Goal: Information Seeking & Learning: Learn about a topic

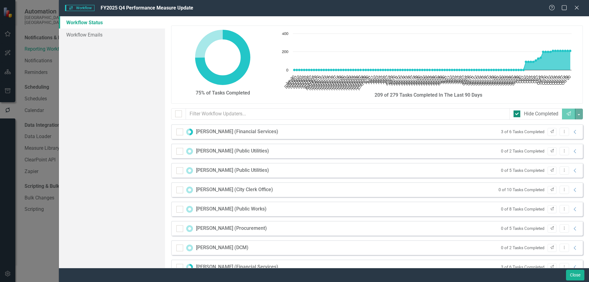
click at [515, 115] on div at bounding box center [517, 113] width 7 height 7
click at [515, 114] on input "Hide Completed" at bounding box center [516, 112] width 4 height 4
checkbox input "false"
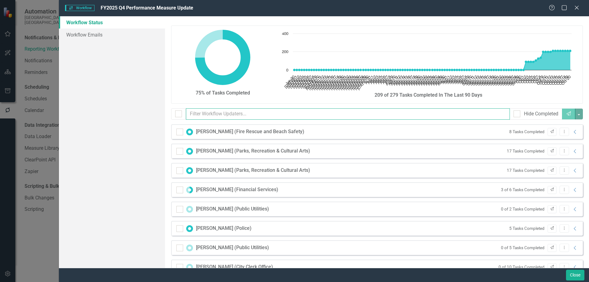
click at [219, 113] on input "text" at bounding box center [348, 113] width 324 height 11
type input "a"
type input "b"
type input "c"
type input "d"
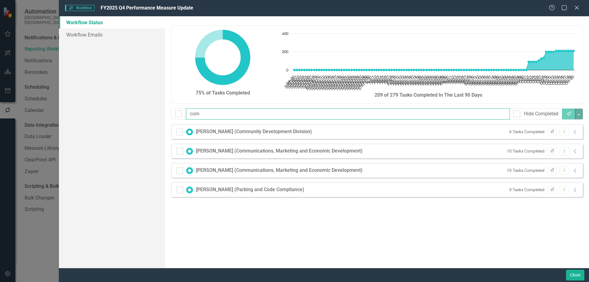
type input "com"
drag, startPoint x: 225, startPoint y: 112, endPoint x: 184, endPoint y: 113, distance: 40.5
click at [184, 113] on div "com Hide Completed Send" at bounding box center [377, 113] width 412 height 11
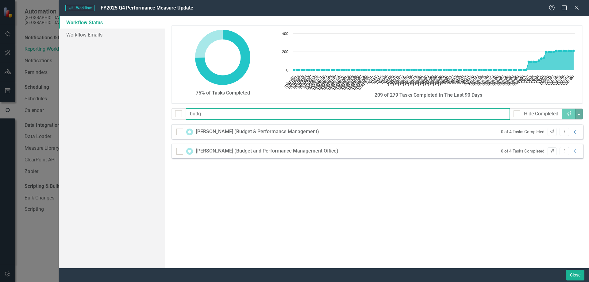
type input "budg"
drag, startPoint x: 219, startPoint y: 115, endPoint x: 116, endPoint y: 112, distance: 102.8
click at [116, 112] on div "Workflow Status Workflow Emails 75% of Tasks Completed Chart Chart with 113 dat…" at bounding box center [324, 142] width 530 height 252
type input "cit"
drag, startPoint x: 199, startPoint y: 113, endPoint x: 123, endPoint y: 113, distance: 76.4
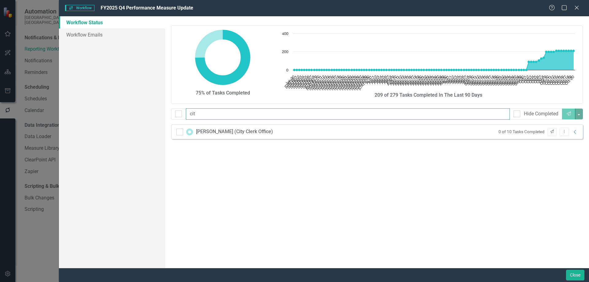
click at [125, 113] on div "Workflow Status Workflow Emails 75% of Tasks Completed Chart Chart with 113 dat…" at bounding box center [324, 142] width 530 height 252
type input "bui"
drag, startPoint x: 224, startPoint y: 114, endPoint x: 154, endPoint y: 113, distance: 69.9
click at [154, 113] on div "Workflow Status Workflow Emails 75% of Tasks Completed Chart Chart with 113 dat…" at bounding box center [324, 142] width 530 height 252
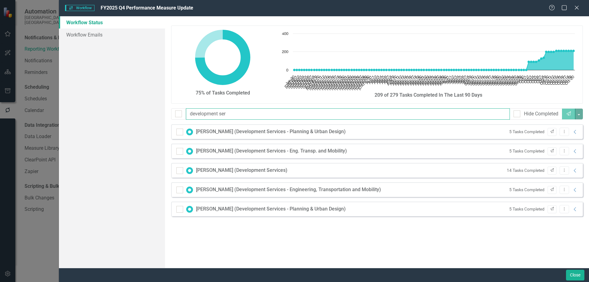
type input "development ser"
drag, startPoint x: 239, startPoint y: 115, endPoint x: 69, endPoint y: 107, distance: 170.1
click at [69, 107] on div "Workflow Status Workflow Emails 75% of Tasks Completed Chart Chart with 113 dat…" at bounding box center [324, 142] width 530 height 252
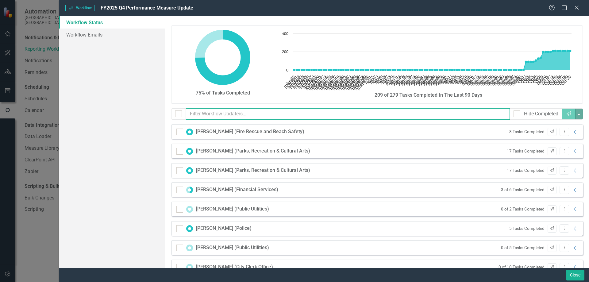
click at [269, 117] on input "text" at bounding box center [348, 113] width 324 height 11
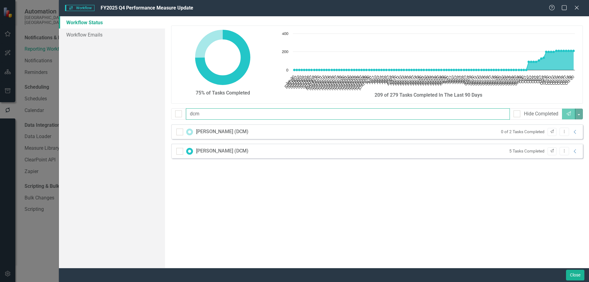
drag, startPoint x: 222, startPoint y: 113, endPoint x: 137, endPoint y: 109, distance: 85.7
click at [137, 109] on div "Workflow Status Workflow Emails 75% of Tasks Completed Chart Chart with 113 dat…" at bounding box center [324, 142] width 530 height 252
type input "emer"
drag, startPoint x: 225, startPoint y: 116, endPoint x: 101, endPoint y: 105, distance: 123.8
click at [101, 105] on div "Workflow Status Workflow Emails 75% of Tasks Completed Chart Chart with 113 dat…" at bounding box center [324, 142] width 530 height 252
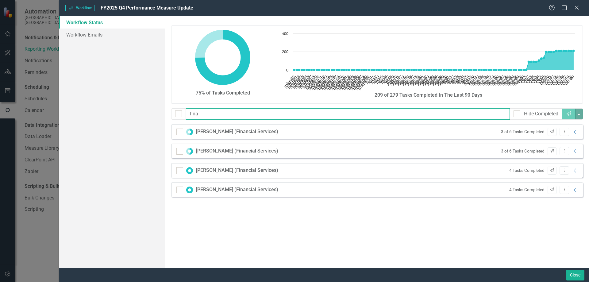
drag, startPoint x: 207, startPoint y: 114, endPoint x: 29, endPoint y: 100, distance: 179.4
click at [28, 100] on div "Workflow Workflow FY2025 Q4 Performance Measure Update Help Maximize Close Work…" at bounding box center [294, 141] width 589 height 282
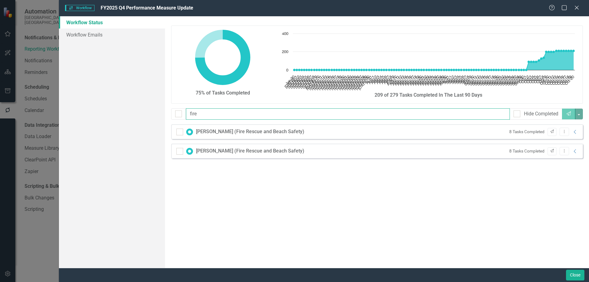
type input "fire"
drag, startPoint x: 211, startPoint y: 114, endPoint x: 168, endPoint y: 114, distance: 43.3
click at [168, 114] on div "fire Hide Completed Send" at bounding box center [377, 116] width 421 height 16
type input "info"
drag, startPoint x: 208, startPoint y: 114, endPoint x: 120, endPoint y: 111, distance: 87.8
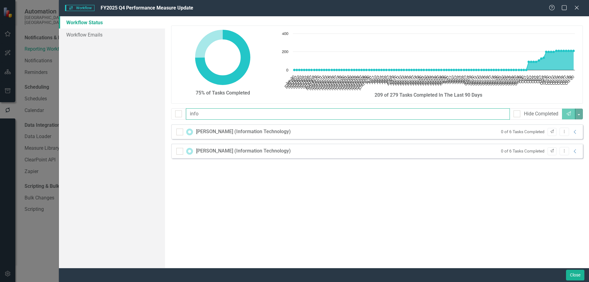
click at [120, 111] on div "Workflow Status Workflow Emails 75% of Tasks Completed Chart Chart with 113 dat…" at bounding box center [324, 142] width 530 height 252
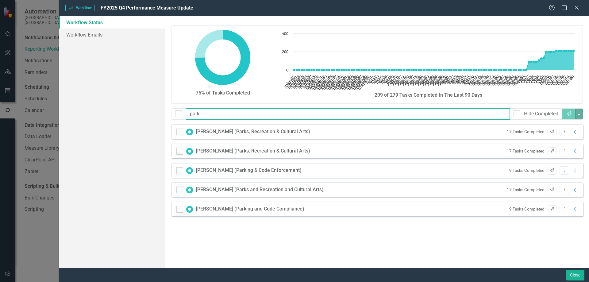
drag, startPoint x: 230, startPoint y: 116, endPoint x: 124, endPoint y: 110, distance: 106.0
click at [125, 110] on div "Workflow Status Workflow Emails 75% of Tasks Completed Chart Chart with 113 dat…" at bounding box center [324, 142] width 530 height 252
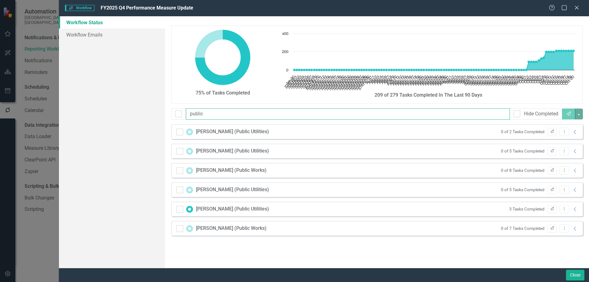
click at [235, 117] on input "public" at bounding box center [348, 113] width 324 height 11
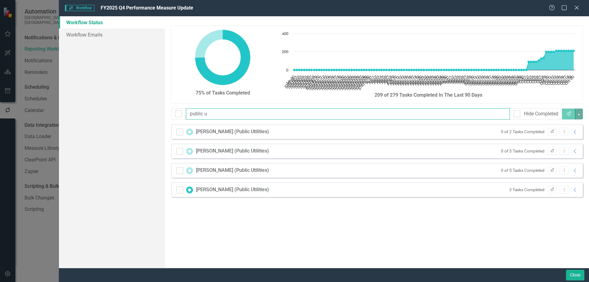
click at [229, 114] on input "public u" at bounding box center [348, 113] width 324 height 11
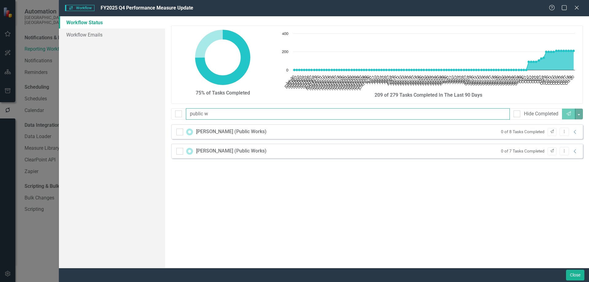
drag, startPoint x: 225, startPoint y: 115, endPoint x: 56, endPoint y: 112, distance: 168.7
click at [56, 112] on div "Workflow Workflow FY2025 Q4 Performance Measure Update Help Maximize Close Work…" at bounding box center [294, 141] width 589 height 282
drag, startPoint x: 202, startPoint y: 115, endPoint x: 155, endPoint y: 114, distance: 47.6
click at [155, 114] on div "Workflow Status Workflow Emails 75% of Tasks Completed Chart Chart with 113 dat…" at bounding box center [324, 142] width 530 height 252
drag, startPoint x: 206, startPoint y: 115, endPoint x: 150, endPoint y: 113, distance: 55.6
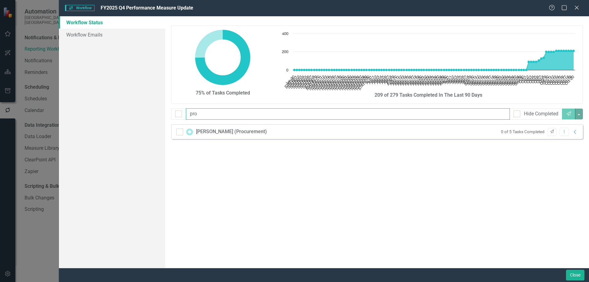
click at [150, 113] on div "Workflow Status Workflow Emails 75% of Tasks Completed Chart Chart with 113 dat…" at bounding box center [324, 142] width 530 height 252
type input "hua"
checkbox input "false"
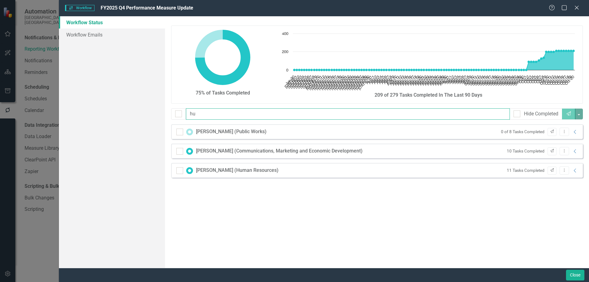
drag, startPoint x: 213, startPoint y: 113, endPoint x: 64, endPoint y: 100, distance: 149.6
click at [83, 106] on div "Workflow Status Workflow Emails 75% of Tasks Completed Chart Chart with 113 dat…" at bounding box center [324, 142] width 530 height 252
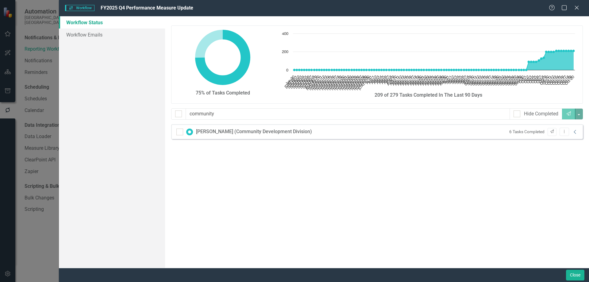
click at [575, 133] on icon "Collapse" at bounding box center [575, 131] width 6 height 5
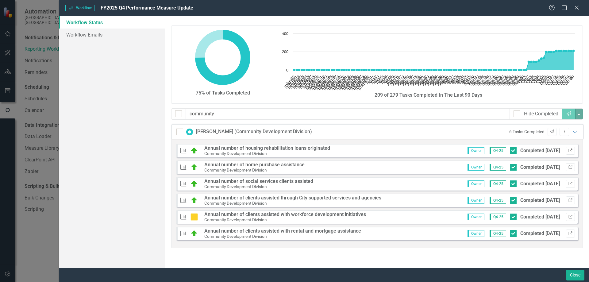
click at [571, 150] on icon "Link" at bounding box center [570, 151] width 5 height 4
drag, startPoint x: 219, startPoint y: 112, endPoint x: 142, endPoint y: 111, distance: 77.0
click at [142, 111] on div "Workflow Status Workflow Emails 75% of Tasks Completed Chart Chart with 113 dat…" at bounding box center [324, 142] width 530 height 252
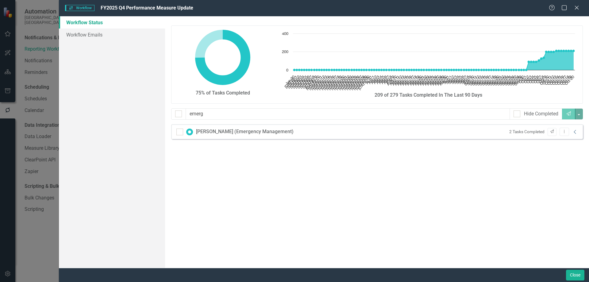
click at [573, 131] on icon "Collapse" at bounding box center [575, 131] width 6 height 5
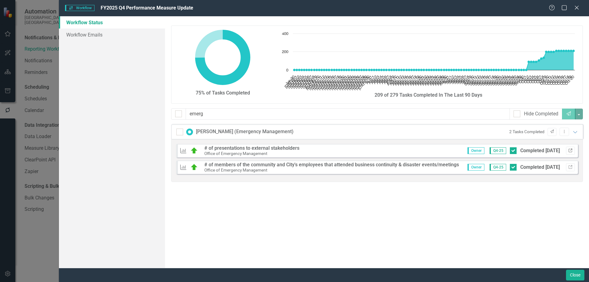
click at [571, 150] on icon "button" at bounding box center [570, 150] width 4 height 4
drag, startPoint x: 212, startPoint y: 116, endPoint x: 129, endPoint y: 113, distance: 82.9
click at [131, 113] on div "Workflow Status Workflow Emails 75% of Tasks Completed Chart Chart with 113 dat…" at bounding box center [324, 142] width 530 height 252
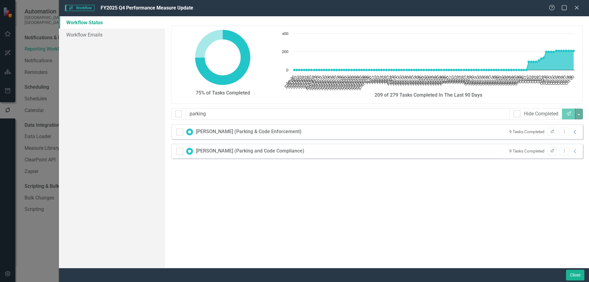
click at [575, 133] on icon at bounding box center [575, 132] width 2 height 4
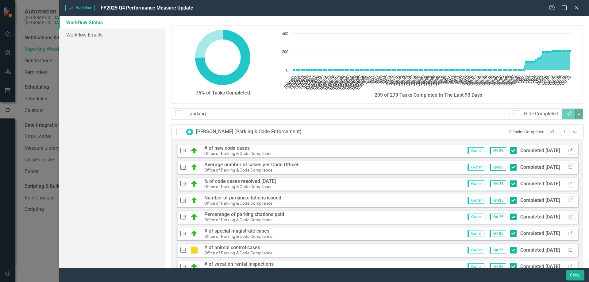
click at [568, 150] on icon "Link" at bounding box center [570, 151] width 5 height 4
drag, startPoint x: 236, startPoint y: 118, endPoint x: 79, endPoint y: 109, distance: 157.9
click at [81, 109] on div "Workflow Status Workflow Emails 75% of Tasks Completed Chart Chart with 113 dat…" at bounding box center [324, 142] width 530 height 252
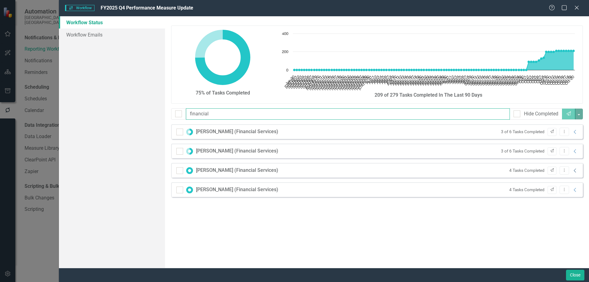
type input "financial"
click at [573, 171] on icon "Collapse" at bounding box center [575, 170] width 6 height 5
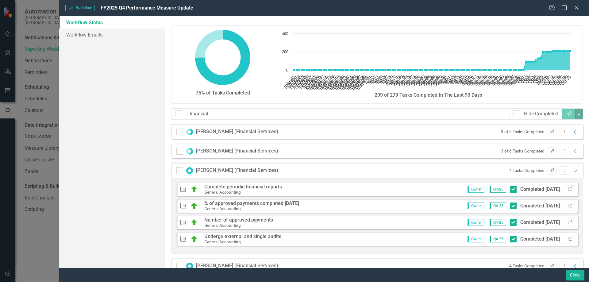
click at [568, 190] on icon "Link" at bounding box center [570, 189] width 5 height 4
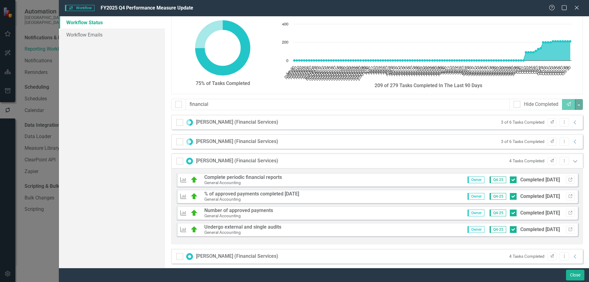
scroll to position [14, 0]
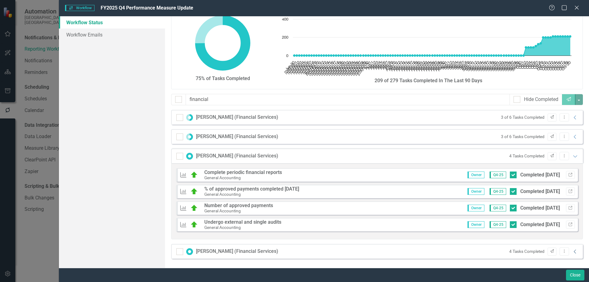
click at [573, 252] on icon "Collapse" at bounding box center [575, 251] width 6 height 5
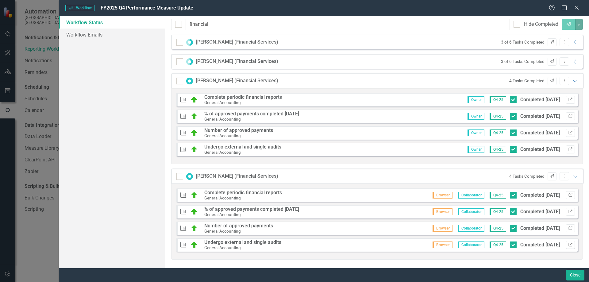
scroll to position [90, 0]
click at [572, 174] on icon "Expanded" at bounding box center [575, 175] width 6 height 5
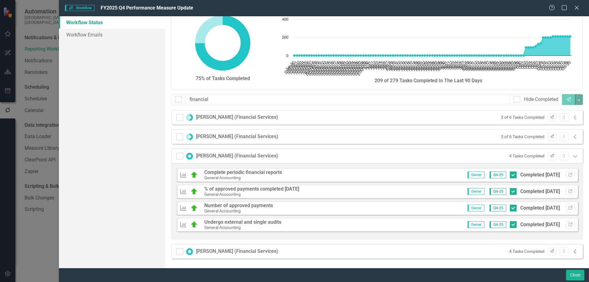
scroll to position [14, 0]
click at [572, 155] on icon "Expanded" at bounding box center [575, 156] width 6 height 5
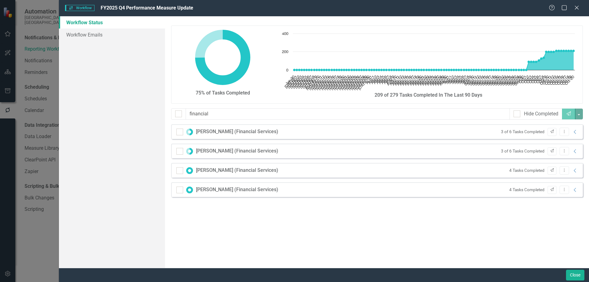
click at [575, 132] on icon "Collapse" at bounding box center [575, 131] width 6 height 5
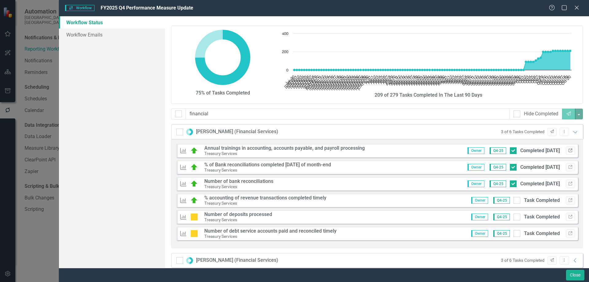
click at [568, 150] on icon "Link" at bounding box center [570, 151] width 5 height 4
drag, startPoint x: 223, startPoint y: 116, endPoint x: 115, endPoint y: 111, distance: 107.8
click at [116, 111] on div "Workflow Status Workflow Emails 75% of Tasks Completed Chart Chart with 113 dat…" at bounding box center [324, 142] width 530 height 252
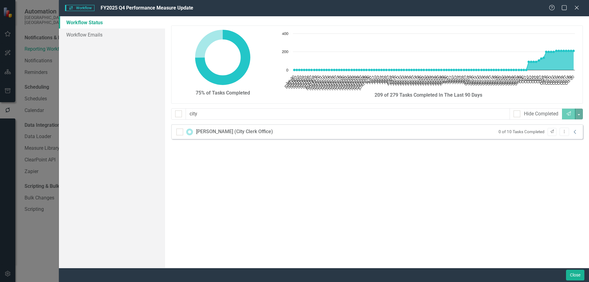
click at [576, 132] on icon "Collapse" at bounding box center [575, 131] width 6 height 5
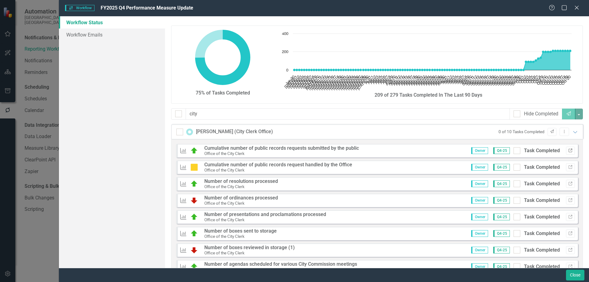
click at [568, 152] on icon "Link" at bounding box center [570, 151] width 5 height 4
drag, startPoint x: 208, startPoint y: 115, endPoint x: 88, endPoint y: 110, distance: 120.1
click at [89, 110] on div "Workflow Status Workflow Emails 75% of Tasks Completed Chart Chart with 113 dat…" at bounding box center [324, 142] width 530 height 252
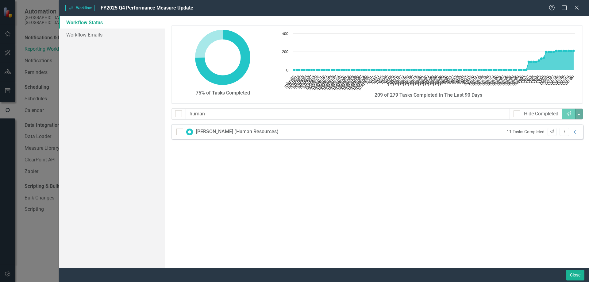
click at [88, 110] on div "Workflow Status Workflow Emails" at bounding box center [112, 142] width 106 height 252
click at [573, 133] on icon "Collapse" at bounding box center [575, 131] width 6 height 5
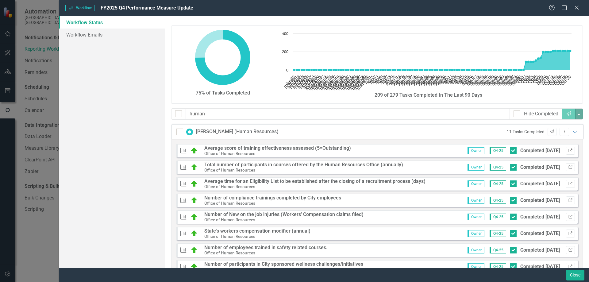
click at [568, 150] on icon "Link" at bounding box center [570, 151] width 5 height 4
drag, startPoint x: 228, startPoint y: 114, endPoint x: 47, endPoint y: 109, distance: 181.1
click at [47, 109] on div "Workflow Workflow FY2025 Q4 Performance Measure Update Help Maximize Close Work…" at bounding box center [294, 141] width 589 height 282
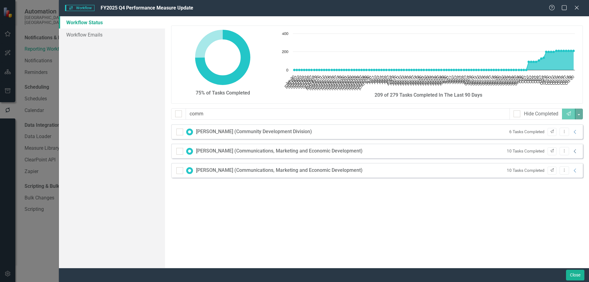
click at [574, 151] on icon at bounding box center [575, 151] width 2 height 4
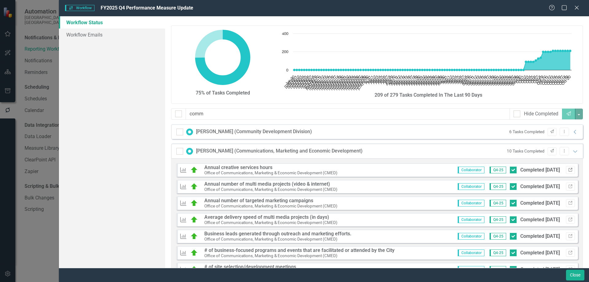
click at [568, 169] on icon "Link" at bounding box center [570, 170] width 5 height 4
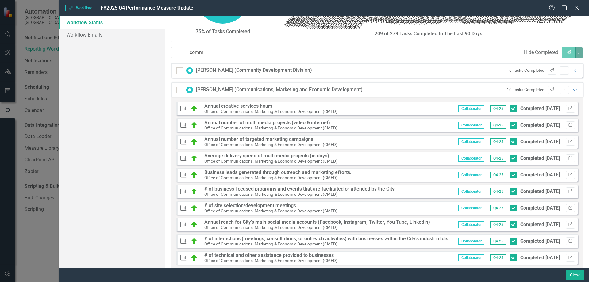
scroll to position [92, 0]
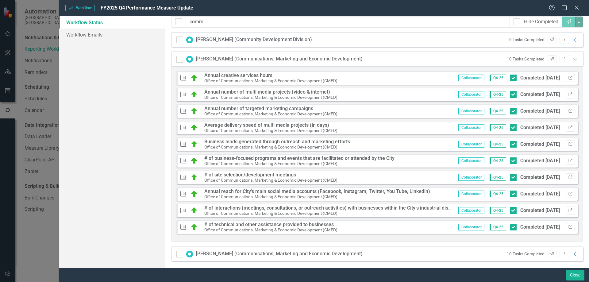
click at [568, 78] on button "Link" at bounding box center [570, 78] width 9 height 8
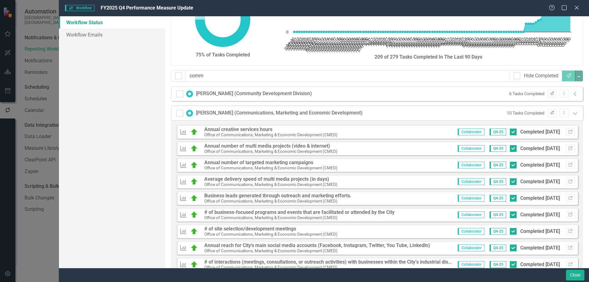
scroll to position [0, 0]
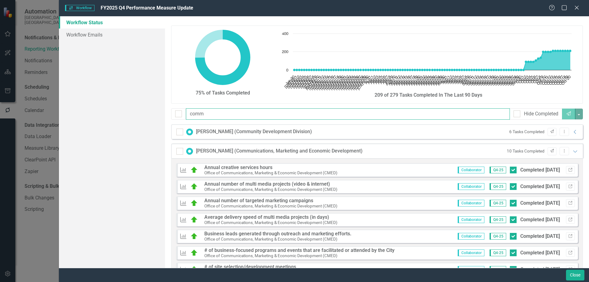
drag, startPoint x: 221, startPoint y: 111, endPoint x: 89, endPoint y: 102, distance: 133.1
click at [89, 102] on div "Workflow Status Workflow Emails 75% of Tasks Completed Chart Chart with 113 dat…" at bounding box center [324, 142] width 530 height 252
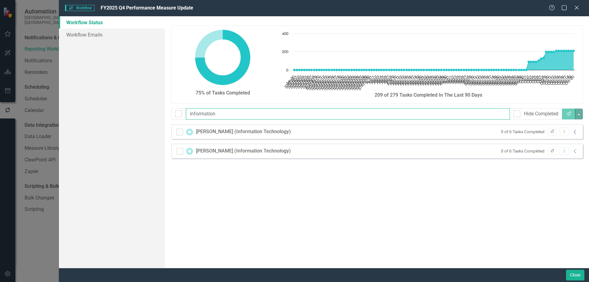
type input "information"
click at [577, 133] on icon "Collapse" at bounding box center [575, 131] width 6 height 5
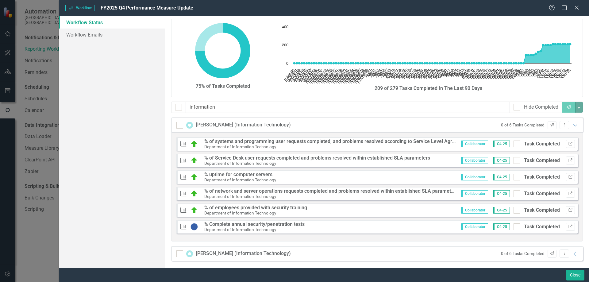
scroll to position [9, 0]
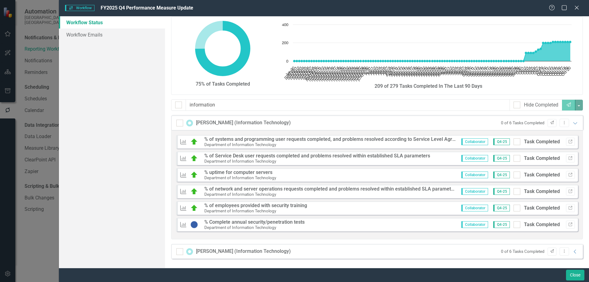
click at [37, 243] on div "Workflow Workflow FY2025 Q4 Performance Measure Update Help Maximize Close Work…" at bounding box center [294, 141] width 589 height 282
click at [5, 272] on div "Workflow Workflow FY2025 Q4 Performance Measure Update Help Maximize Close Work…" at bounding box center [294, 141] width 589 height 282
click at [37, 206] on div "Workflow Workflow FY2025 Q4 Performance Measure Update Help Maximize Close Work…" at bounding box center [294, 141] width 589 height 282
click at [575, 7] on icon "Close" at bounding box center [577, 8] width 8 height 6
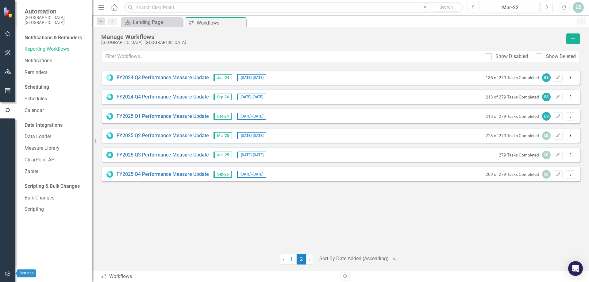
click at [9, 274] on icon "button" at bounding box center [8, 273] width 6 height 5
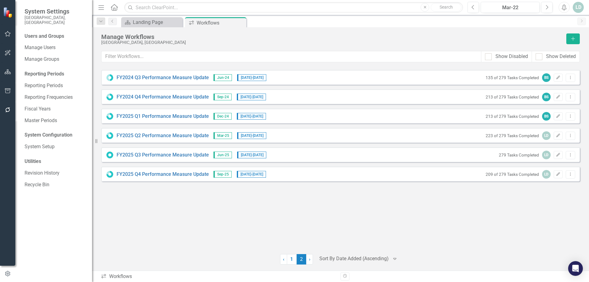
click at [8, 88] on icon "button" at bounding box center [8, 90] width 6 height 5
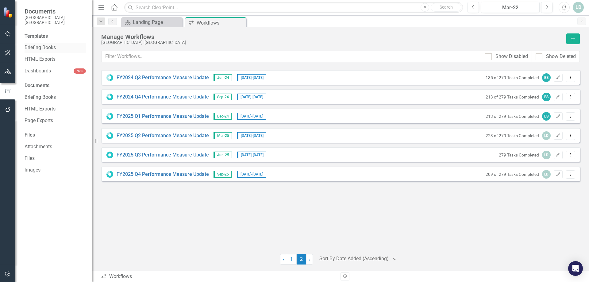
click at [37, 44] on link "Briefing Books" at bounding box center [55, 47] width 61 height 7
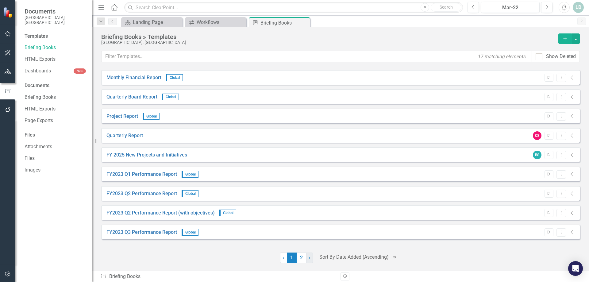
click at [310, 257] on span "›" at bounding box center [310, 258] width 2 height 6
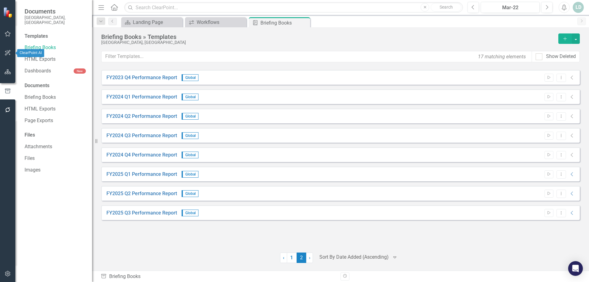
click at [7, 74] on icon "button" at bounding box center [8, 71] width 6 height 5
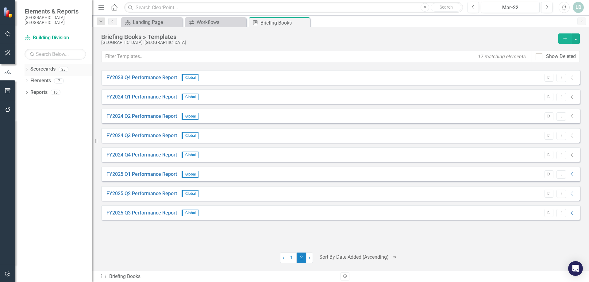
click at [28, 68] on icon "Dropdown" at bounding box center [27, 69] width 4 height 3
click at [45, 77] on link "City of [GEOGRAPHIC_DATA]" at bounding box center [63, 80] width 58 height 7
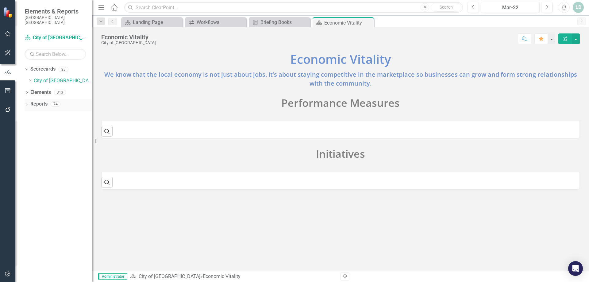
click at [27, 103] on icon "Dropdown" at bounding box center [27, 104] width 4 height 3
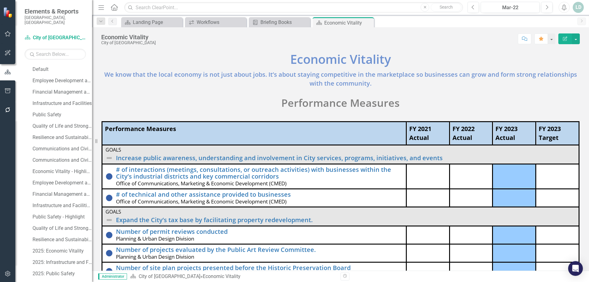
scroll to position [196, 0]
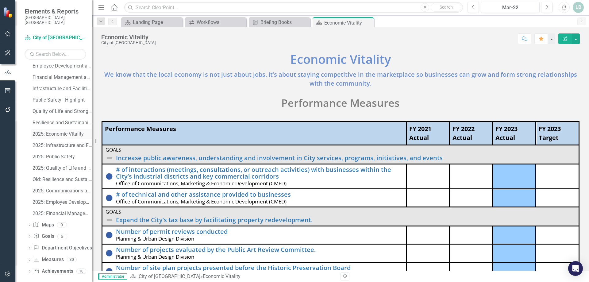
click at [63, 131] on div "2025: Economic Vitality" at bounding box center [63, 134] width 60 height 6
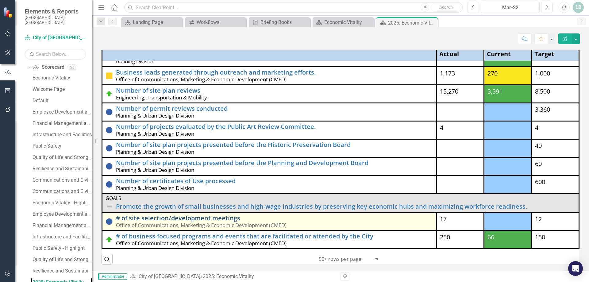
scroll to position [39, 0]
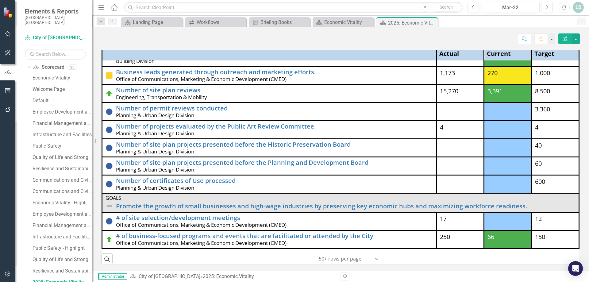
click at [375, 259] on icon "Expand" at bounding box center [377, 258] width 6 height 5
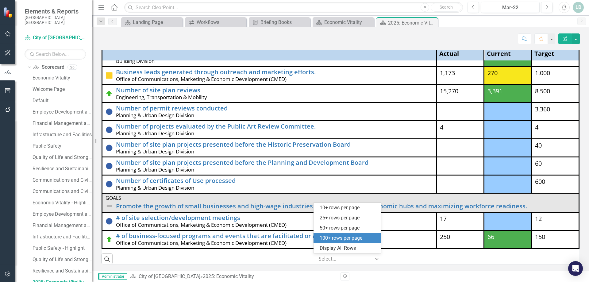
click at [356, 240] on div "100+ rows per page" at bounding box center [349, 238] width 58 height 7
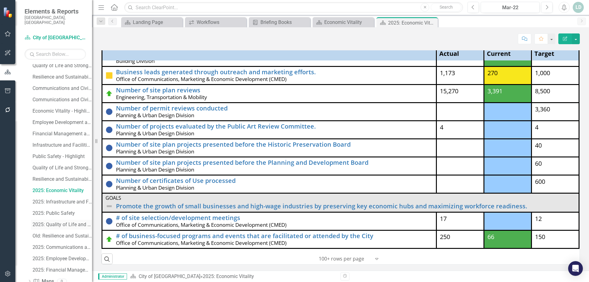
scroll to position [140, 0]
click at [66, 199] on div "2025: Infrastructure and Facilities" at bounding box center [63, 202] width 60 height 6
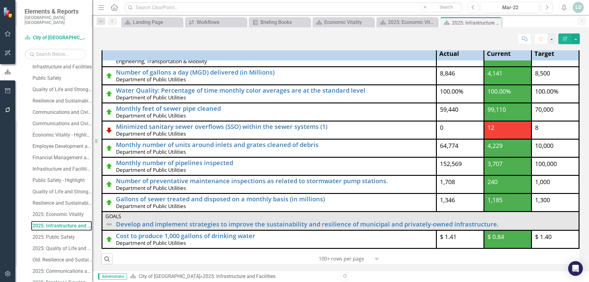
scroll to position [151, 0]
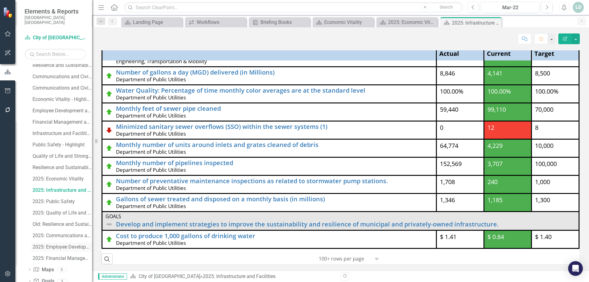
click at [78, 244] on div "2025: Employee Development and Empowerment" at bounding box center [63, 247] width 60 height 6
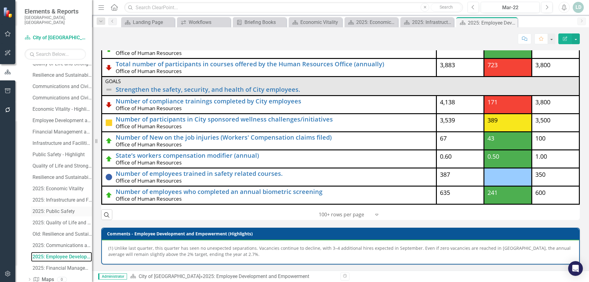
scroll to position [196, 0]
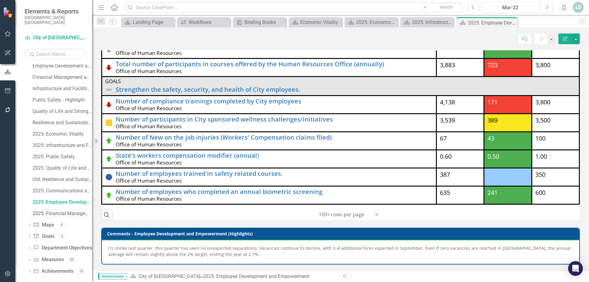
click at [63, 211] on div "2025: Financial Management and Administration" at bounding box center [63, 214] width 60 height 6
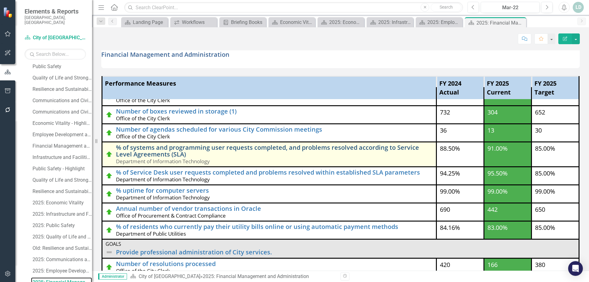
scroll to position [123, 0]
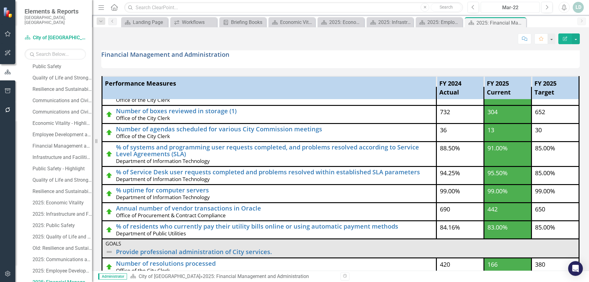
click at [505, 8] on div "Mar-22" at bounding box center [510, 7] width 55 height 7
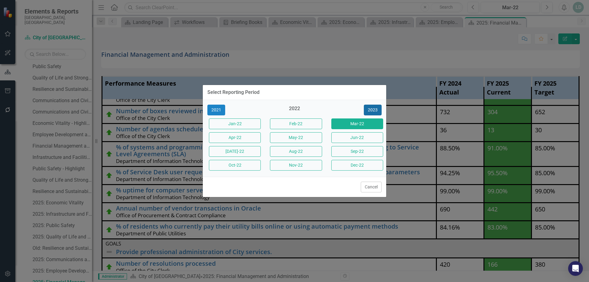
click at [372, 108] on button "2023" at bounding box center [373, 110] width 18 height 11
click at [372, 108] on button "2024" at bounding box center [373, 110] width 18 height 11
click at [372, 108] on button "2025" at bounding box center [373, 110] width 18 height 11
click at [358, 151] on button "Sep-25" at bounding box center [357, 151] width 52 height 11
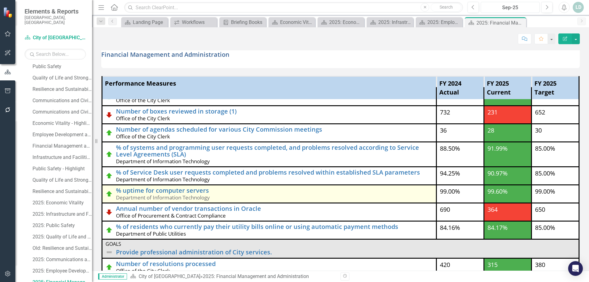
scroll to position [123, 0]
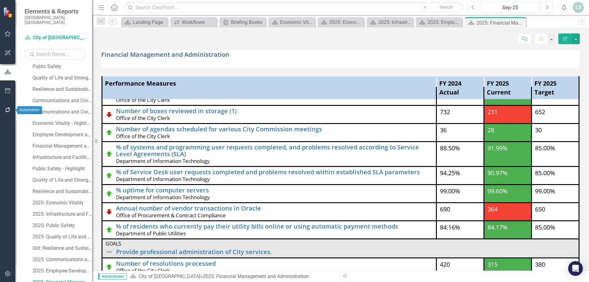
click at [7, 109] on icon "button" at bounding box center [8, 109] width 6 height 5
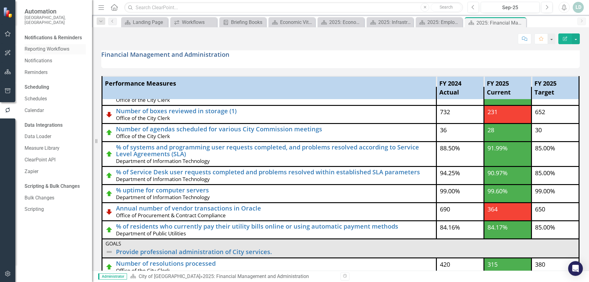
click at [37, 46] on link "Reporting Workflows" at bounding box center [55, 49] width 61 height 7
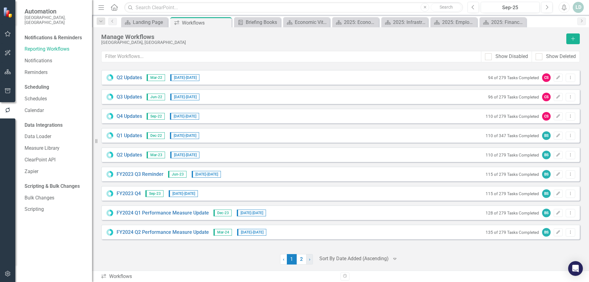
click at [309, 259] on span "›" at bounding box center [310, 259] width 2 height 6
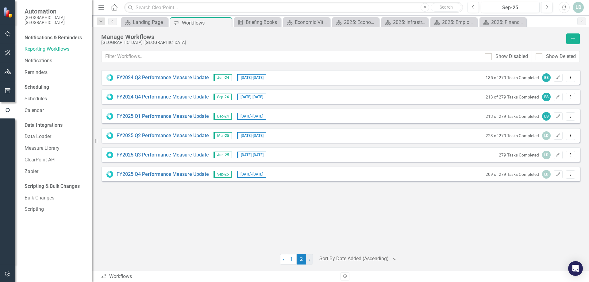
click at [309, 259] on span "›" at bounding box center [310, 259] width 2 height 6
click at [185, 174] on link "FY2025 Q4 Performance Measure Update" at bounding box center [163, 174] width 92 height 7
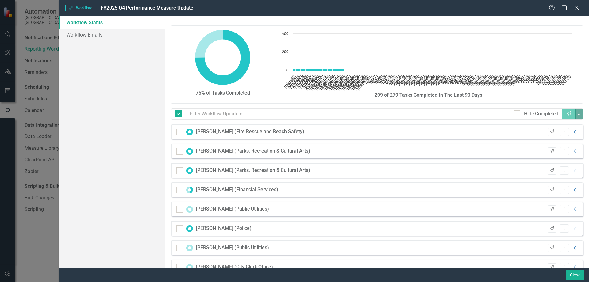
checkbox input "false"
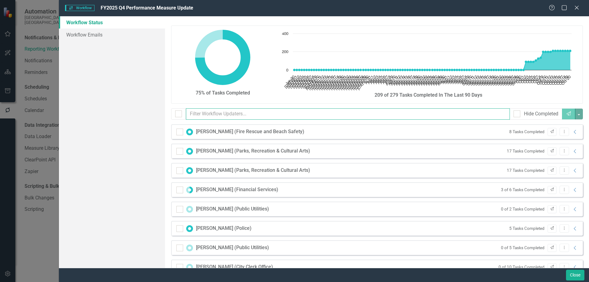
click at [220, 114] on input "text" at bounding box center [348, 113] width 324 height 11
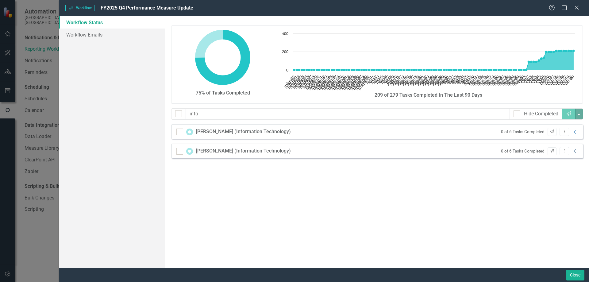
click at [577, 149] on icon "Collapse" at bounding box center [575, 151] width 6 height 5
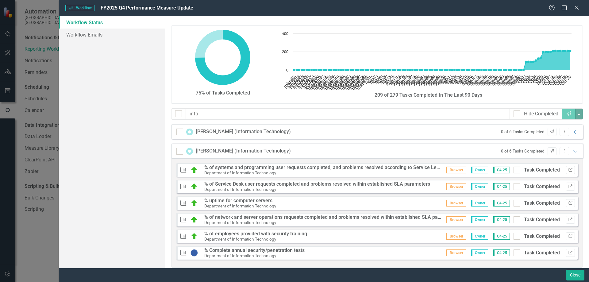
click at [568, 169] on icon "Link" at bounding box center [570, 170] width 5 height 4
click at [572, 131] on icon "Collapse" at bounding box center [575, 131] width 6 height 5
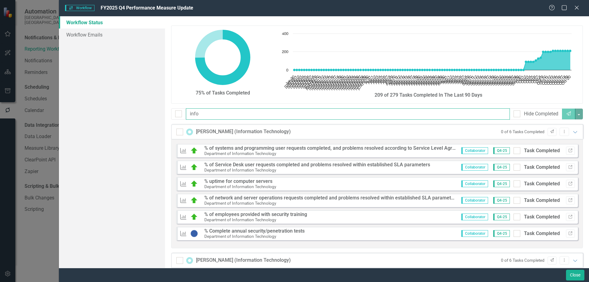
drag, startPoint x: 205, startPoint y: 115, endPoint x: 103, endPoint y: 110, distance: 102.3
click at [103, 110] on div "Workflow Status Workflow Emails 75% of Tasks Completed Chart Chart with 113 dat…" at bounding box center [324, 142] width 530 height 252
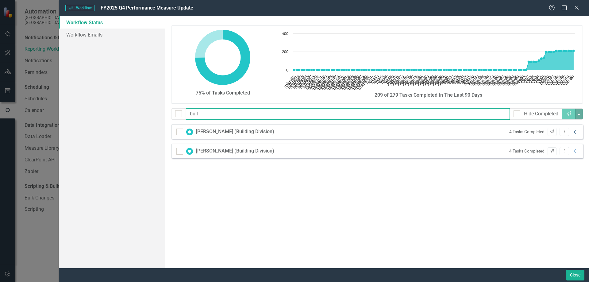
type input "buil"
click at [576, 133] on icon "Collapse" at bounding box center [575, 131] width 6 height 5
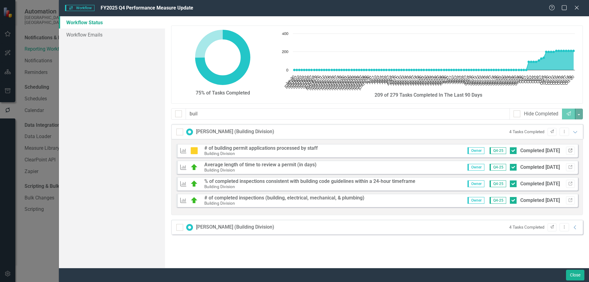
click at [572, 150] on icon "Link" at bounding box center [570, 151] width 5 height 4
click at [577, 131] on icon "Expanded" at bounding box center [575, 131] width 6 height 5
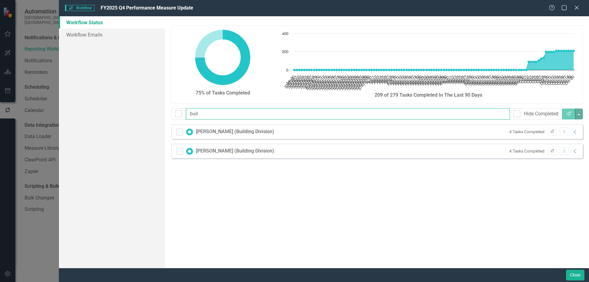
drag, startPoint x: 228, startPoint y: 116, endPoint x: 22, endPoint y: 112, distance: 205.6
click at [37, 110] on div "Workflow Workflow FY2025 Q4 Performance Measure Update Help Maximize Close Work…" at bounding box center [294, 141] width 589 height 282
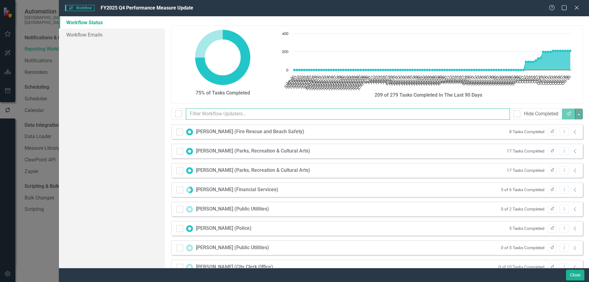
type input "p"
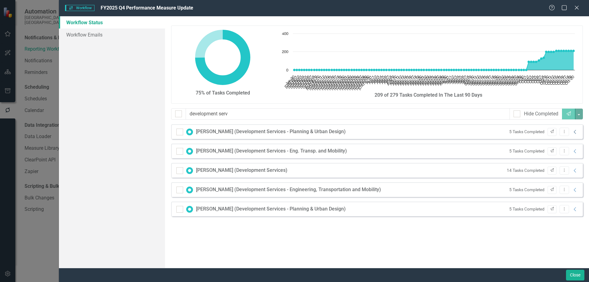
click at [575, 130] on icon "Collapse" at bounding box center [575, 131] width 6 height 5
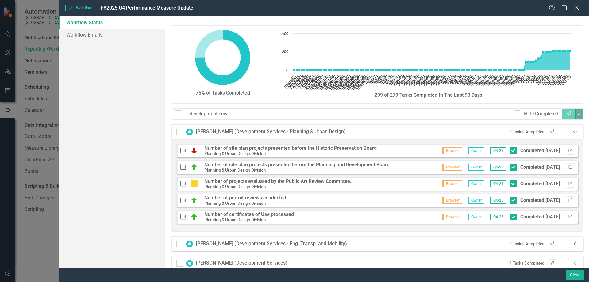
click at [569, 150] on button "Link" at bounding box center [570, 151] width 9 height 8
click at [568, 150] on icon "Link" at bounding box center [570, 151] width 5 height 4
click at [573, 132] on icon "Expanded" at bounding box center [575, 131] width 6 height 5
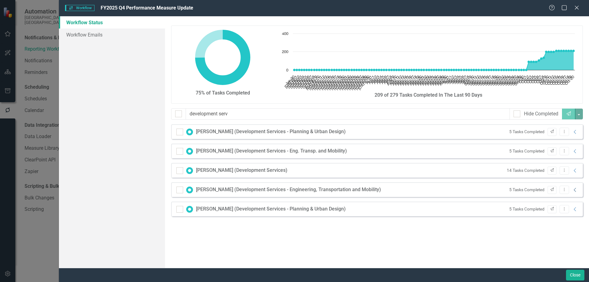
click at [575, 191] on icon at bounding box center [575, 190] width 2 height 4
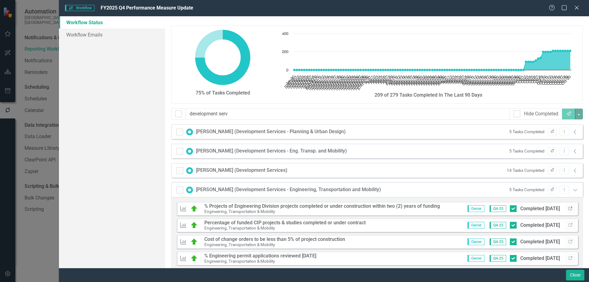
click at [568, 209] on icon "Link" at bounding box center [570, 209] width 5 height 4
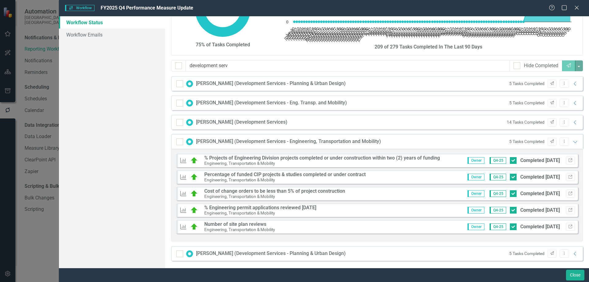
scroll to position [50, 0]
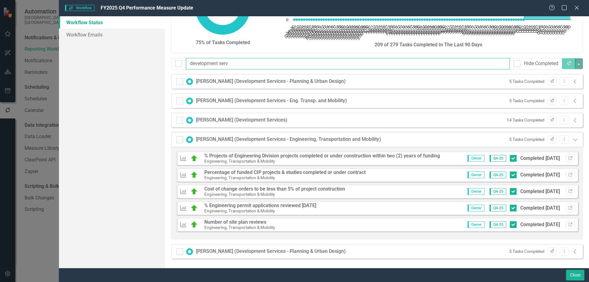
drag, startPoint x: 235, startPoint y: 66, endPoint x: 53, endPoint y: 60, distance: 181.7
click at [55, 60] on div "Workflow Workflow FY2025 Q4 Performance Measure Update Help Maximize Close Work…" at bounding box center [294, 141] width 589 height 282
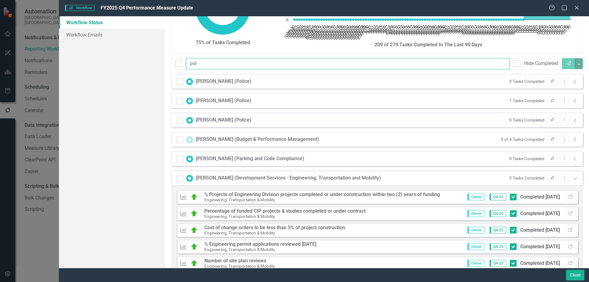
scroll to position [0, 0]
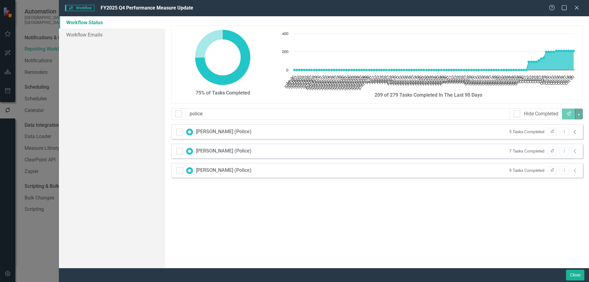
click at [575, 133] on icon at bounding box center [575, 132] width 2 height 4
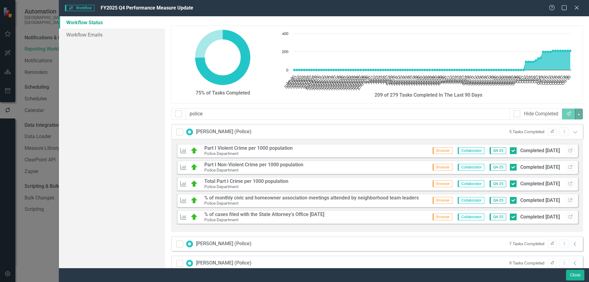
scroll to position [12, 0]
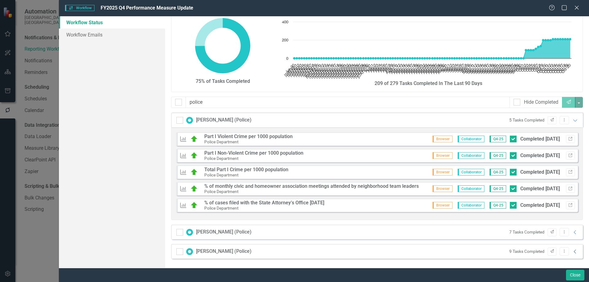
click at [572, 253] on icon "Collapse" at bounding box center [575, 251] width 6 height 5
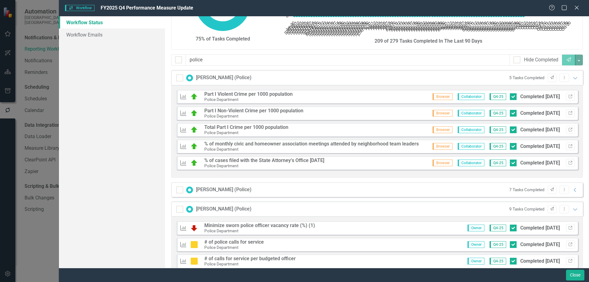
scroll to position [48, 0]
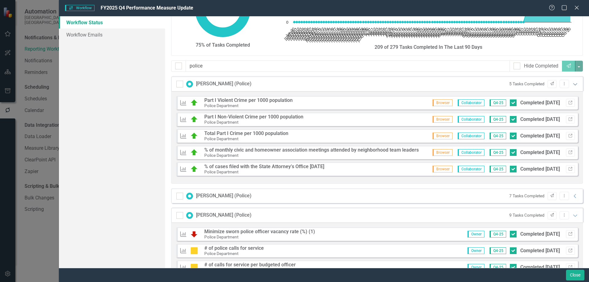
click at [572, 84] on icon "Expanded" at bounding box center [575, 84] width 6 height 5
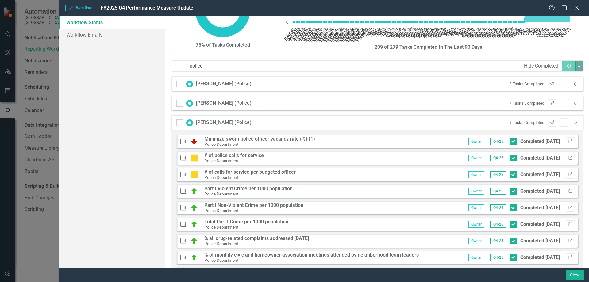
click at [574, 102] on icon at bounding box center [575, 103] width 2 height 4
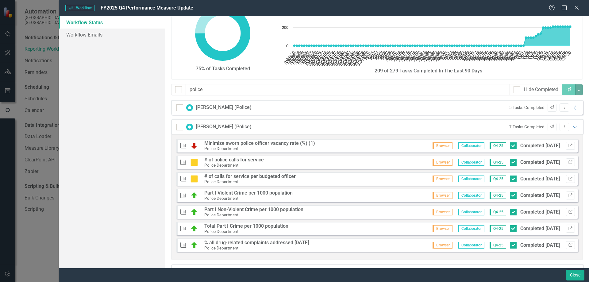
scroll to position [20, 0]
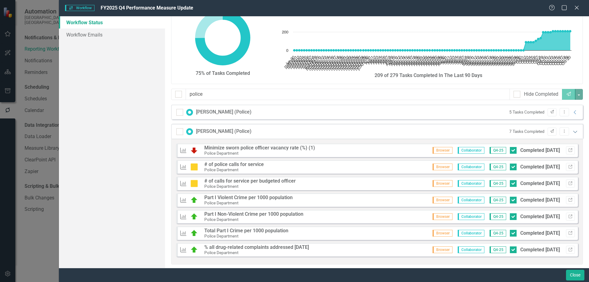
click at [572, 129] on icon "Expanded" at bounding box center [575, 131] width 6 height 5
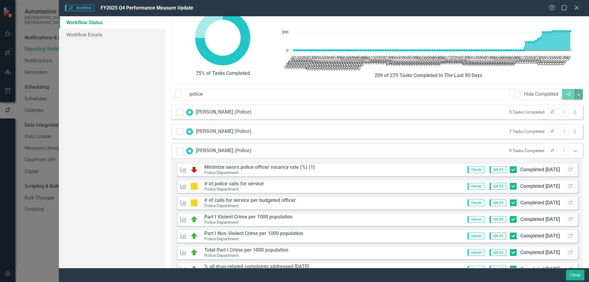
scroll to position [50, 0]
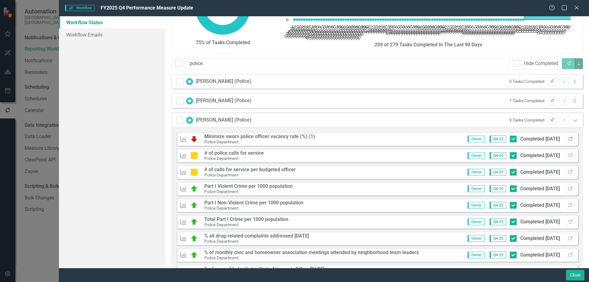
click at [568, 140] on icon "Link" at bounding box center [570, 139] width 5 height 4
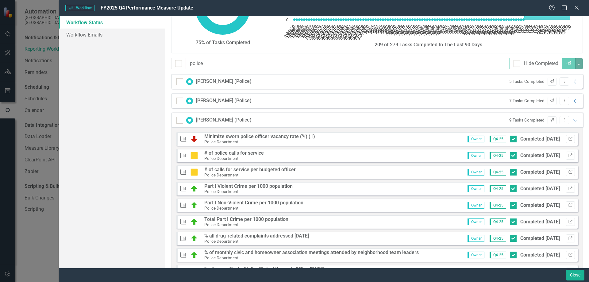
drag, startPoint x: 220, startPoint y: 63, endPoint x: 85, endPoint y: 52, distance: 135.5
click at [85, 52] on div "Workflow Status Workflow Emails 75% of Tasks Completed Chart Chart with 113 dat…" at bounding box center [324, 142] width 530 height 252
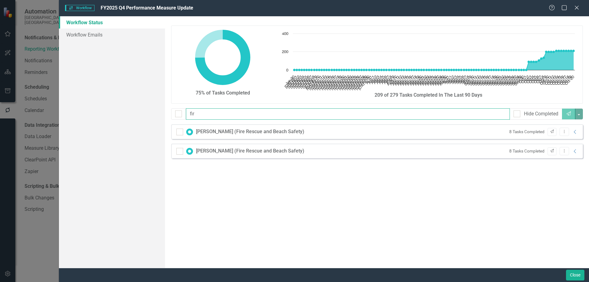
scroll to position [0, 0]
type input "fire"
click at [575, 132] on icon "Collapse" at bounding box center [575, 131] width 6 height 5
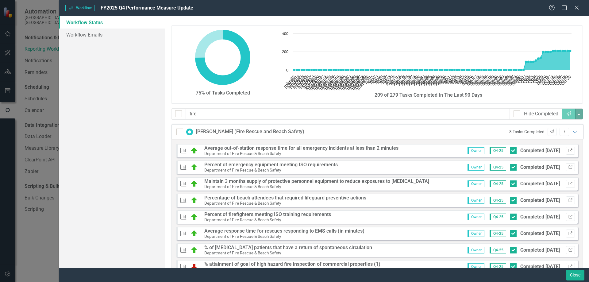
click at [568, 150] on icon "Link" at bounding box center [570, 151] width 5 height 4
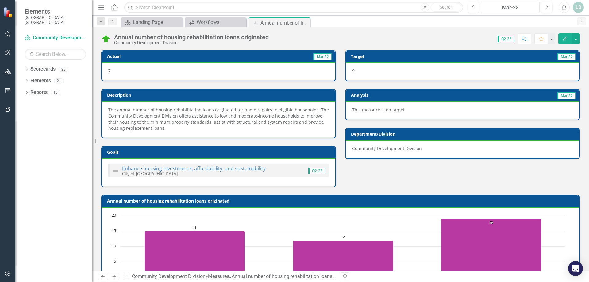
click at [511, 8] on div "Mar-22" at bounding box center [510, 7] width 55 height 7
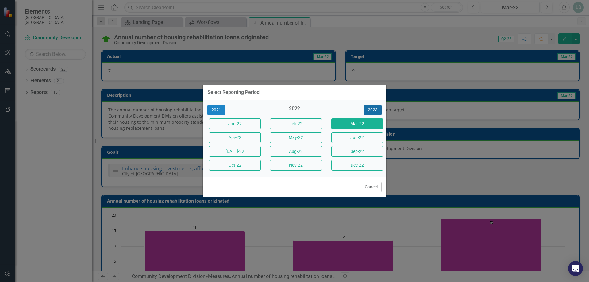
click at [375, 108] on button "2023" at bounding box center [373, 110] width 18 height 11
click at [375, 108] on button "2024" at bounding box center [373, 110] width 18 height 11
click at [375, 108] on button "2025" at bounding box center [373, 110] width 18 height 11
click at [359, 151] on button "Sep-25" at bounding box center [357, 151] width 52 height 11
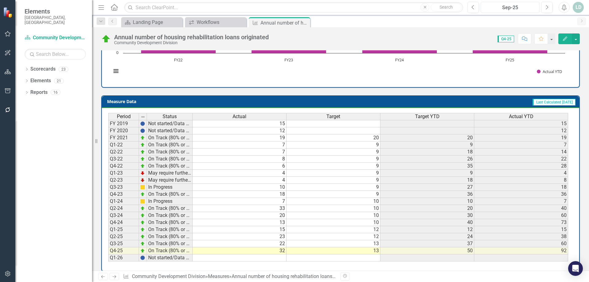
scroll to position [231, 0]
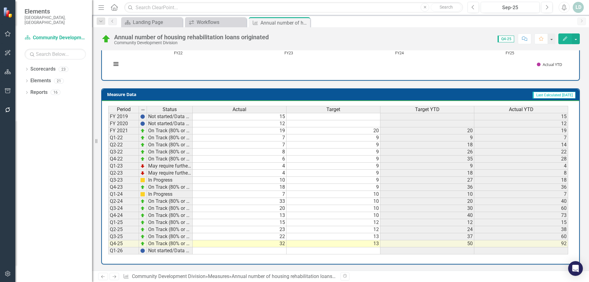
click at [116, 278] on icon "Next" at bounding box center [114, 277] width 5 height 4
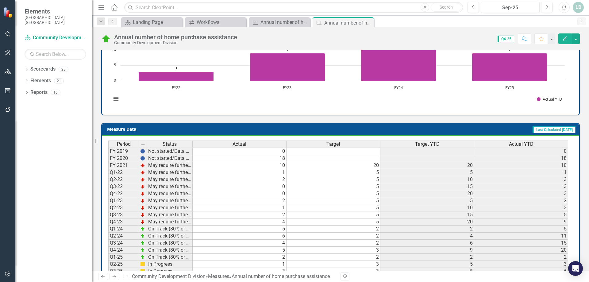
scroll to position [231, 0]
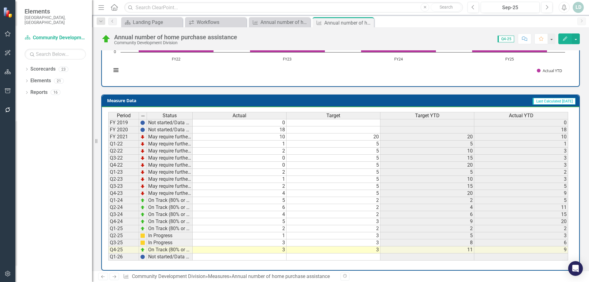
click at [114, 276] on icon "Next" at bounding box center [114, 277] width 5 height 4
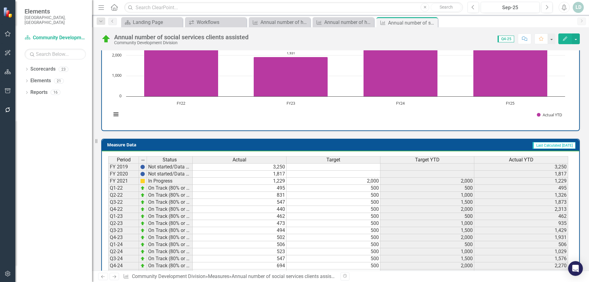
scroll to position [237, 0]
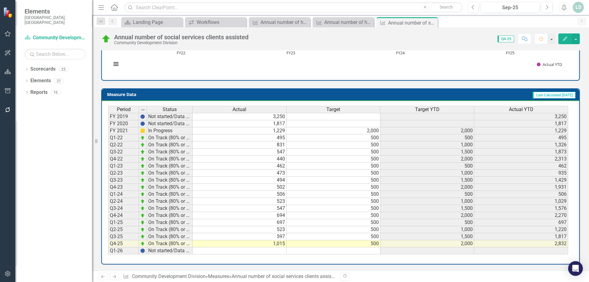
click at [114, 276] on icon "Next" at bounding box center [114, 277] width 5 height 4
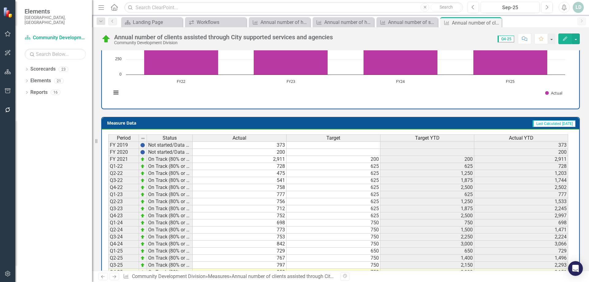
scroll to position [243, 0]
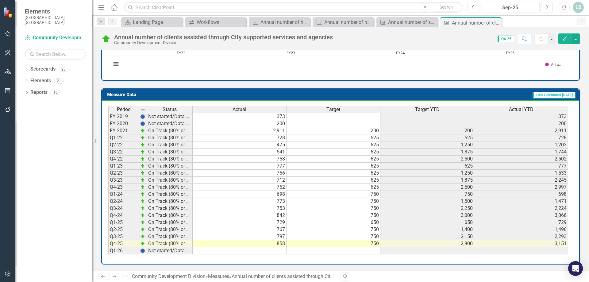
click at [113, 277] on icon "Next" at bounding box center [114, 277] width 5 height 4
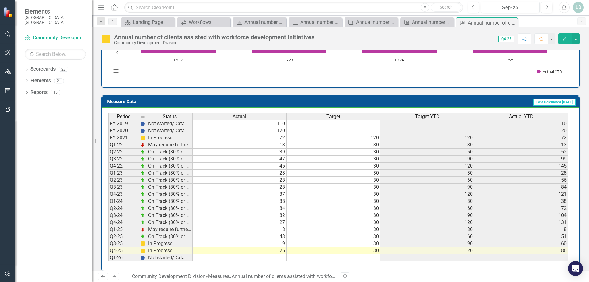
scroll to position [225, 0]
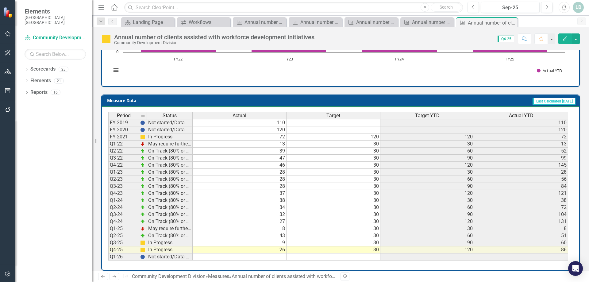
click at [114, 277] on icon at bounding box center [115, 276] width 4 height 3
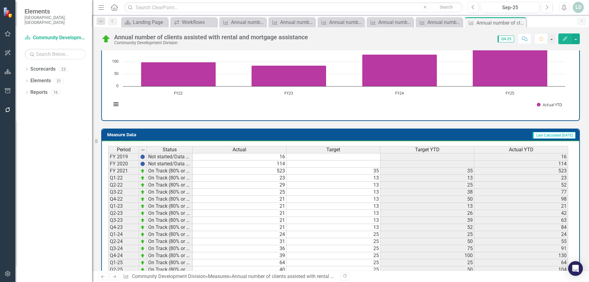
scroll to position [114, 0]
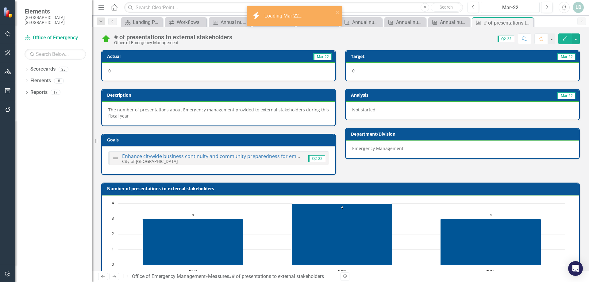
click at [506, 6] on div "Mar-22" at bounding box center [510, 7] width 55 height 7
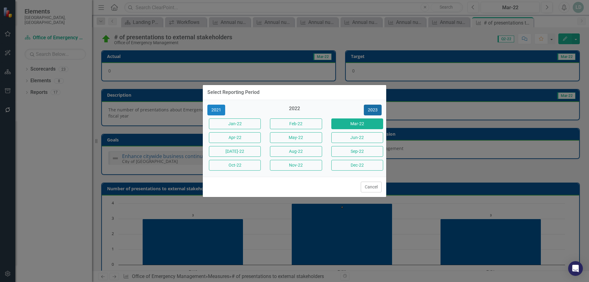
click at [374, 110] on button "2023" at bounding box center [373, 110] width 18 height 11
click at [375, 110] on button "2024" at bounding box center [373, 110] width 18 height 11
click at [375, 110] on button "2025" at bounding box center [373, 110] width 18 height 11
click at [365, 149] on button "Sep-25" at bounding box center [357, 151] width 52 height 11
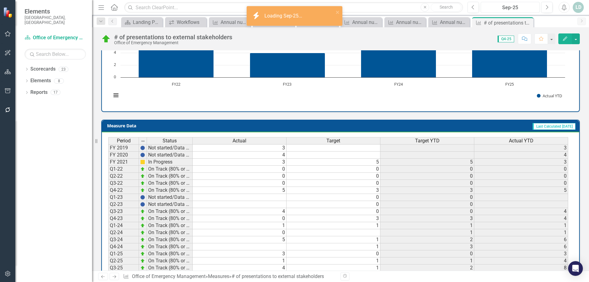
scroll to position [219, 0]
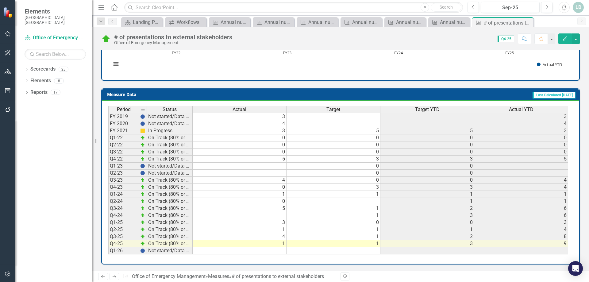
click at [113, 278] on icon "Next" at bounding box center [114, 277] width 5 height 4
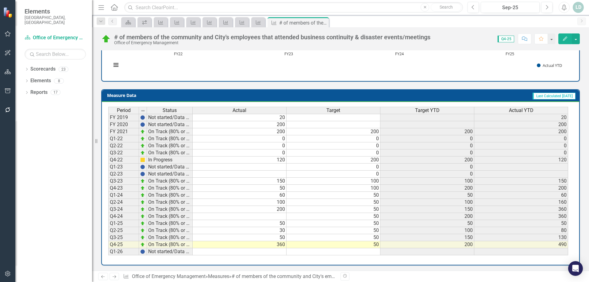
scroll to position [219, 0]
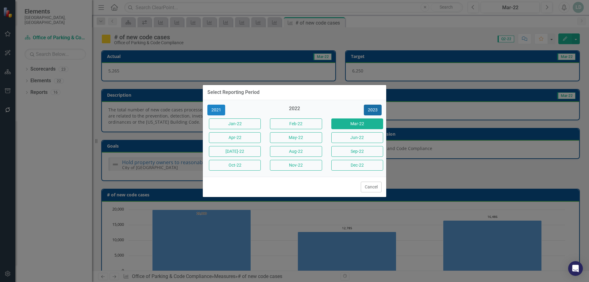
click at [373, 108] on button "2023" at bounding box center [373, 110] width 18 height 11
click at [373, 108] on button "2024" at bounding box center [373, 110] width 18 height 11
click at [373, 108] on button "2025" at bounding box center [373, 110] width 18 height 11
click at [361, 151] on button "Sep-25" at bounding box center [357, 151] width 52 height 11
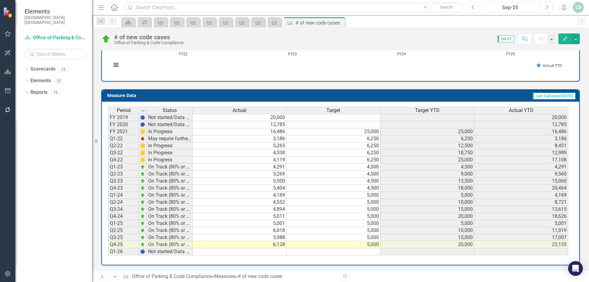
scroll to position [225, 0]
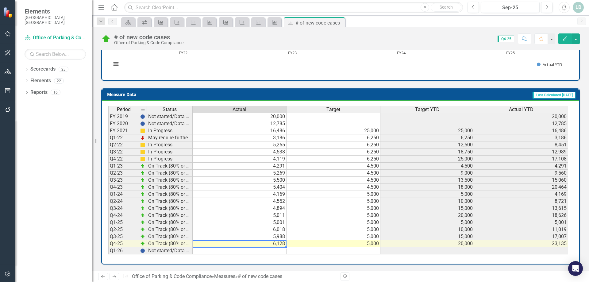
click at [248, 244] on td "6,128" at bounding box center [240, 243] width 94 height 7
click at [113, 278] on icon "Next" at bounding box center [114, 277] width 5 height 4
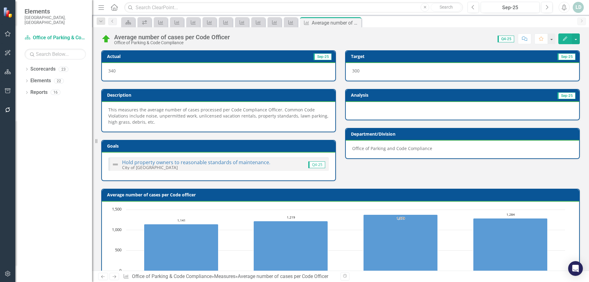
scroll to position [225, 0]
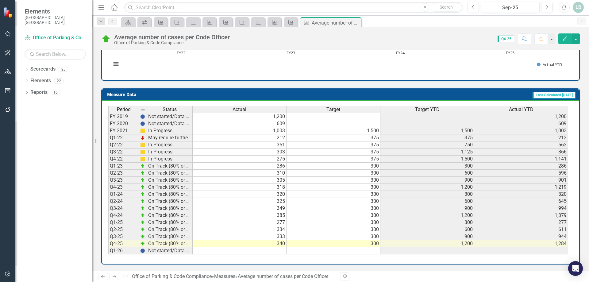
click at [116, 277] on icon at bounding box center [115, 276] width 4 height 3
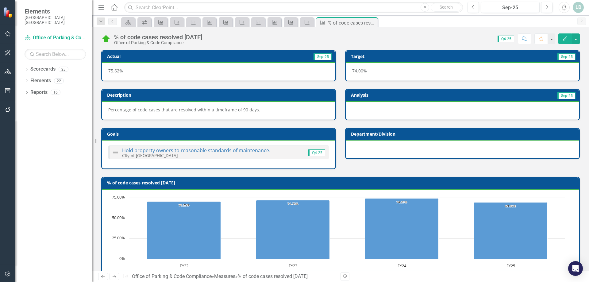
scroll to position [213, 0]
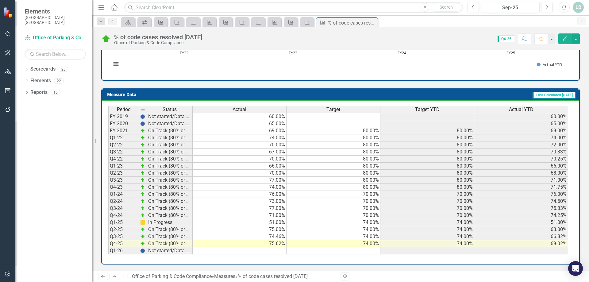
click at [112, 277] on icon "Next" at bounding box center [114, 277] width 5 height 4
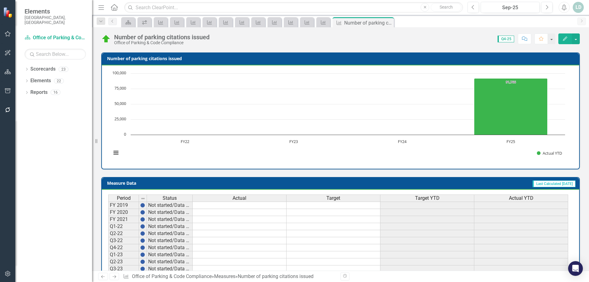
scroll to position [213, 0]
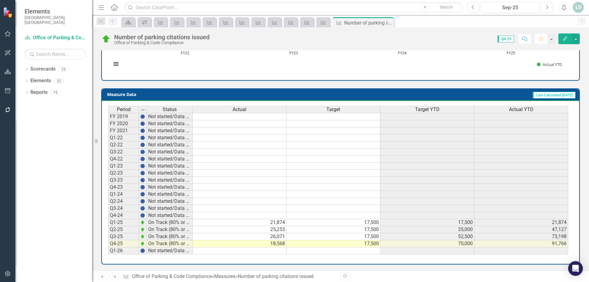
click at [116, 276] on icon at bounding box center [115, 276] width 4 height 3
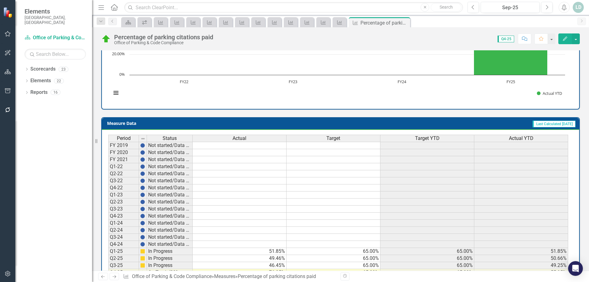
scroll to position [213, 0]
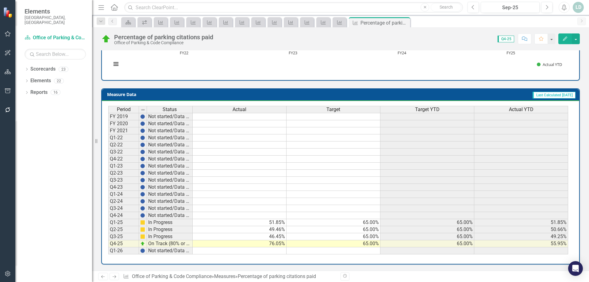
click at [115, 276] on icon "Next" at bounding box center [114, 277] width 5 height 4
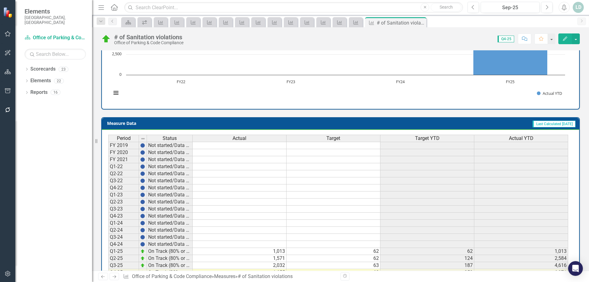
scroll to position [213, 0]
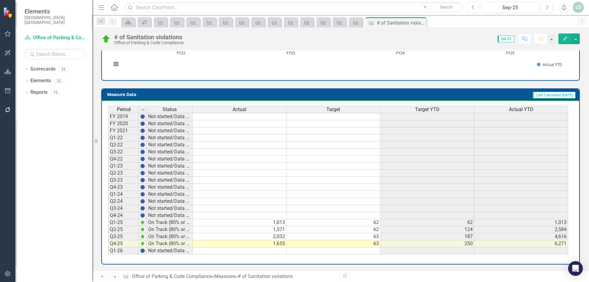
click at [114, 276] on icon "Next" at bounding box center [114, 277] width 5 height 4
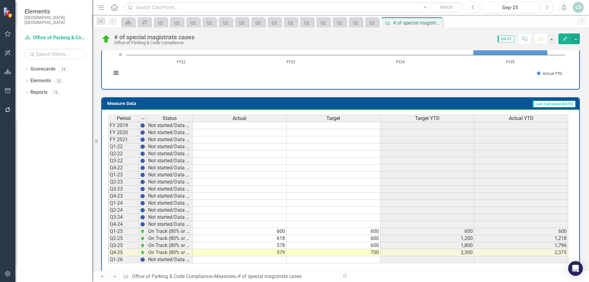
scroll to position [213, 0]
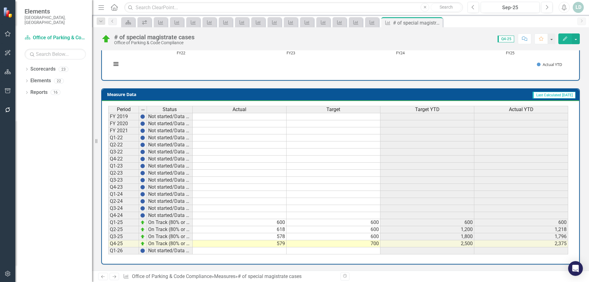
click at [116, 275] on icon "Next" at bounding box center [114, 277] width 5 height 4
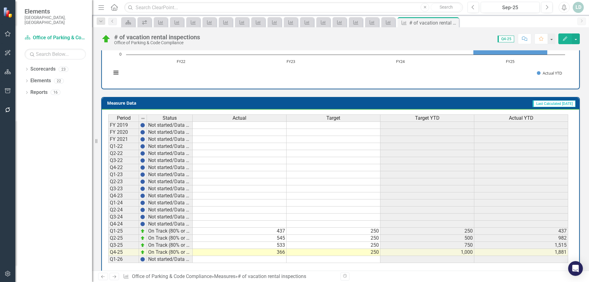
scroll to position [213, 0]
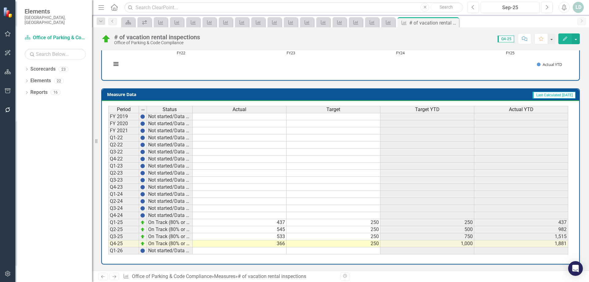
click at [116, 276] on icon "Next" at bounding box center [114, 277] width 5 height 4
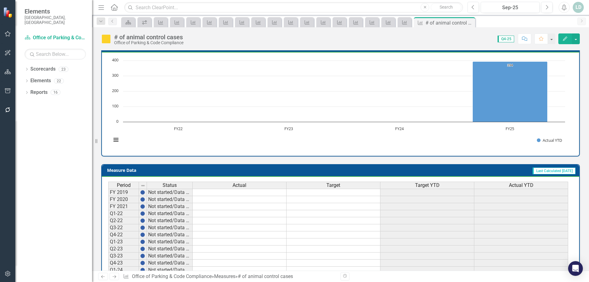
scroll to position [213, 0]
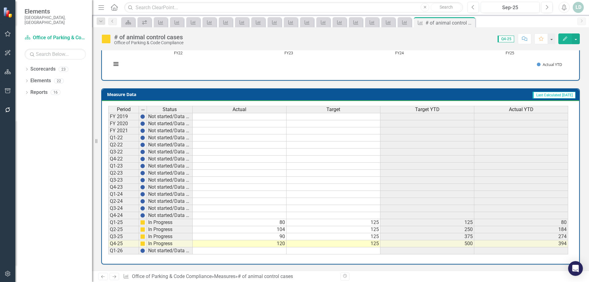
click at [115, 278] on icon "Next" at bounding box center [114, 277] width 5 height 4
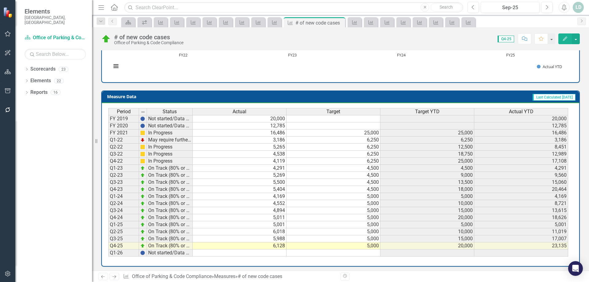
scroll to position [225, 0]
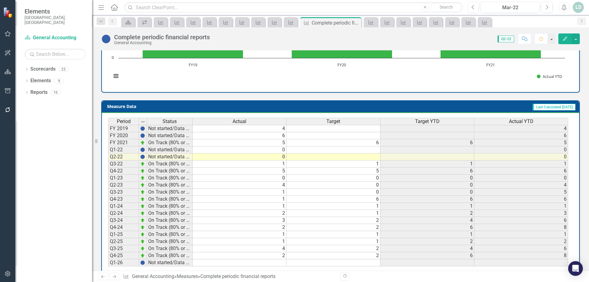
scroll to position [225, 0]
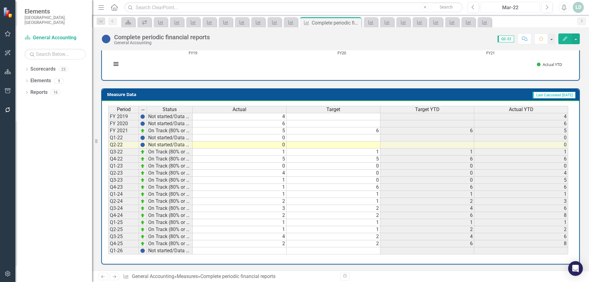
click at [503, 7] on div "Mar-22" at bounding box center [510, 7] width 55 height 7
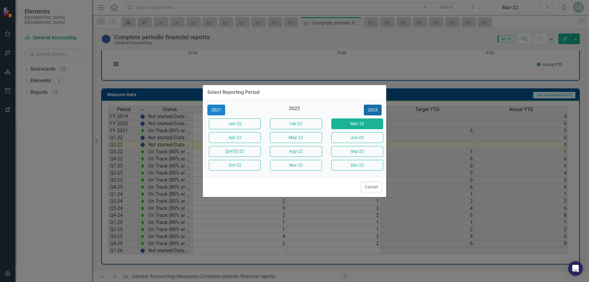
click at [373, 110] on button "2023" at bounding box center [373, 110] width 18 height 11
click at [373, 110] on button "2024" at bounding box center [373, 110] width 18 height 11
click at [373, 110] on button "2025" at bounding box center [373, 110] width 18 height 11
click at [369, 150] on button "Sep-25" at bounding box center [357, 151] width 52 height 11
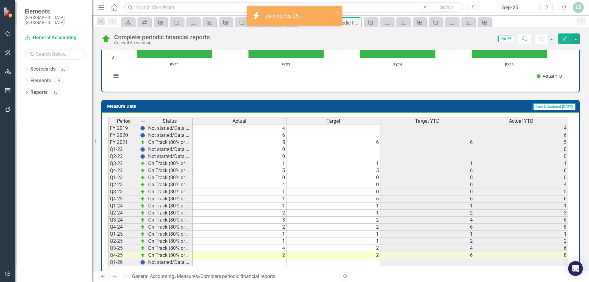
scroll to position [225, 0]
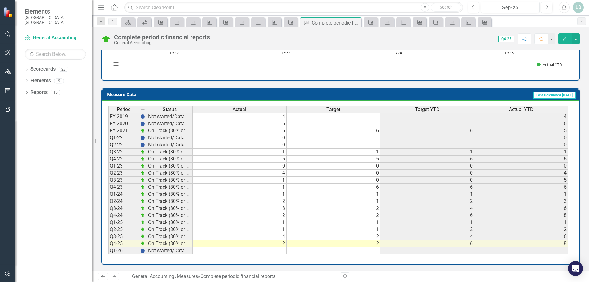
click at [115, 277] on icon at bounding box center [115, 276] width 4 height 3
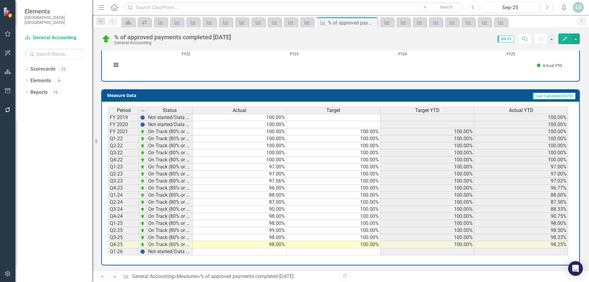
scroll to position [219, 0]
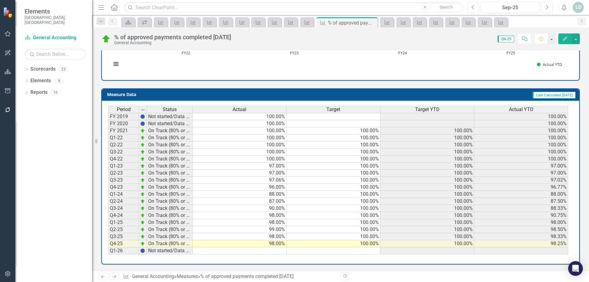
click at [115, 276] on icon "Next" at bounding box center [114, 277] width 5 height 4
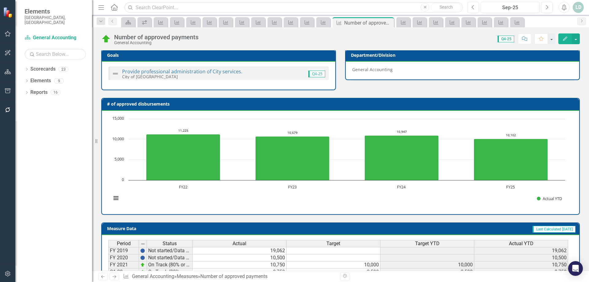
scroll to position [213, 0]
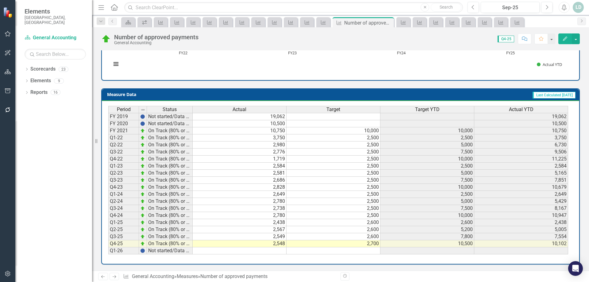
click at [112, 275] on icon "Next" at bounding box center [114, 277] width 5 height 4
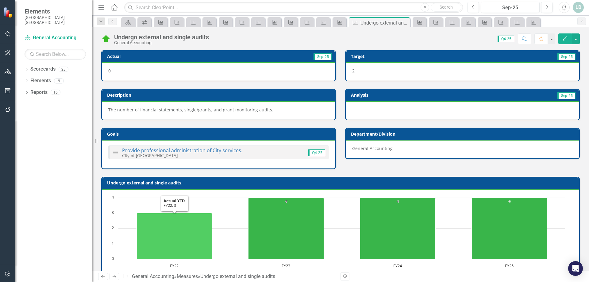
scroll to position [213, 0]
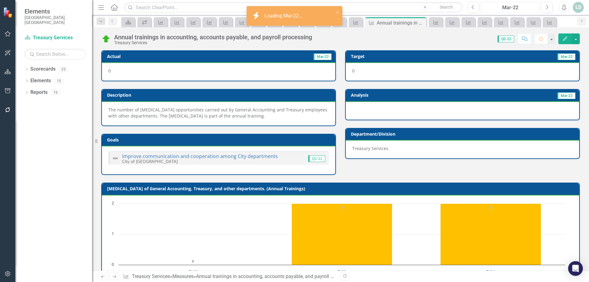
click at [515, 9] on div "Mar-22" at bounding box center [510, 7] width 55 height 7
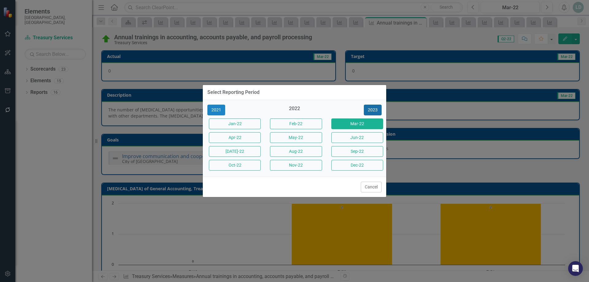
click at [374, 107] on button "2023" at bounding box center [373, 110] width 18 height 11
click at [374, 110] on button "2024" at bounding box center [373, 110] width 18 height 11
click at [374, 110] on button "2025" at bounding box center [373, 110] width 18 height 11
click at [363, 151] on button "Sep-25" at bounding box center [357, 151] width 52 height 11
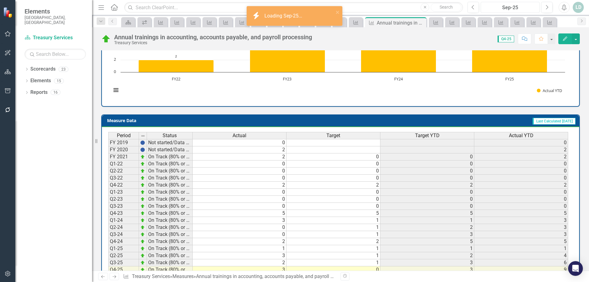
scroll to position [219, 0]
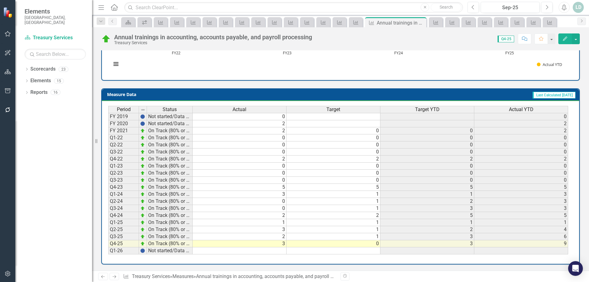
click at [117, 276] on icon "Next" at bounding box center [114, 277] width 5 height 4
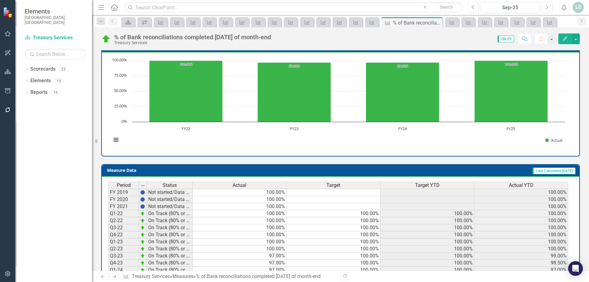
scroll to position [213, 0]
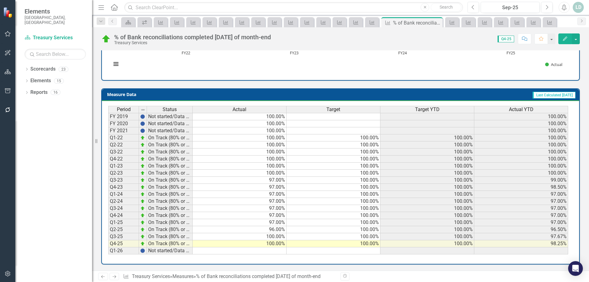
click at [132, 215] on td "Q4-24" at bounding box center [123, 215] width 31 height 7
click at [546, 215] on td "97.00%" at bounding box center [521, 215] width 94 height 7
click at [128, 160] on td "Q4-22" at bounding box center [123, 159] width 31 height 7
click at [126, 188] on td "Q4-23" at bounding box center [123, 187] width 31 height 7
click at [113, 275] on icon "Next" at bounding box center [114, 277] width 5 height 4
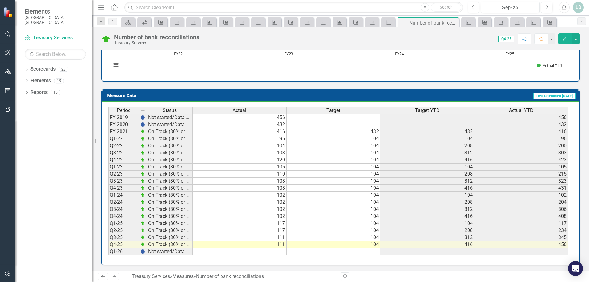
scroll to position [219, 0]
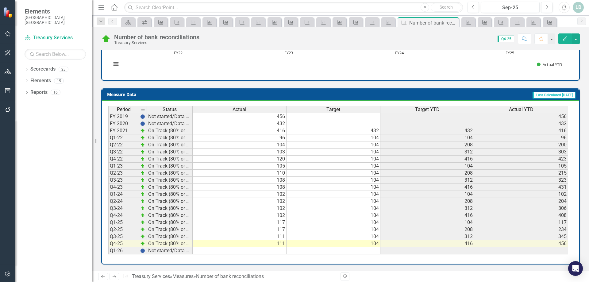
click at [117, 275] on icon "Next" at bounding box center [114, 277] width 5 height 4
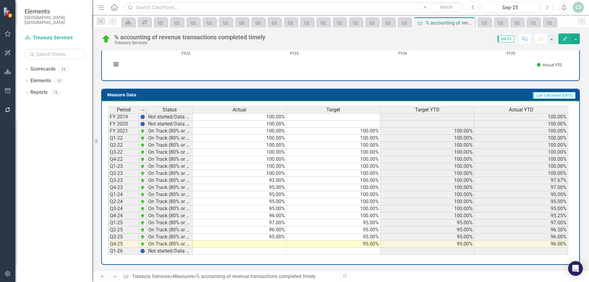
scroll to position [213, 0]
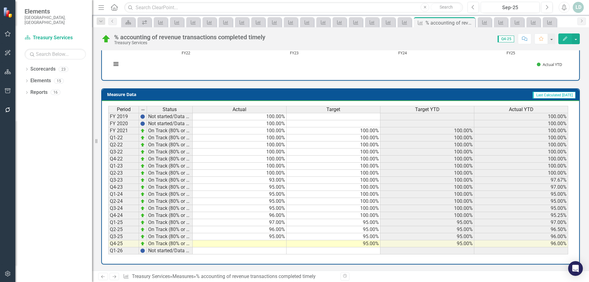
click at [113, 277] on icon at bounding box center [115, 276] width 4 height 3
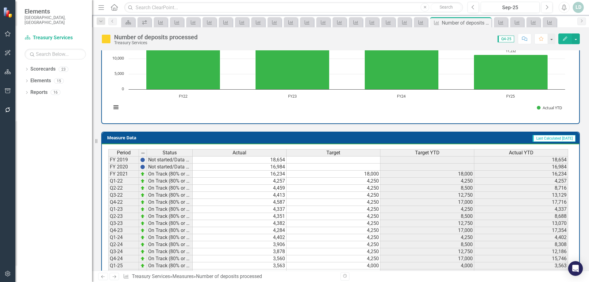
scroll to position [213, 0]
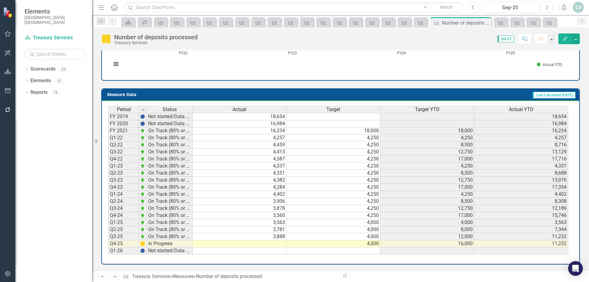
click at [112, 277] on icon "Next" at bounding box center [114, 277] width 5 height 4
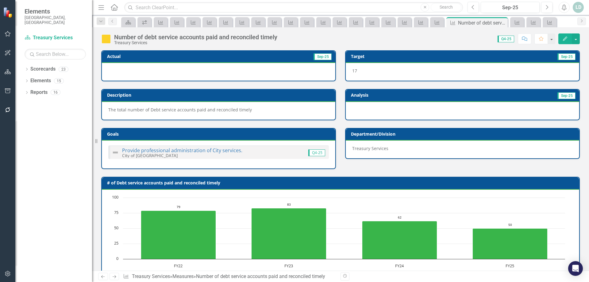
scroll to position [213, 0]
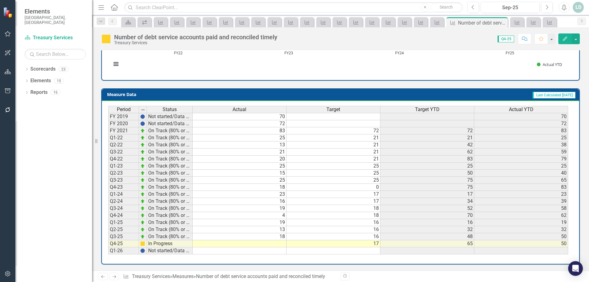
click at [115, 277] on icon "Next" at bounding box center [114, 277] width 5 height 4
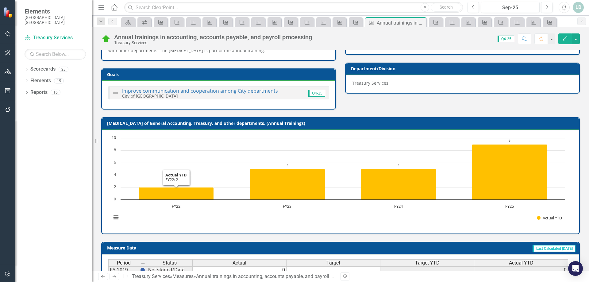
scroll to position [219, 0]
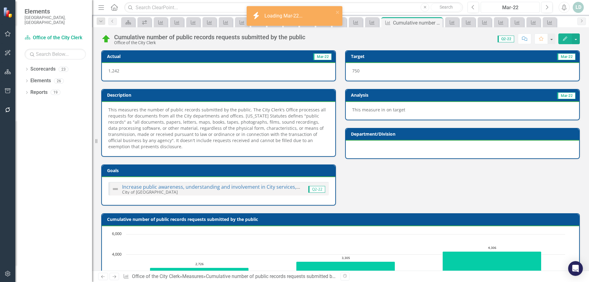
click at [511, 9] on div "Mar-22" at bounding box center [510, 7] width 55 height 7
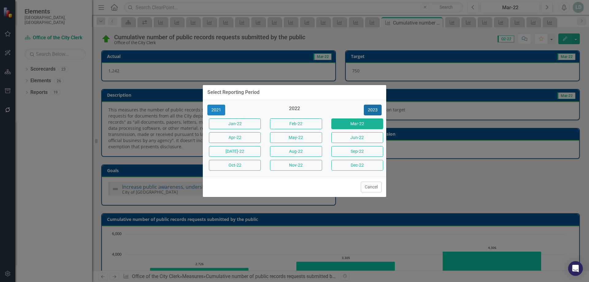
click at [375, 109] on button "2023" at bounding box center [373, 110] width 18 height 11
click at [375, 109] on button "2024" at bounding box center [373, 110] width 18 height 11
click at [375, 109] on button "2025" at bounding box center [373, 110] width 18 height 11
click at [357, 151] on button "Sep-25" at bounding box center [357, 151] width 52 height 11
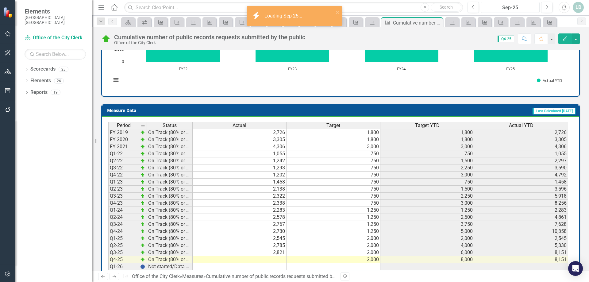
scroll to position [249, 0]
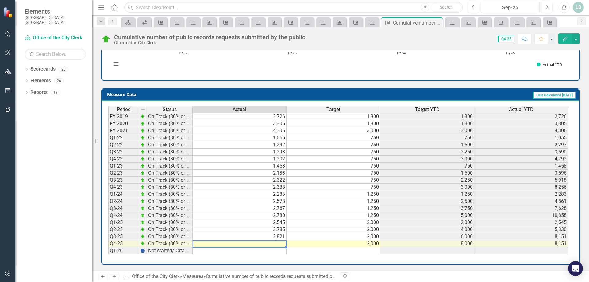
click at [268, 245] on td at bounding box center [240, 243] width 94 height 7
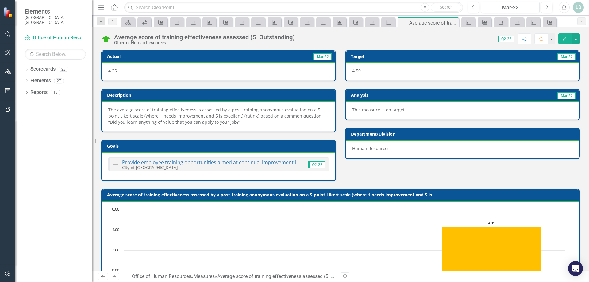
scroll to position [225, 0]
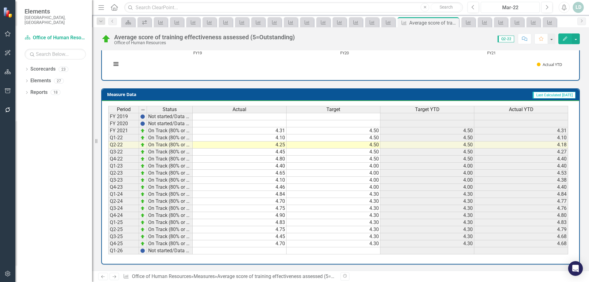
click at [492, 4] on div "Mar-22" at bounding box center [510, 7] width 55 height 7
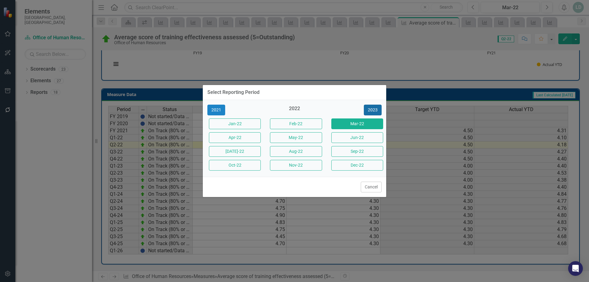
click at [370, 108] on button "2023" at bounding box center [373, 110] width 18 height 11
click at [371, 109] on button "2024" at bounding box center [373, 110] width 18 height 11
click at [371, 109] on button "2025" at bounding box center [373, 110] width 18 height 11
click at [363, 151] on button "Sep-25" at bounding box center [357, 151] width 52 height 11
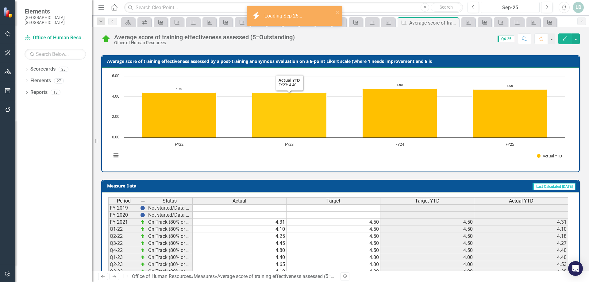
scroll to position [225, 0]
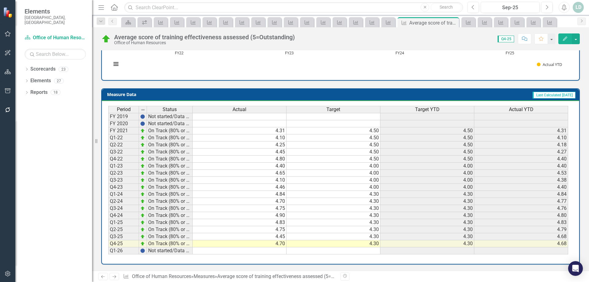
click at [117, 277] on link "Next" at bounding box center [115, 276] width 10 height 7
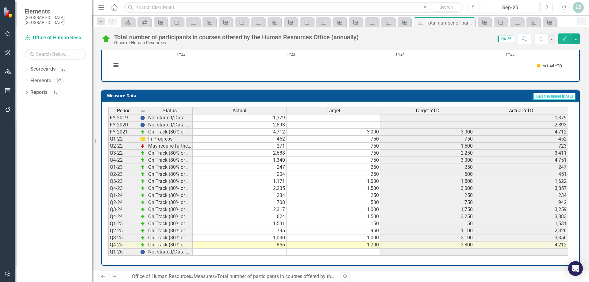
scroll to position [219, 0]
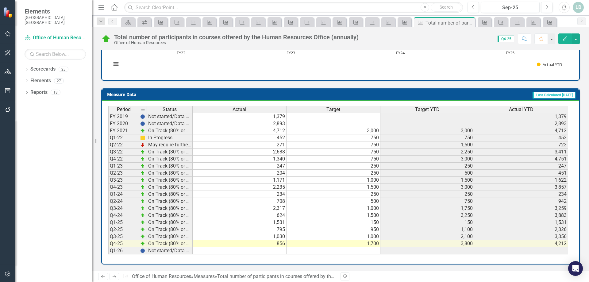
click at [115, 275] on icon "Next" at bounding box center [114, 277] width 5 height 4
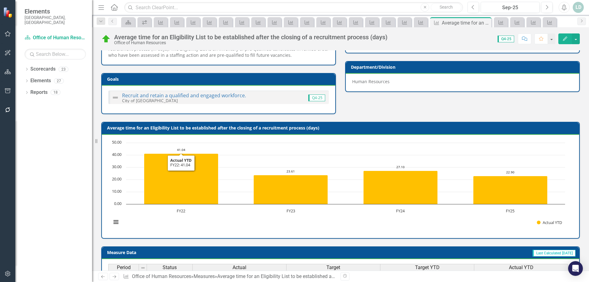
scroll to position [225, 0]
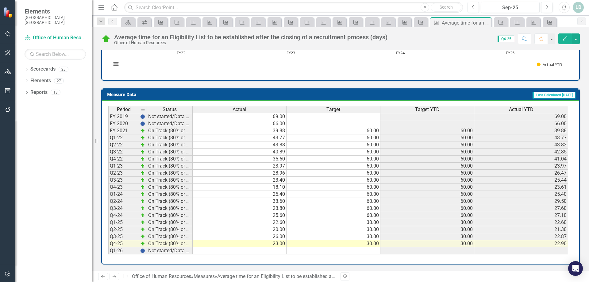
click at [113, 276] on icon "Next" at bounding box center [114, 277] width 5 height 4
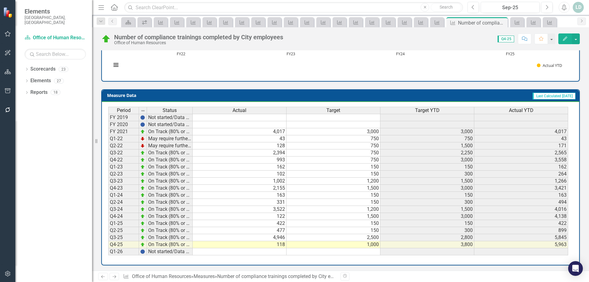
scroll to position [219, 0]
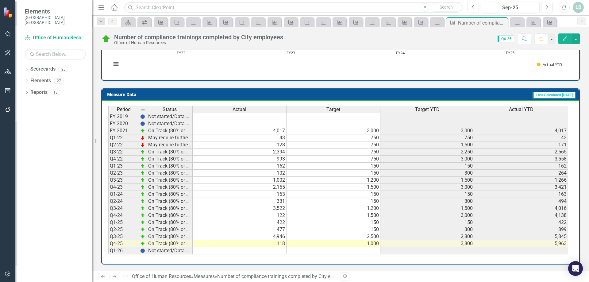
click at [113, 276] on icon "Next" at bounding box center [114, 277] width 5 height 4
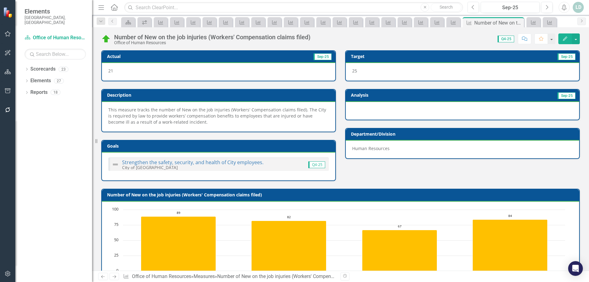
scroll to position [225, 0]
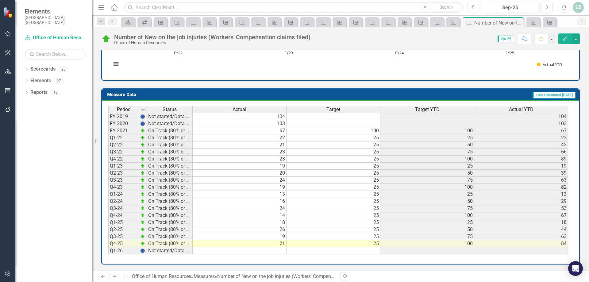
click at [113, 276] on icon "Next" at bounding box center [114, 277] width 5 height 4
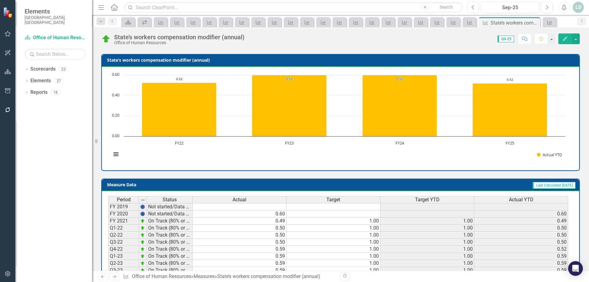
scroll to position [213, 0]
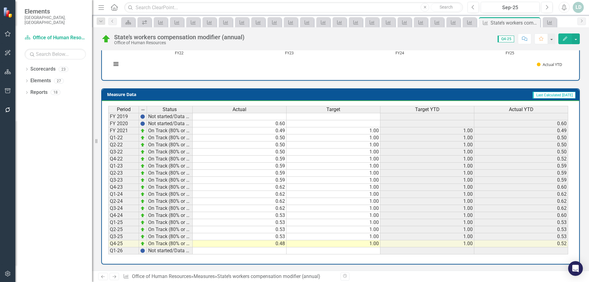
click at [115, 276] on icon at bounding box center [115, 276] width 4 height 3
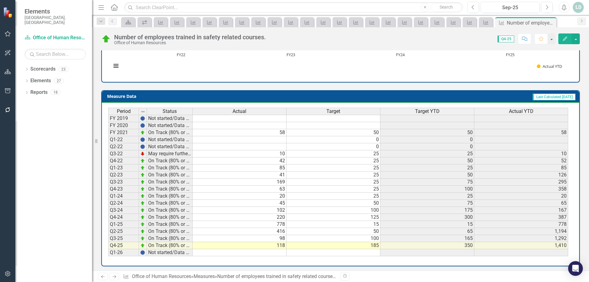
scroll to position [225, 0]
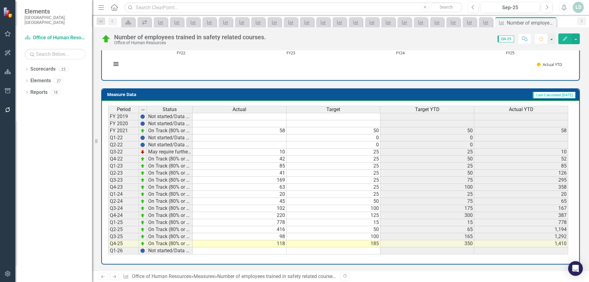
click at [113, 276] on icon "Next" at bounding box center [114, 277] width 5 height 4
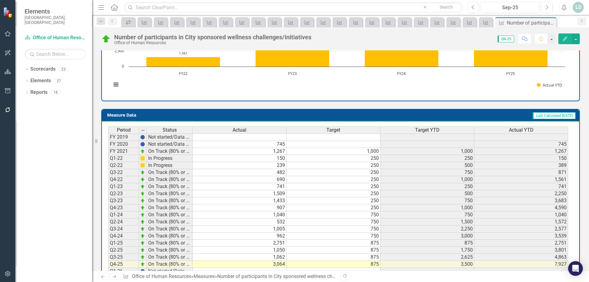
scroll to position [219, 0]
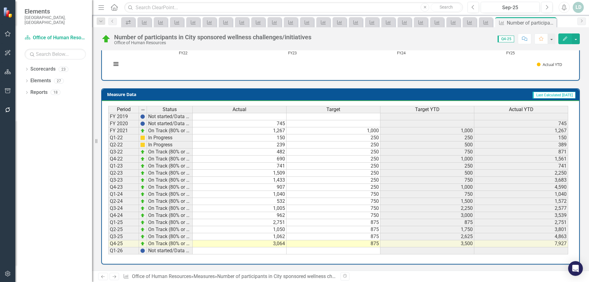
click at [116, 277] on icon at bounding box center [115, 276] width 4 height 3
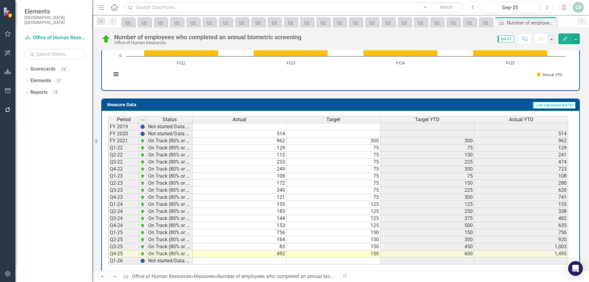
scroll to position [225, 0]
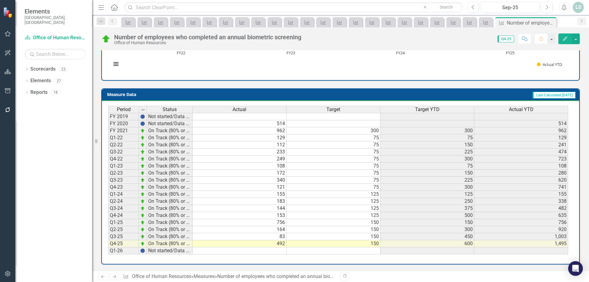
click at [113, 277] on icon "Next" at bounding box center [114, 277] width 5 height 4
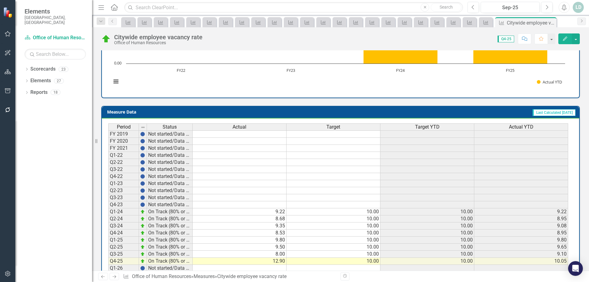
scroll to position [219, 0]
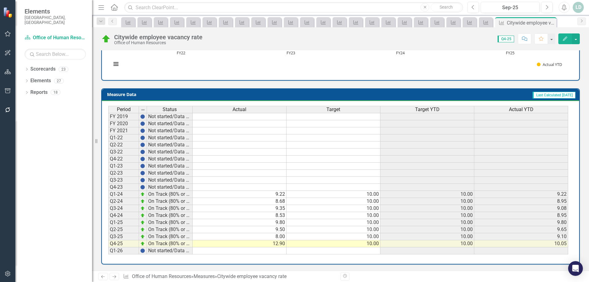
click at [112, 277] on icon "Next" at bounding box center [114, 277] width 5 height 4
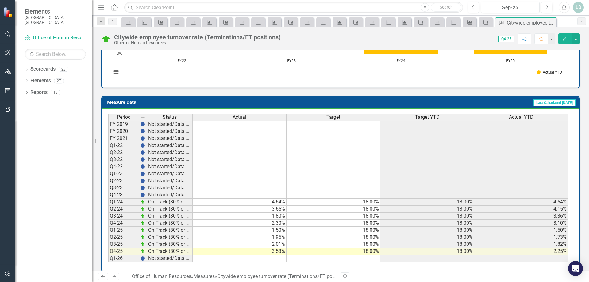
scroll to position [213, 0]
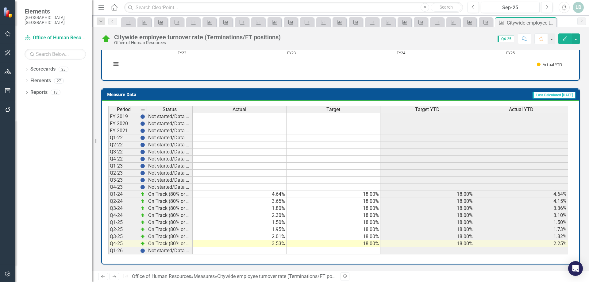
click at [113, 277] on icon at bounding box center [115, 276] width 4 height 3
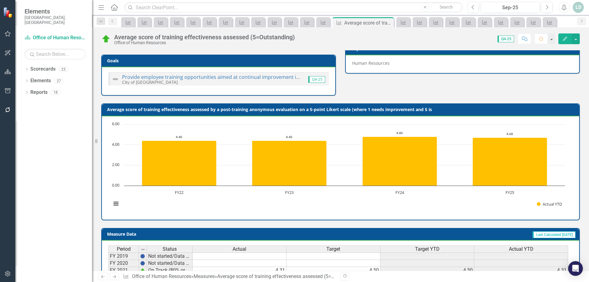
scroll to position [225, 0]
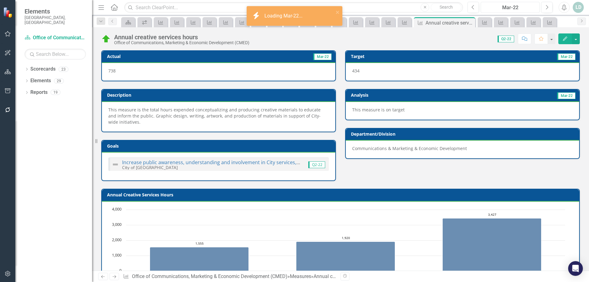
click at [500, 5] on div "Mar-22" at bounding box center [510, 7] width 55 height 7
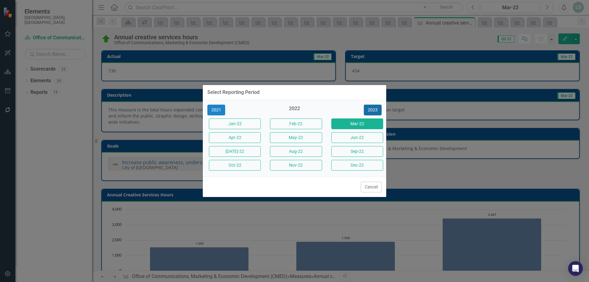
click at [374, 112] on button "2023" at bounding box center [373, 110] width 18 height 11
click at [373, 111] on button "2024" at bounding box center [373, 110] width 18 height 11
click at [371, 109] on button "2025" at bounding box center [373, 110] width 18 height 11
click at [358, 151] on button "Sep-25" at bounding box center [357, 151] width 52 height 11
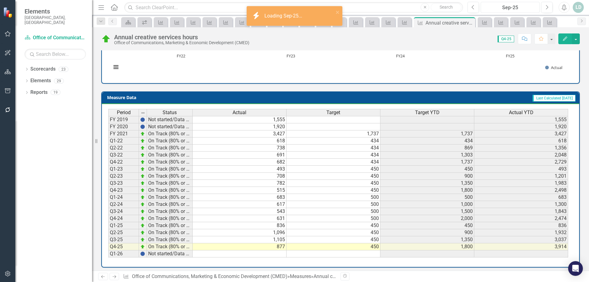
scroll to position [225, 0]
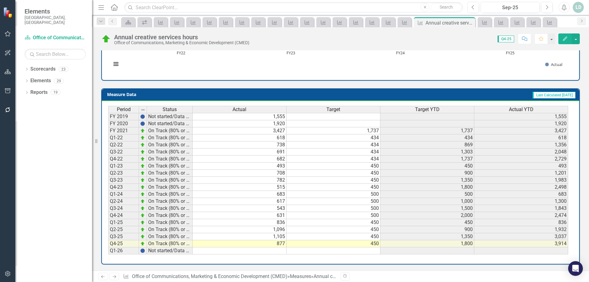
click at [233, 218] on td "631" at bounding box center [240, 215] width 94 height 7
click at [114, 275] on icon "Next" at bounding box center [114, 277] width 5 height 4
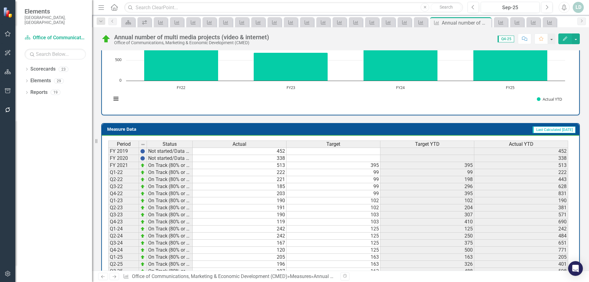
scroll to position [219, 0]
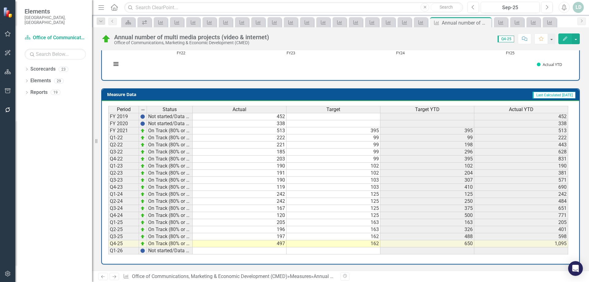
click at [112, 277] on icon "Next" at bounding box center [114, 277] width 5 height 4
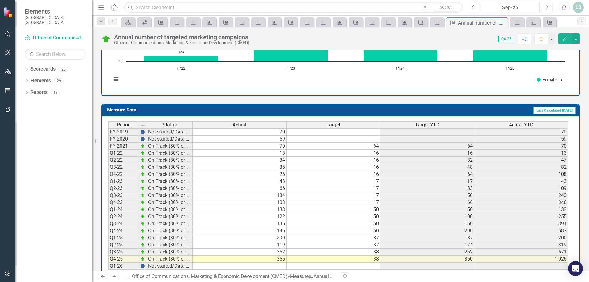
scroll to position [225, 0]
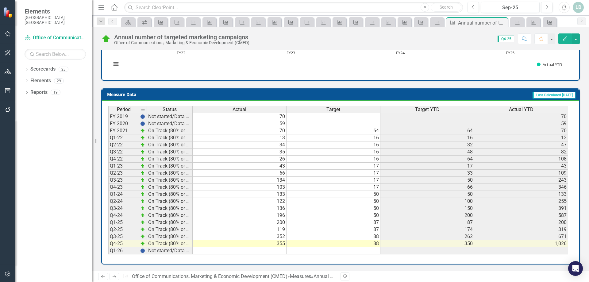
drag, startPoint x: 122, startPoint y: 216, endPoint x: 136, endPoint y: 215, distance: 14.1
click at [122, 216] on td "Q4-24" at bounding box center [123, 215] width 31 height 7
click at [130, 187] on td "Q4-23" at bounding box center [123, 187] width 31 height 7
click at [115, 277] on icon at bounding box center [115, 276] width 4 height 3
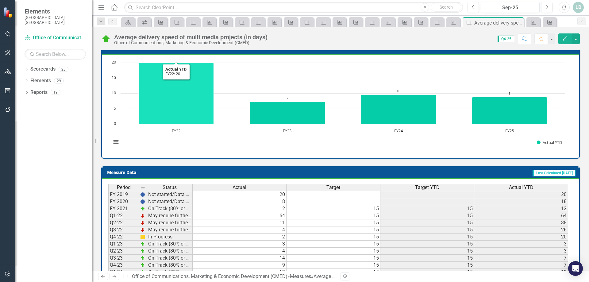
scroll to position [219, 0]
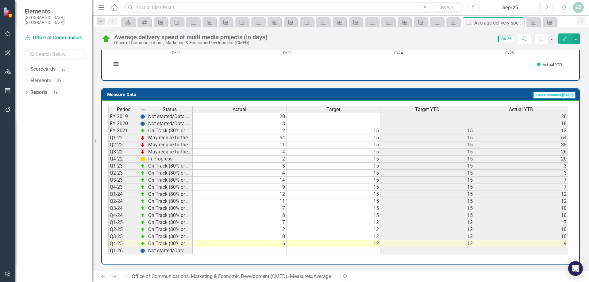
click at [117, 276] on link "Next" at bounding box center [115, 276] width 10 height 7
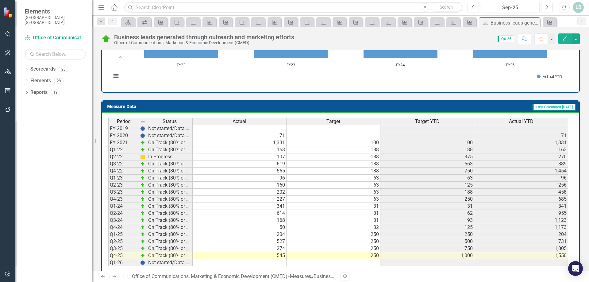
scroll to position [219, 0]
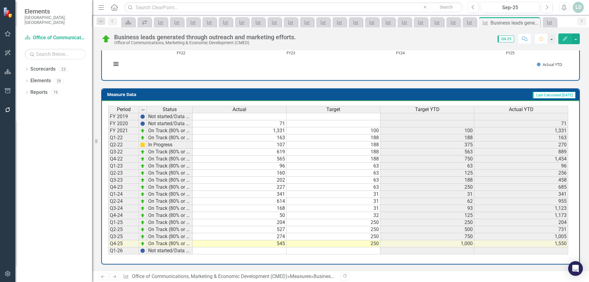
click at [114, 278] on icon "Next" at bounding box center [114, 277] width 5 height 4
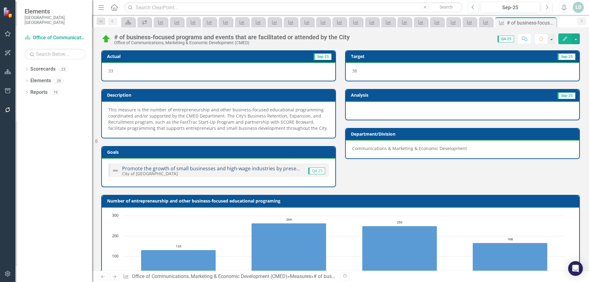
scroll to position [231, 0]
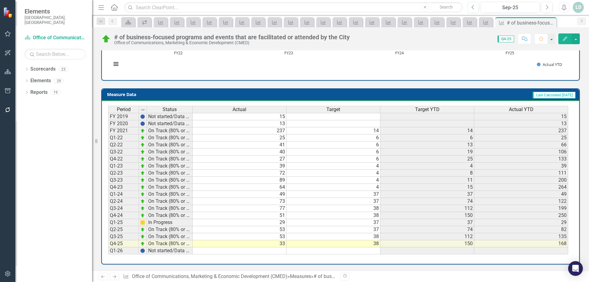
click at [116, 274] on link "Next" at bounding box center [115, 276] width 10 height 7
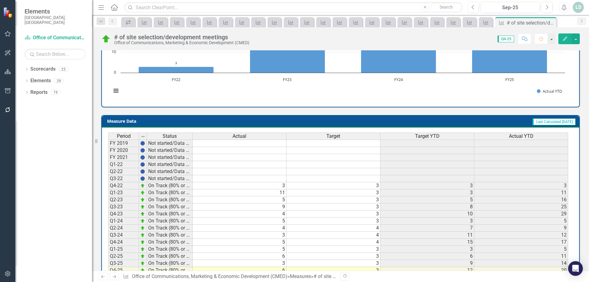
scroll to position [213, 0]
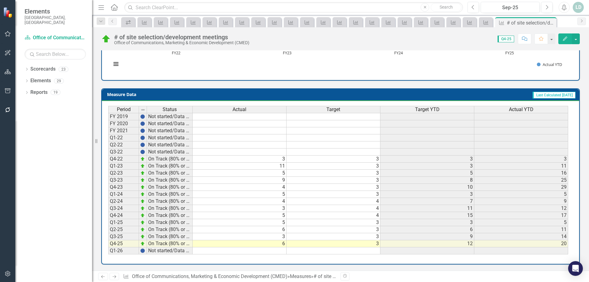
click at [561, 214] on td "17" at bounding box center [521, 215] width 94 height 7
click at [114, 278] on icon "Next" at bounding box center [114, 277] width 5 height 4
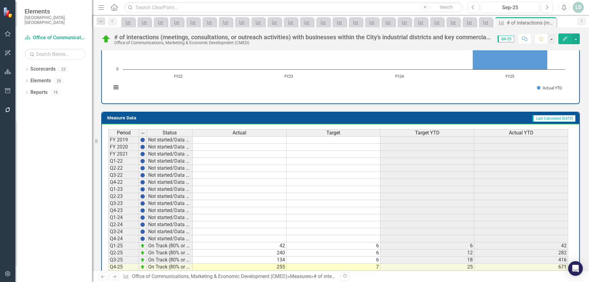
scroll to position [231, 0]
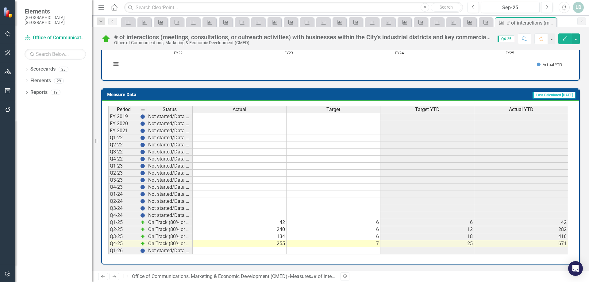
click at [400, 37] on div "# of interactions (meetings, consultations, or outreach activities) with busine…" at bounding box center [302, 37] width 377 height 7
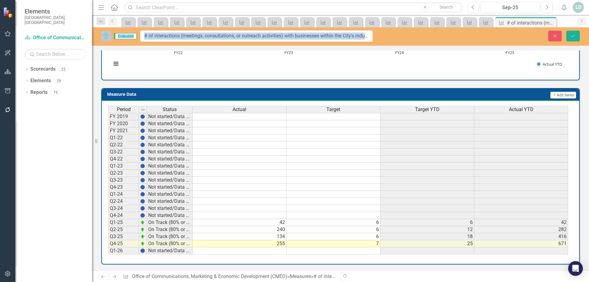
drag, startPoint x: 397, startPoint y: 35, endPoint x: 429, endPoint y: 35, distance: 31.6
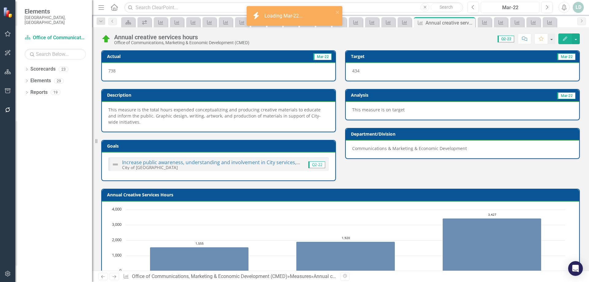
click at [499, 5] on div "Mar-22" at bounding box center [510, 7] width 55 height 7
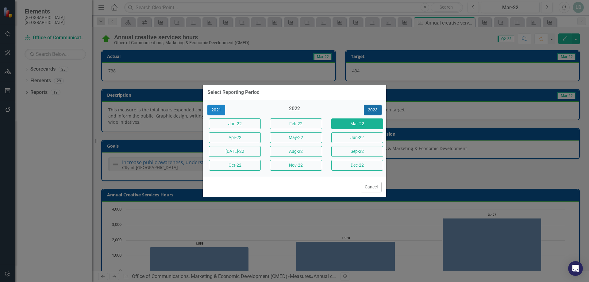
click at [373, 110] on button "2023" at bounding box center [373, 110] width 18 height 11
click at [373, 110] on button "2024" at bounding box center [373, 110] width 18 height 11
click at [373, 110] on button "2025" at bounding box center [373, 110] width 18 height 11
click at [363, 152] on button "Sep-25" at bounding box center [357, 151] width 52 height 11
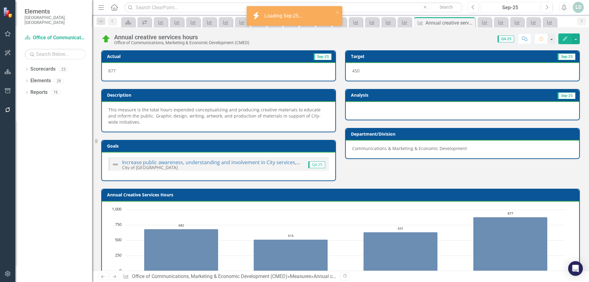
scroll to position [225, 0]
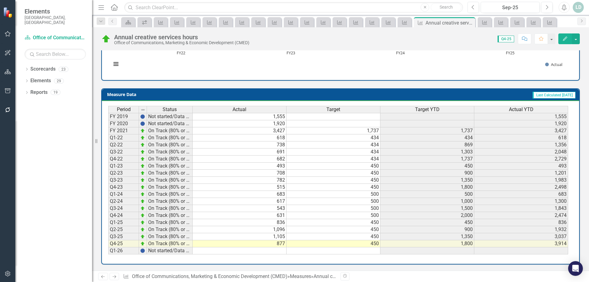
click at [113, 277] on icon "Next" at bounding box center [114, 277] width 5 height 4
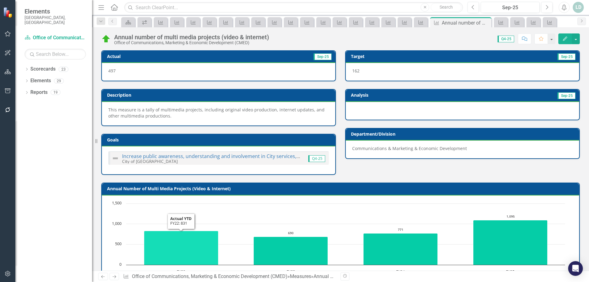
scroll to position [219, 0]
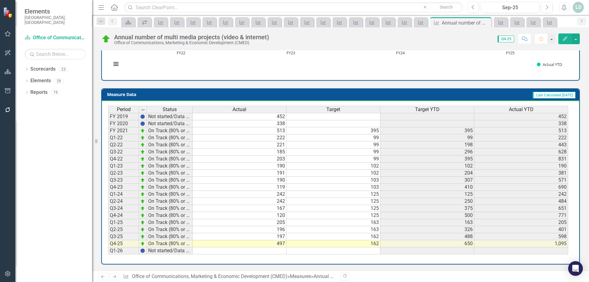
click at [116, 277] on icon at bounding box center [115, 276] width 4 height 3
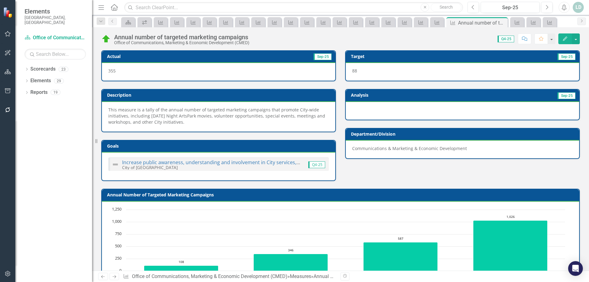
scroll to position [225, 0]
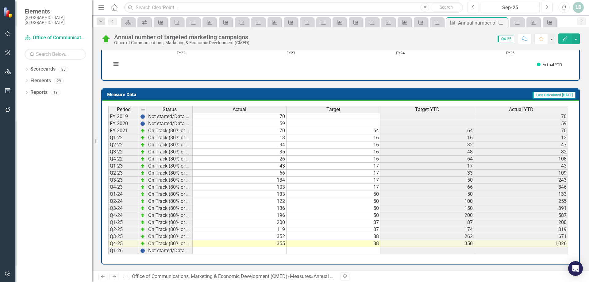
click at [117, 278] on icon "Next" at bounding box center [114, 277] width 5 height 4
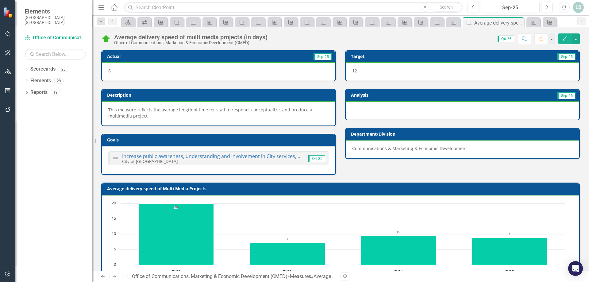
scroll to position [219, 0]
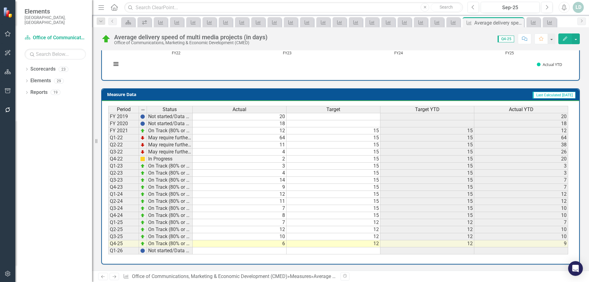
click at [115, 278] on icon "Next" at bounding box center [114, 277] width 5 height 4
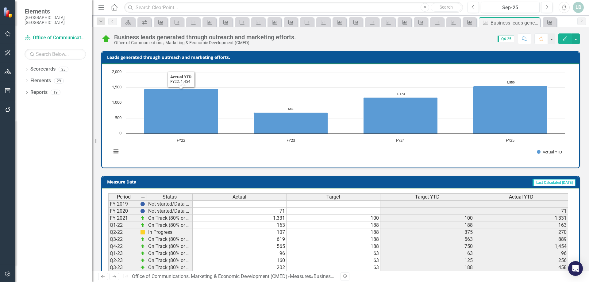
scroll to position [219, 0]
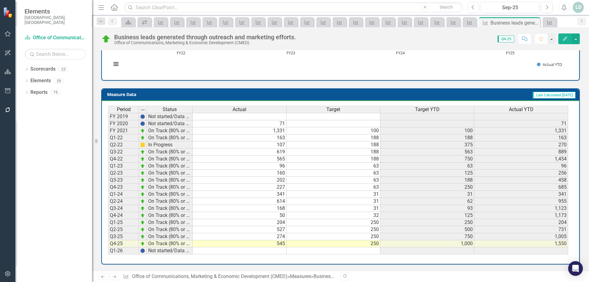
click at [114, 276] on icon "Next" at bounding box center [114, 277] width 5 height 4
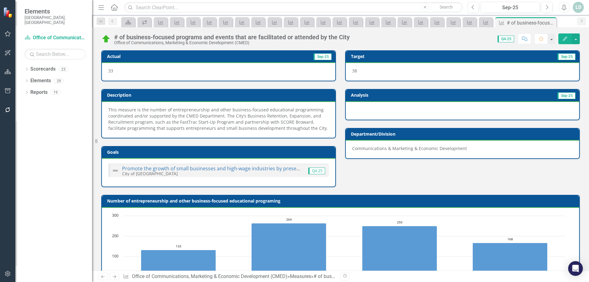
scroll to position [231, 0]
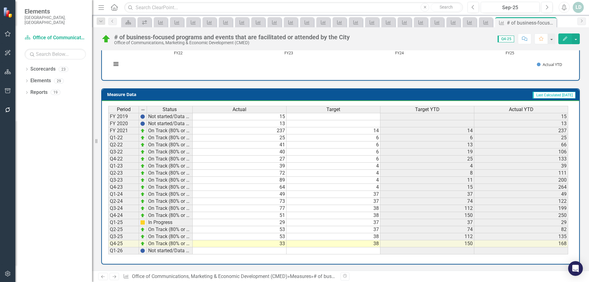
click at [117, 275] on icon "Next" at bounding box center [114, 277] width 5 height 4
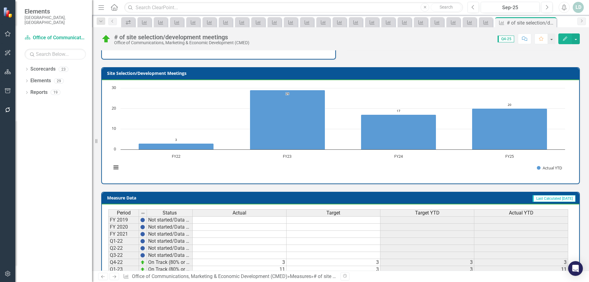
scroll to position [213, 0]
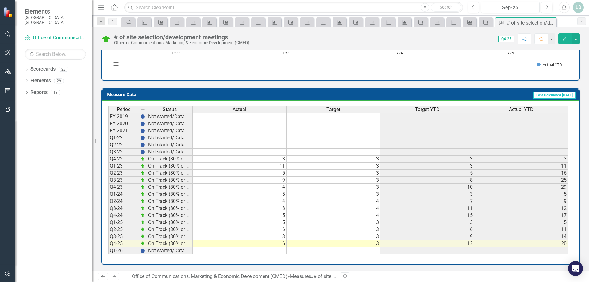
click at [116, 274] on link "Next" at bounding box center [115, 276] width 10 height 7
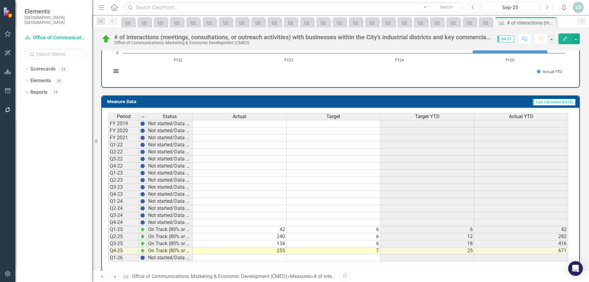
scroll to position [231, 0]
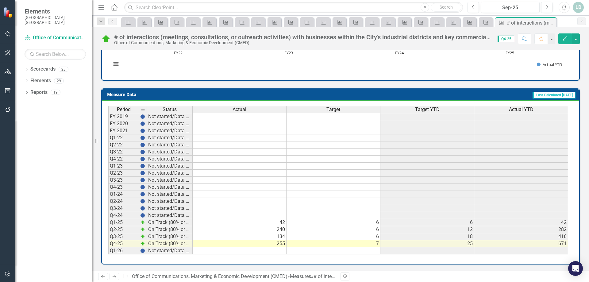
click at [113, 277] on icon at bounding box center [115, 276] width 4 height 3
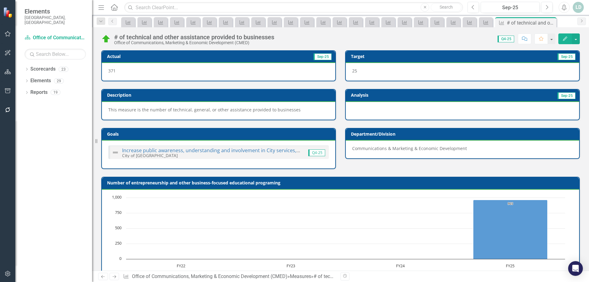
scroll to position [213, 0]
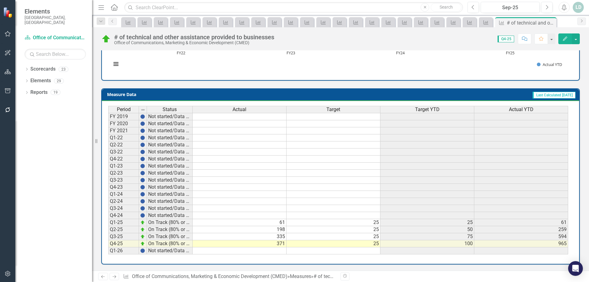
click at [113, 278] on icon "Next" at bounding box center [114, 277] width 5 height 4
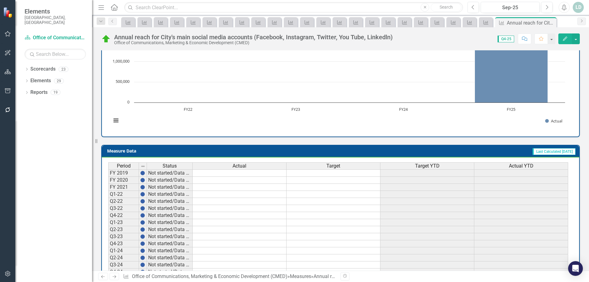
scroll to position [213, 0]
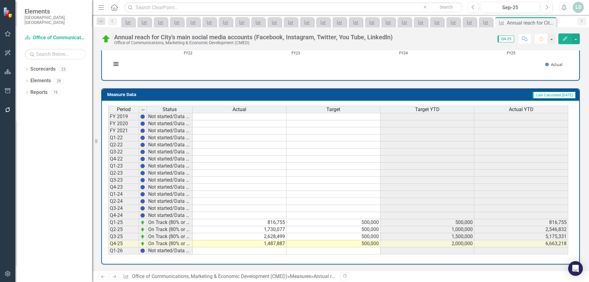
click at [115, 277] on icon "Next" at bounding box center [114, 277] width 5 height 4
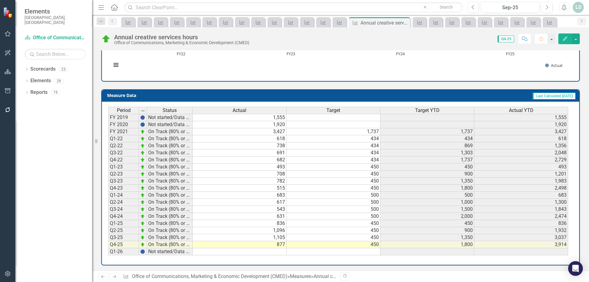
scroll to position [225, 0]
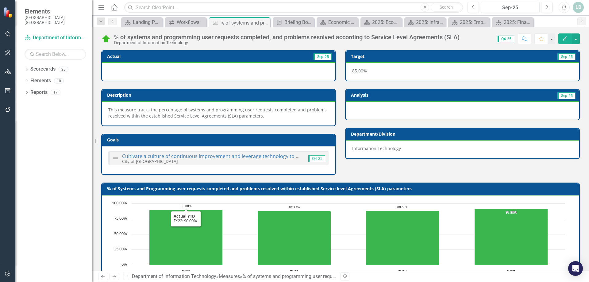
scroll to position [219, 0]
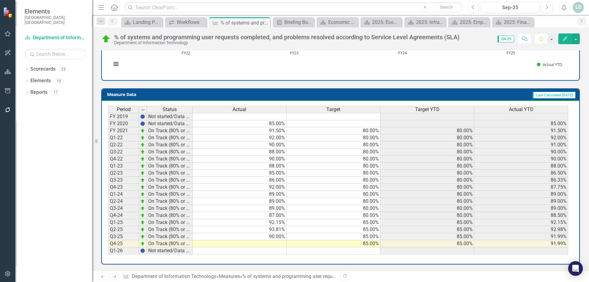
click at [112, 277] on icon "Next" at bounding box center [114, 277] width 5 height 4
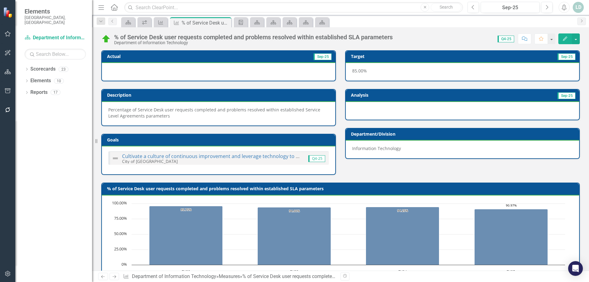
scroll to position [219, 0]
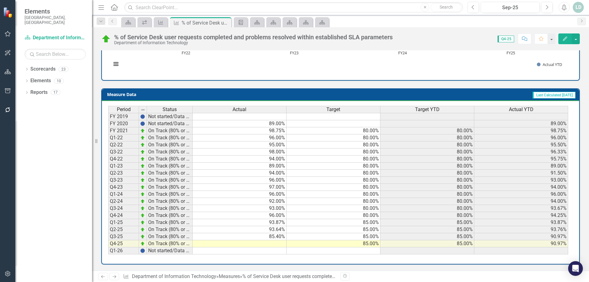
click at [114, 277] on icon "Next" at bounding box center [114, 277] width 5 height 4
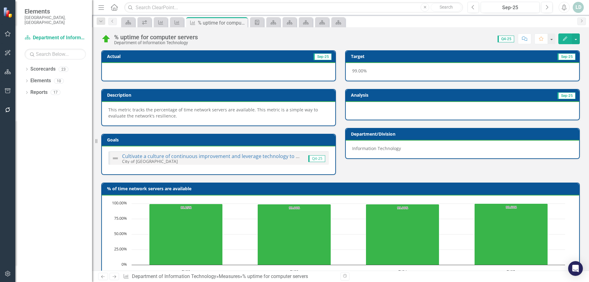
scroll to position [219, 0]
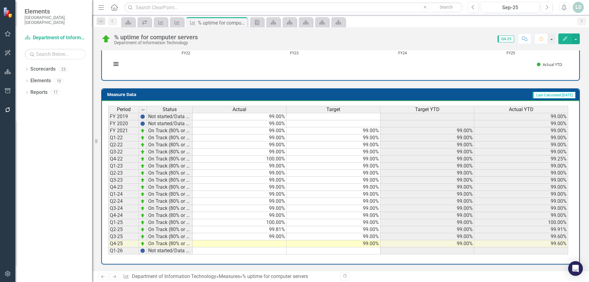
click at [116, 278] on icon "Next" at bounding box center [114, 277] width 5 height 4
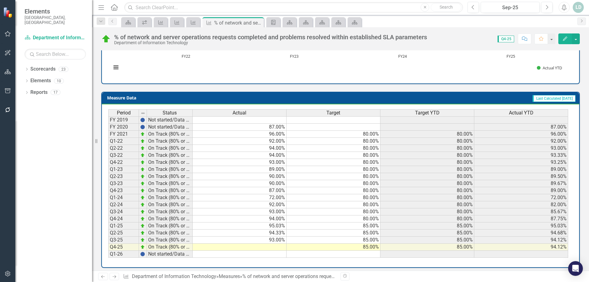
scroll to position [219, 0]
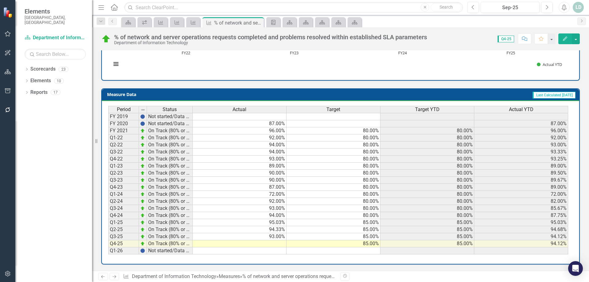
click at [116, 277] on icon "Next" at bounding box center [114, 277] width 5 height 4
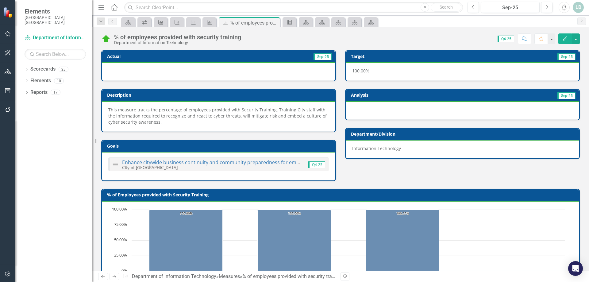
scroll to position [225, 0]
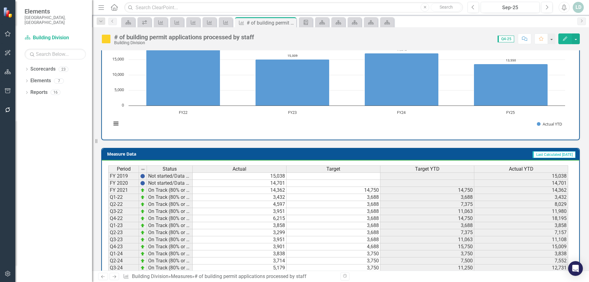
scroll to position [213, 0]
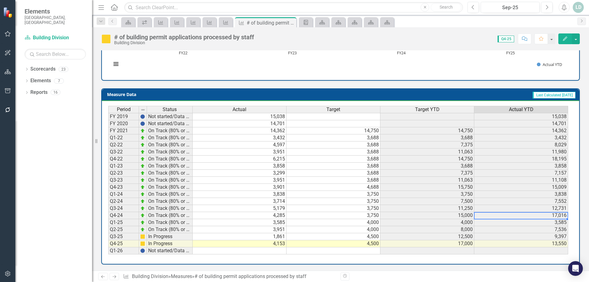
click at [548, 215] on td "17,016" at bounding box center [521, 215] width 94 height 7
click at [113, 275] on icon "Next" at bounding box center [114, 277] width 5 height 4
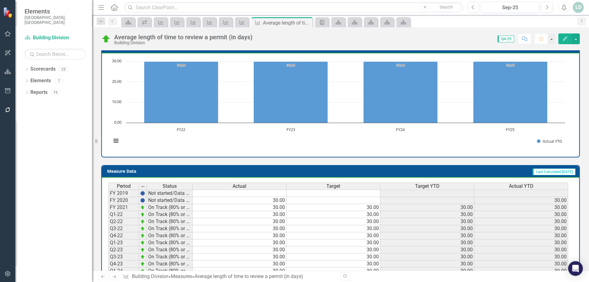
scroll to position [215, 0]
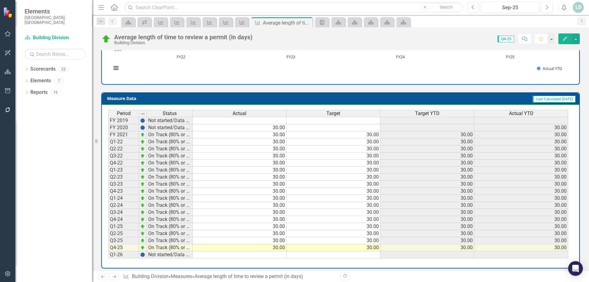
click at [116, 276] on icon at bounding box center [115, 276] width 4 height 3
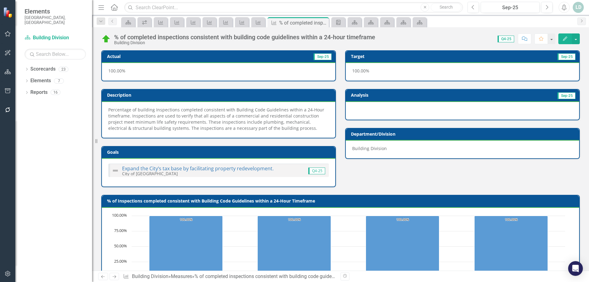
scroll to position [231, 0]
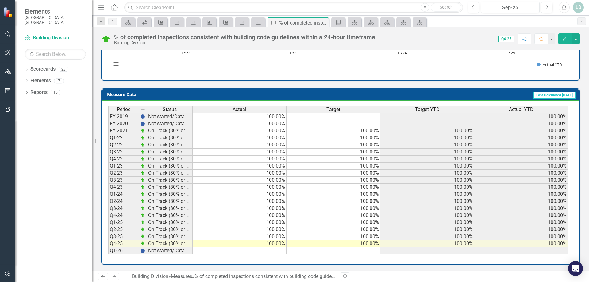
click at [113, 275] on icon "Next" at bounding box center [114, 277] width 5 height 4
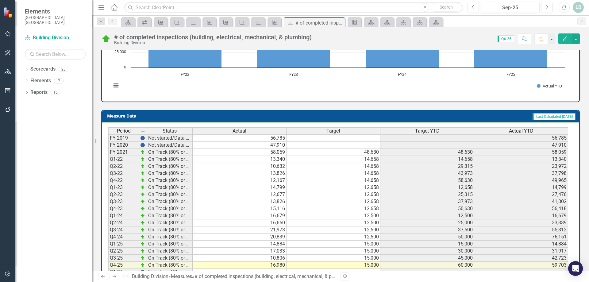
scroll to position [213, 0]
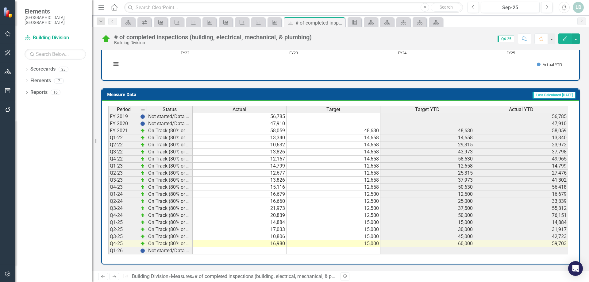
click at [550, 216] on td "76,151" at bounding box center [521, 215] width 94 height 7
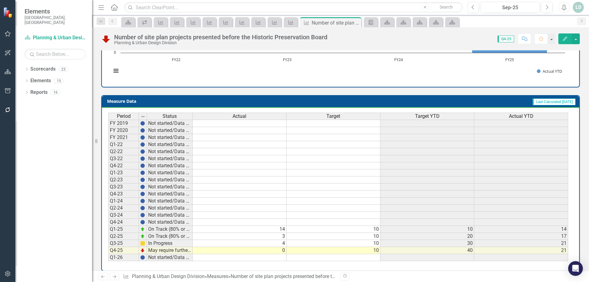
scroll to position [213, 0]
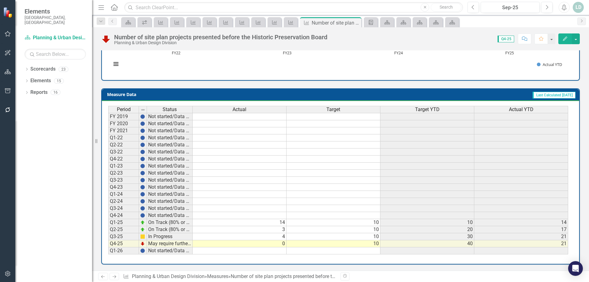
click at [313, 38] on div "Number of site plan projects presented before the Historic Preservation Board" at bounding box center [220, 37] width 213 height 7
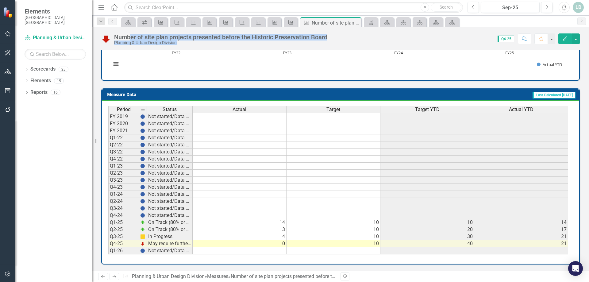
drag, startPoint x: 332, startPoint y: 36, endPoint x: 129, endPoint y: 36, distance: 203.1
click at [129, 36] on div "Number of site plan projects presented before the Historic Preservation Board P…" at bounding box center [340, 36] width 497 height 18
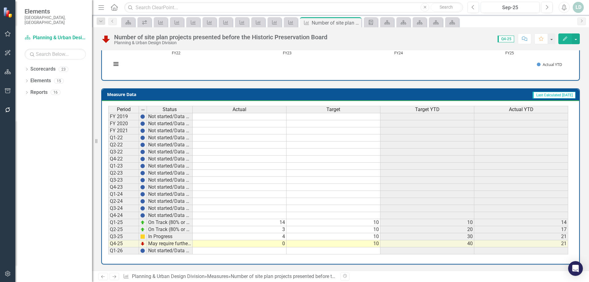
click at [121, 37] on div "Number of site plan projects presented before the Historic Preservation Board" at bounding box center [220, 37] width 213 height 7
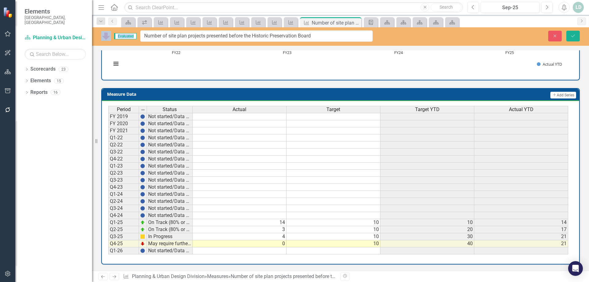
drag, startPoint x: 115, startPoint y: 37, endPoint x: 276, endPoint y: 40, distance: 161.4
drag, startPoint x: 316, startPoint y: 36, endPoint x: 144, endPoint y: 32, distance: 171.2
click at [144, 32] on input "Number of site plan projects presented before the Historic Preservation Board" at bounding box center [256, 35] width 233 height 11
click at [485, 18] on div "Scorecard Workflows Measure Measure Measure Measure Measure Measure Measure Mea…" at bounding box center [347, 22] width 454 height 10
drag, startPoint x: 556, startPoint y: 35, endPoint x: 467, endPoint y: 52, distance: 89.9
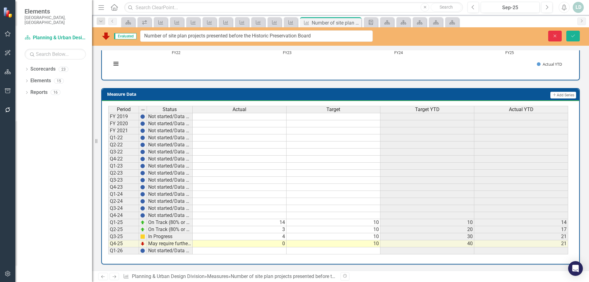
click at [556, 35] on icon "Close" at bounding box center [555, 36] width 6 height 4
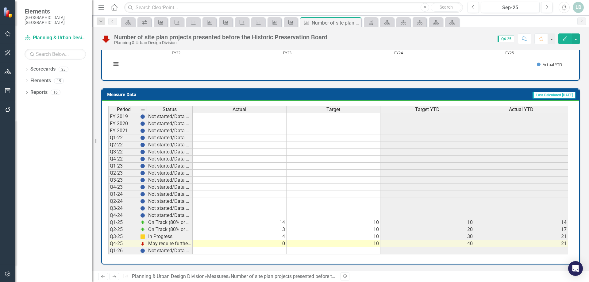
click at [116, 276] on icon "Next" at bounding box center [114, 277] width 5 height 4
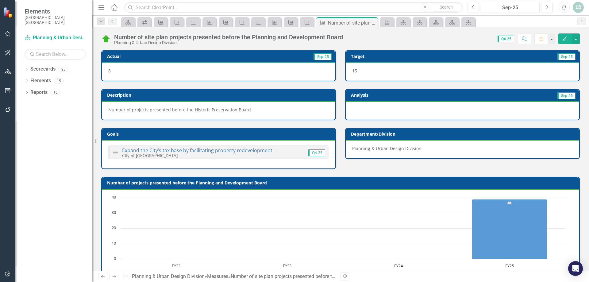
click at [290, 36] on div "Number of site plan projects presented before the Planning and Development Board" at bounding box center [228, 37] width 229 height 7
drag, startPoint x: 348, startPoint y: 37, endPoint x: 244, endPoint y: 39, distance: 104.9
click at [244, 39] on div "Number of site plan projects presented before the Planning and Development Boar…" at bounding box center [340, 36] width 497 height 18
click at [237, 39] on div "Number of site plan projects presented before the Planning and Development Board" at bounding box center [228, 37] width 229 height 7
click at [241, 35] on div "Number of site plan projects presented before the Planning and Development Board" at bounding box center [228, 37] width 229 height 7
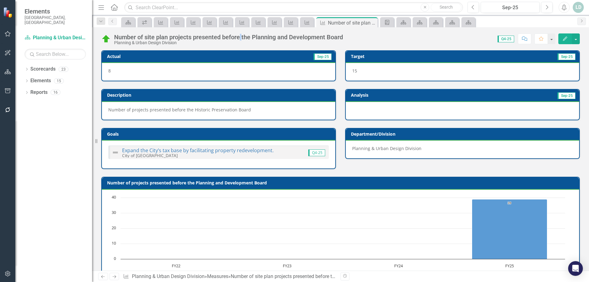
click at [241, 35] on div "Number of site plan projects presented before the Planning and Development Board" at bounding box center [228, 37] width 229 height 7
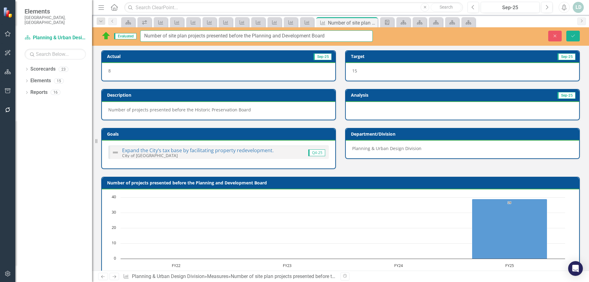
drag, startPoint x: 339, startPoint y: 35, endPoint x: 135, endPoint y: 36, distance: 203.7
click at [135, 36] on div "Evaluated Number of site plan projects presented before the Planning and Develo…" at bounding box center [236, 35] width 271 height 11
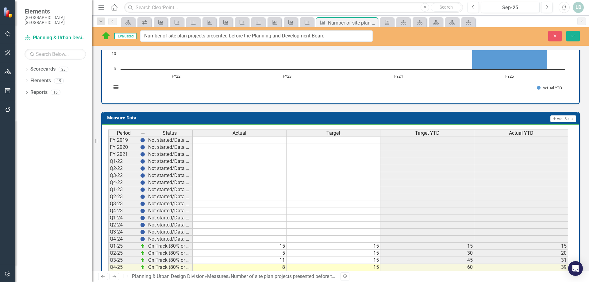
scroll to position [213, 0]
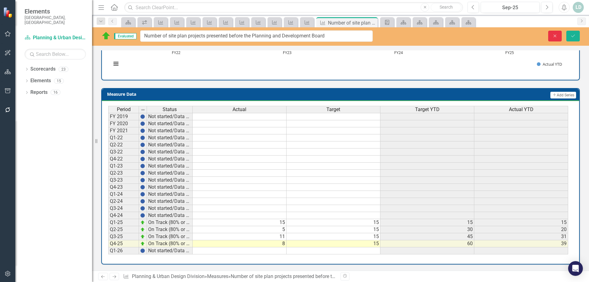
drag, startPoint x: 559, startPoint y: 35, endPoint x: 529, endPoint y: 52, distance: 34.1
click at [559, 35] on button "Close" at bounding box center [554, 36] width 13 height 11
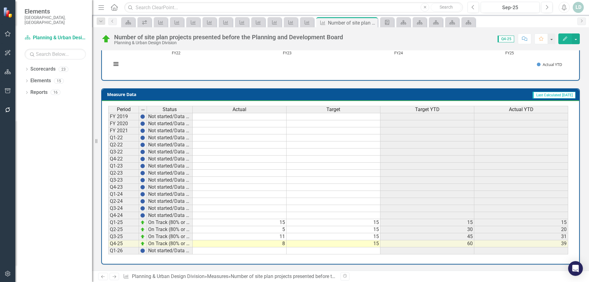
click at [114, 277] on icon at bounding box center [115, 276] width 4 height 3
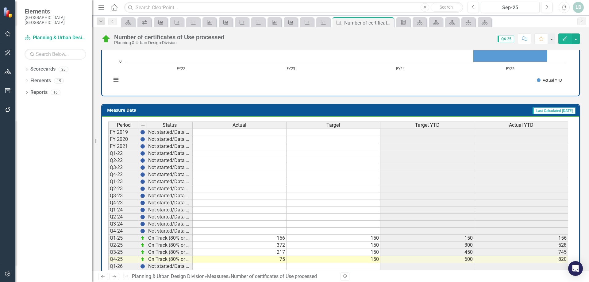
scroll to position [213, 0]
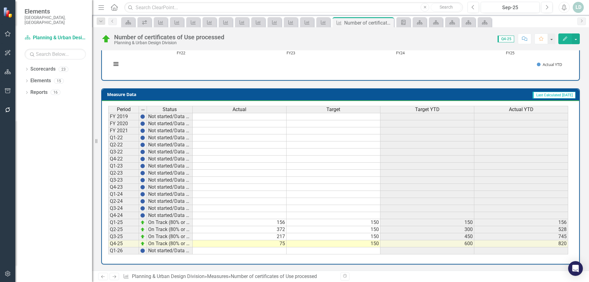
click at [117, 278] on icon "Next" at bounding box center [114, 277] width 5 height 4
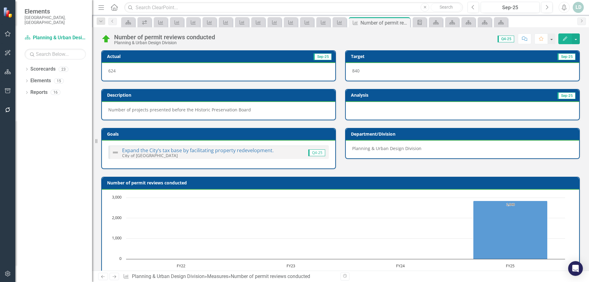
click at [102, 278] on icon "Previous" at bounding box center [102, 277] width 5 height 4
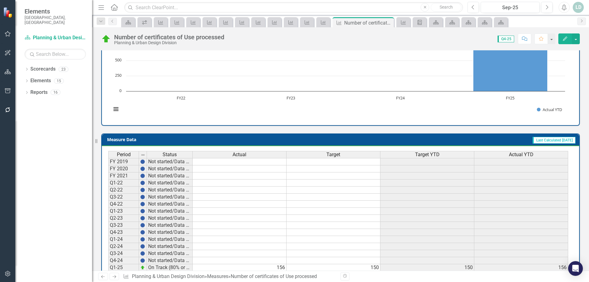
scroll to position [152, 0]
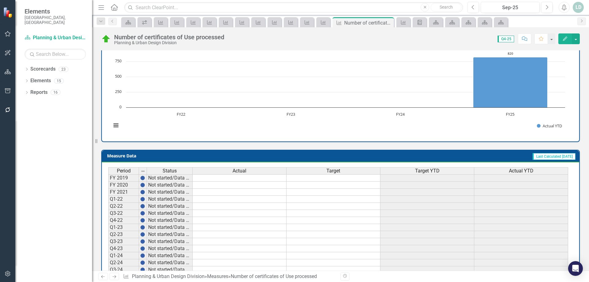
click at [238, 37] on div "Score: 0.00 Q4-25 Completed Comment Favorite Edit" at bounding box center [403, 38] width 352 height 10
click at [225, 37] on div "Number of certificates of Use processed Planning & Urban Design Division" at bounding box center [170, 39] width 113 height 11
click at [224, 37] on div "Number of certificates of Use processed" at bounding box center [169, 37] width 110 height 7
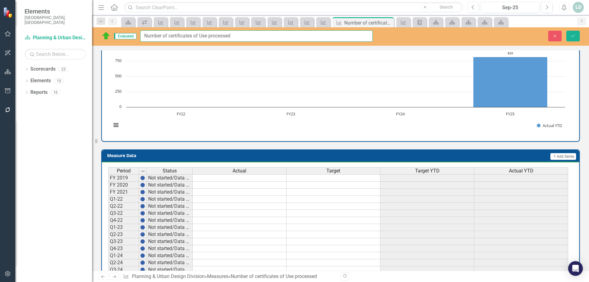
drag, startPoint x: 209, startPoint y: 36, endPoint x: 119, endPoint y: 33, distance: 89.6
click at [119, 33] on div "Evaluated Number of certificates of Use processed" at bounding box center [236, 35] width 271 height 11
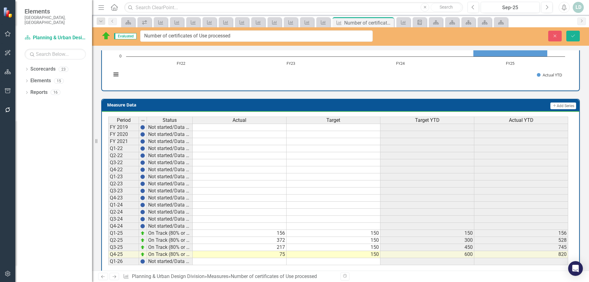
scroll to position [213, 0]
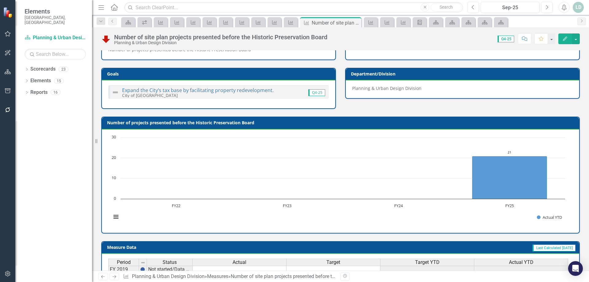
scroll to position [213, 0]
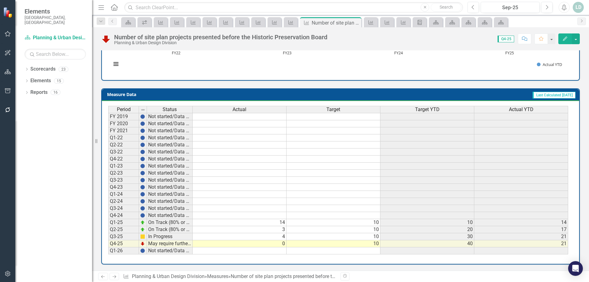
click at [116, 275] on icon "Next" at bounding box center [114, 277] width 5 height 4
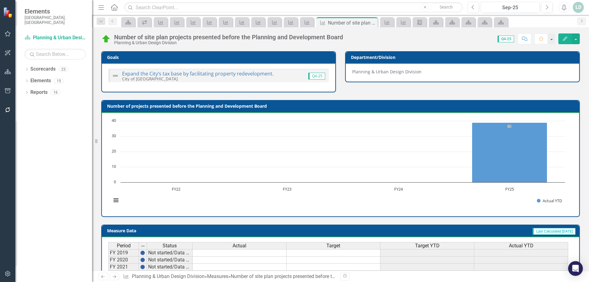
scroll to position [213, 0]
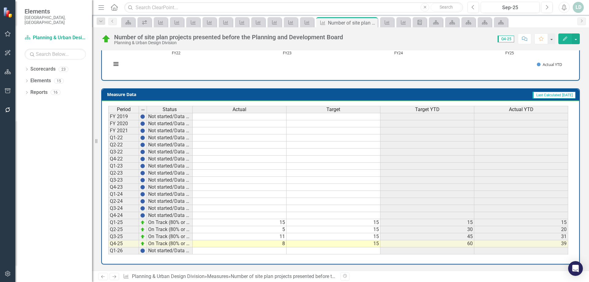
click at [115, 275] on icon at bounding box center [115, 276] width 4 height 3
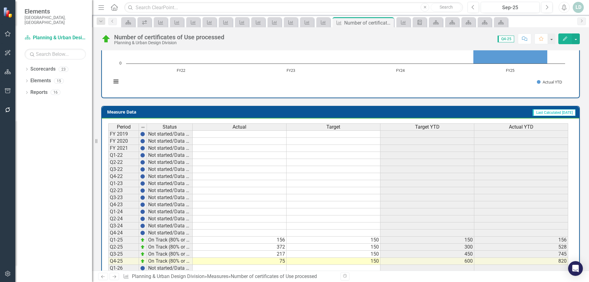
scroll to position [213, 0]
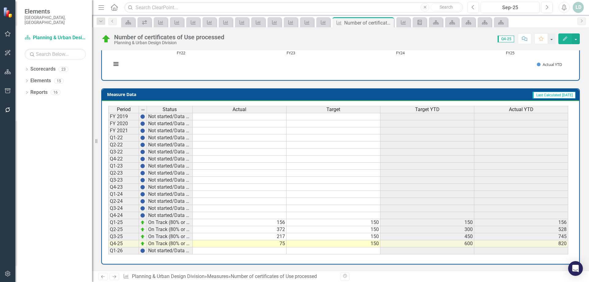
click at [114, 278] on icon "Next" at bounding box center [114, 277] width 5 height 4
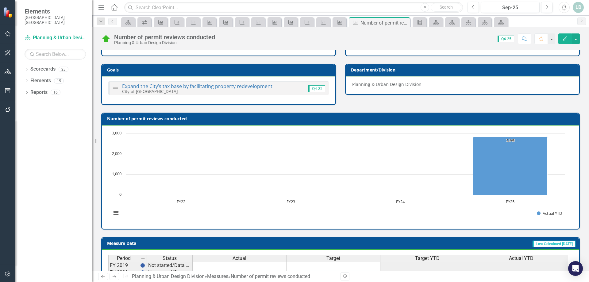
scroll to position [213, 0]
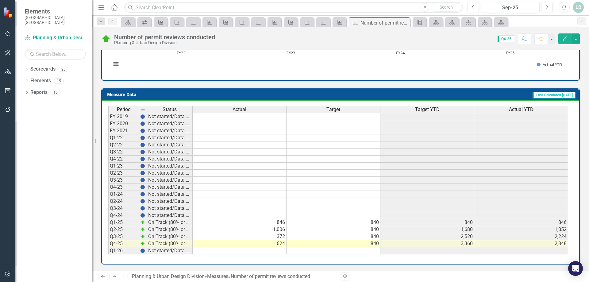
click at [194, 36] on div "Number of permit reviews conducted" at bounding box center [164, 37] width 101 height 7
click at [219, 35] on div "Score: 0.00 Q4-25 Completed Comment Favorite Edit" at bounding box center [399, 38] width 362 height 10
click at [219, 36] on div "Score: 0.00 Q4-25 Completed Comment Favorite Edit" at bounding box center [399, 38] width 362 height 10
click at [215, 36] on div "Number of permit reviews conducted" at bounding box center [164, 37] width 101 height 7
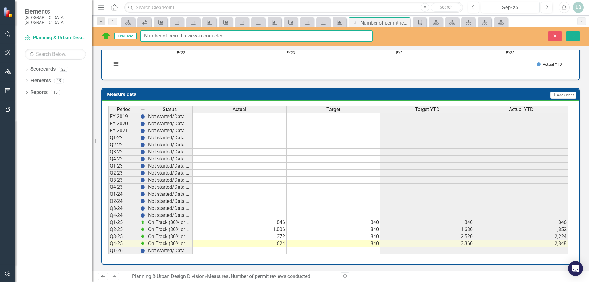
drag, startPoint x: 238, startPoint y: 37, endPoint x: 123, endPoint y: 36, distance: 115.0
click at [123, 36] on div "Evaluated Number of permit reviews conducted" at bounding box center [236, 35] width 271 height 11
paste input "certificates of Use process"
type input "Number of permit reviews conducted"
click at [114, 277] on icon at bounding box center [115, 276] width 4 height 3
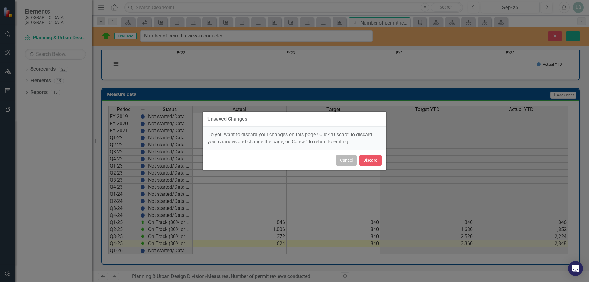
click at [343, 157] on button "Cancel" at bounding box center [346, 160] width 21 height 11
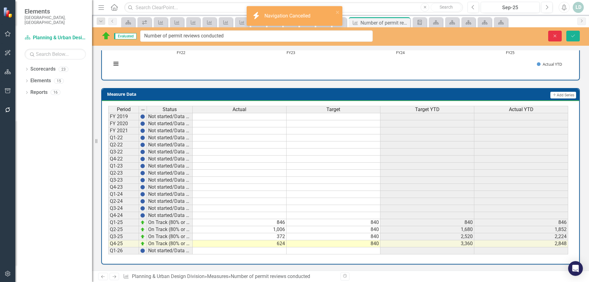
drag, startPoint x: 560, startPoint y: 36, endPoint x: 462, endPoint y: 60, distance: 100.3
click at [560, 37] on button "Close" at bounding box center [554, 36] width 13 height 11
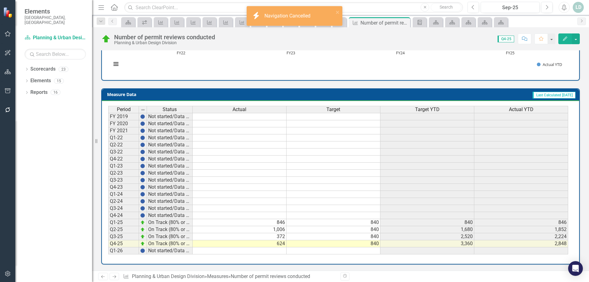
click at [117, 276] on link "Next" at bounding box center [115, 276] width 10 height 7
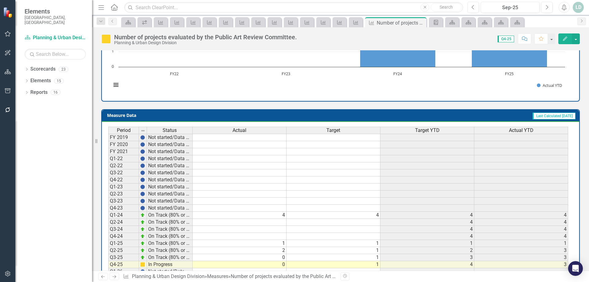
scroll to position [213, 0]
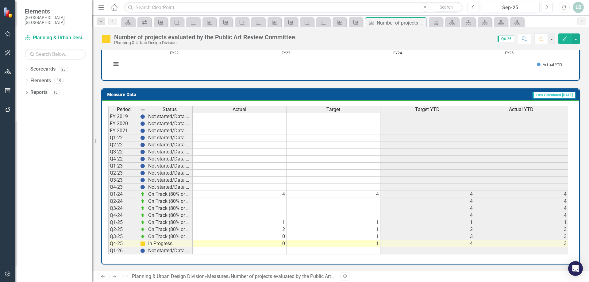
click at [236, 40] on div "Number of projects evaluated by the Public Art Review Committee." at bounding box center [205, 37] width 183 height 7
click at [242, 37] on div "Number of projects evaluated by the Public Art Review Committee." at bounding box center [205, 37] width 183 height 7
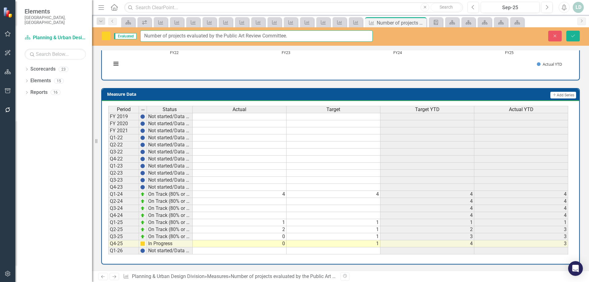
drag, startPoint x: 296, startPoint y: 34, endPoint x: 132, endPoint y: 35, distance: 163.5
click at [132, 35] on div "Evaluated Number of projects evaluated by the Public Art Review Committee." at bounding box center [236, 35] width 271 height 11
click at [112, 275] on icon "Next" at bounding box center [114, 277] width 5 height 4
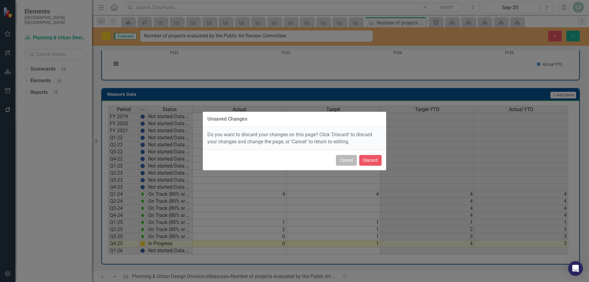
click at [353, 160] on button "Cancel" at bounding box center [346, 160] width 21 height 11
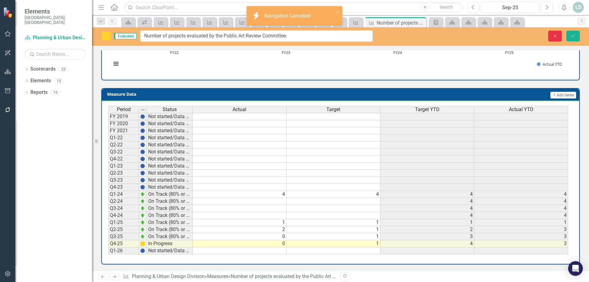
click at [552, 33] on button "Close" at bounding box center [554, 36] width 13 height 11
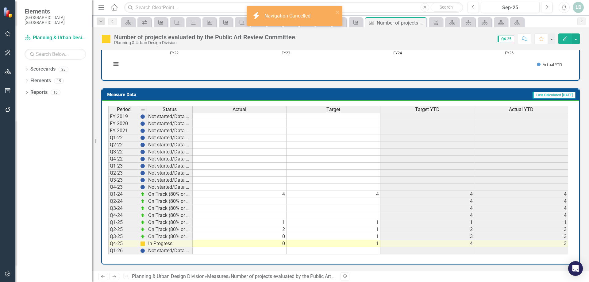
click at [114, 277] on icon "Next" at bounding box center [114, 277] width 5 height 4
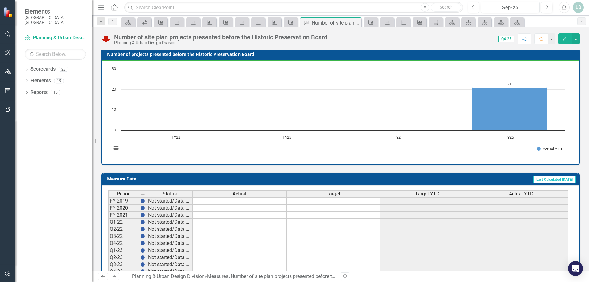
scroll to position [213, 0]
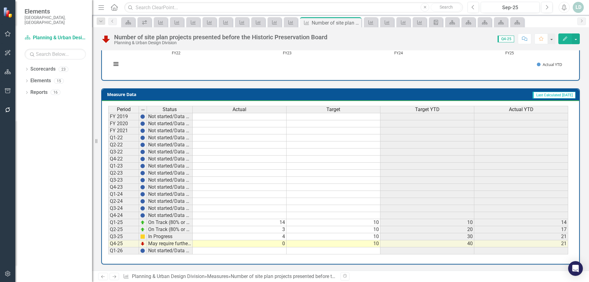
click at [116, 276] on icon "Next" at bounding box center [114, 277] width 5 height 4
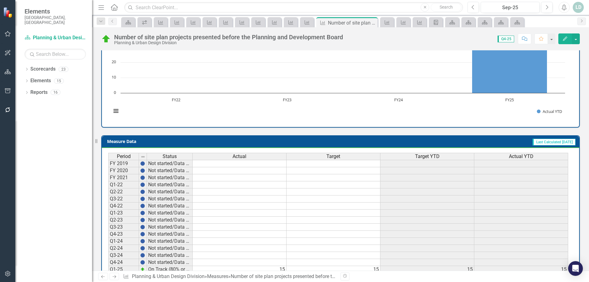
scroll to position [213, 0]
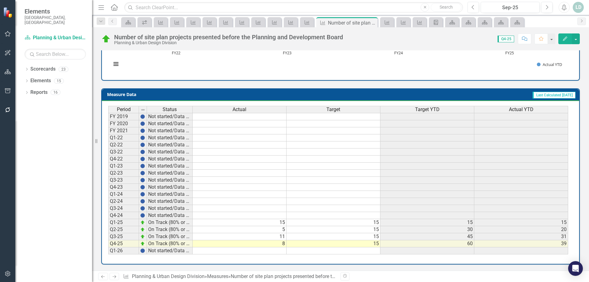
click at [117, 277] on icon "Next" at bounding box center [114, 277] width 5 height 4
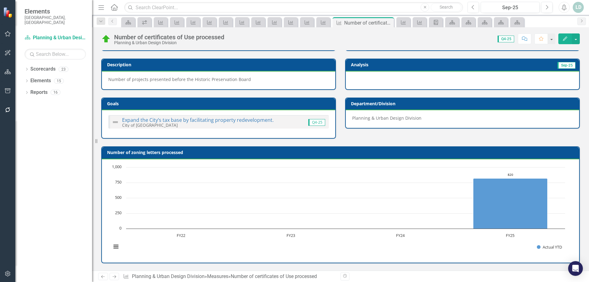
scroll to position [213, 0]
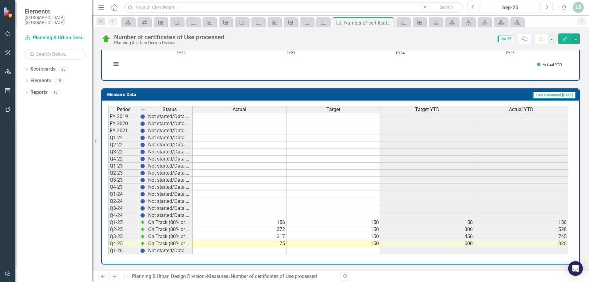
click at [116, 275] on icon "Next" at bounding box center [114, 277] width 5 height 4
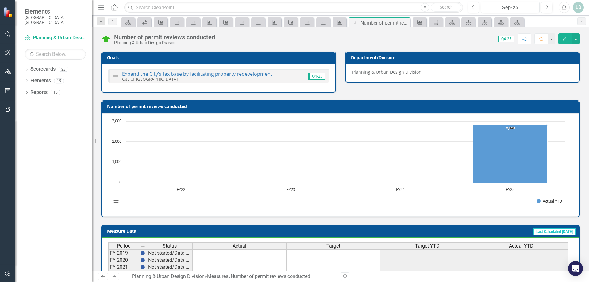
scroll to position [213, 0]
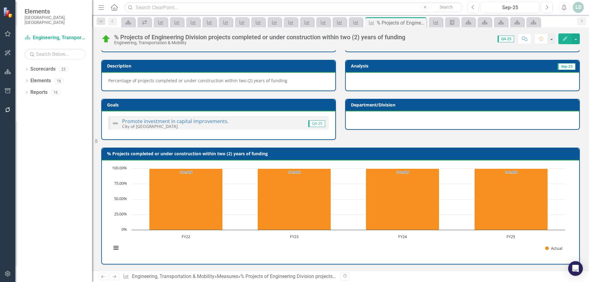
scroll to position [213, 0]
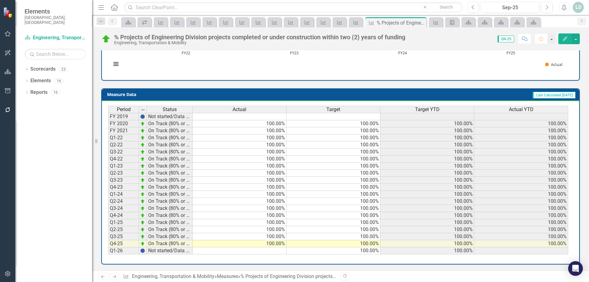
click at [116, 275] on icon "Next" at bounding box center [114, 277] width 5 height 4
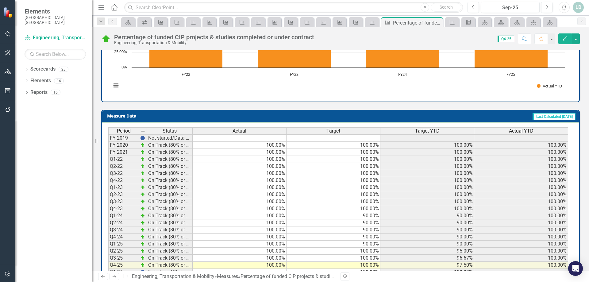
scroll to position [213, 0]
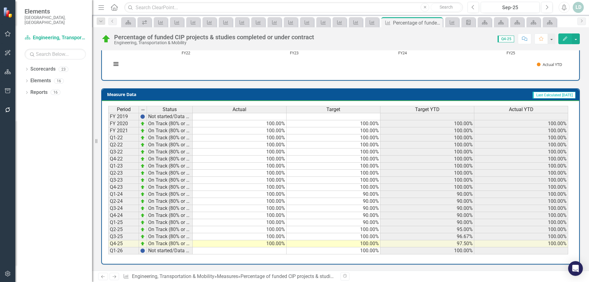
click at [115, 276] on icon "Next" at bounding box center [114, 277] width 5 height 4
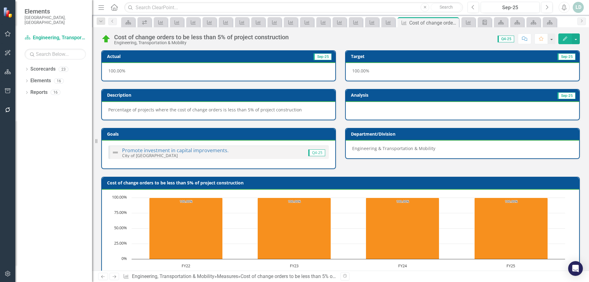
scroll to position [213, 0]
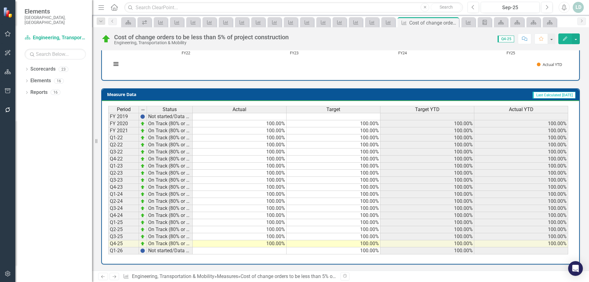
click at [116, 276] on icon at bounding box center [115, 276] width 4 height 3
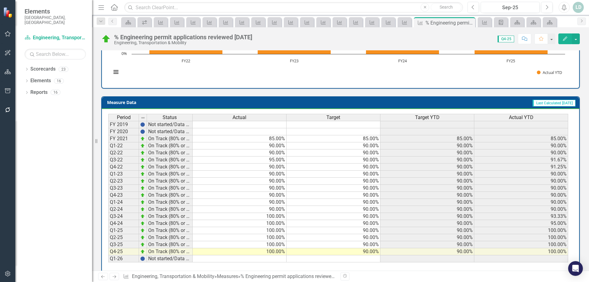
scroll to position [225, 0]
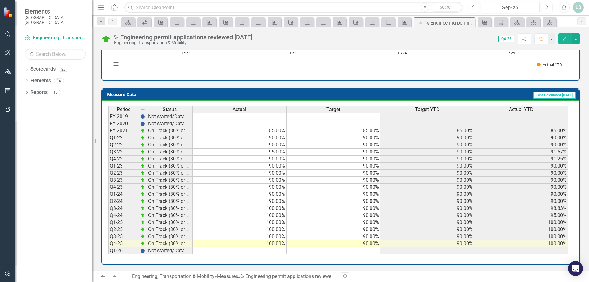
click at [113, 276] on icon "Next" at bounding box center [114, 277] width 5 height 4
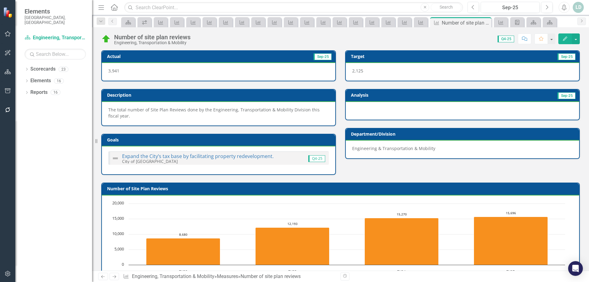
scroll to position [219, 0]
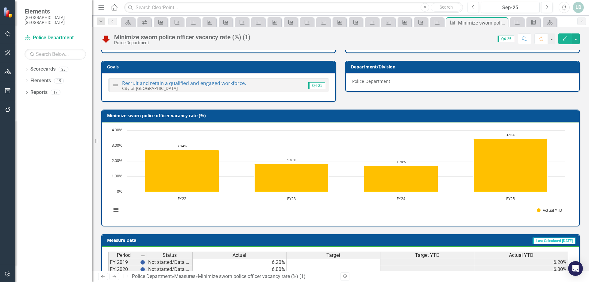
scroll to position [213, 0]
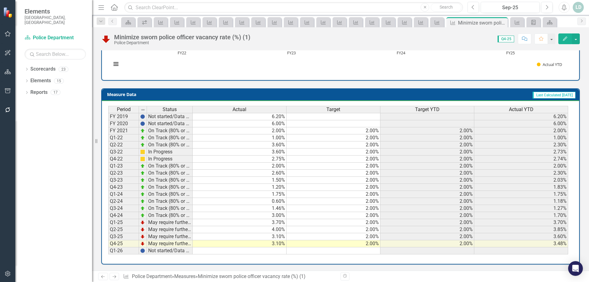
click at [116, 277] on icon "Next" at bounding box center [114, 277] width 5 height 4
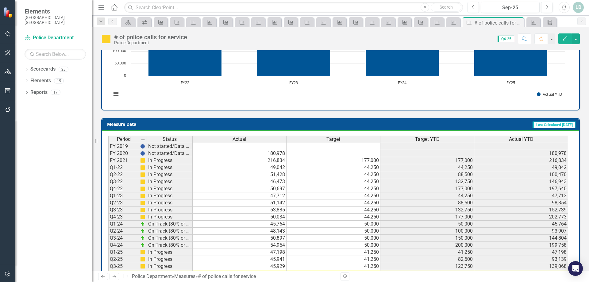
scroll to position [215, 0]
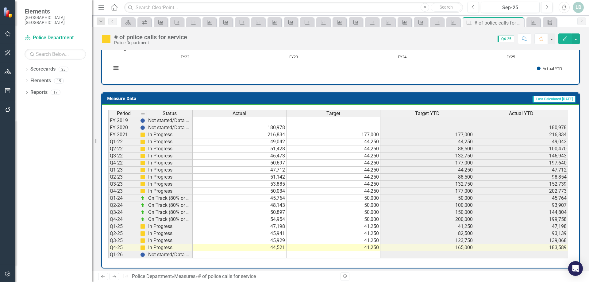
click at [101, 277] on icon "Previous" at bounding box center [102, 277] width 5 height 4
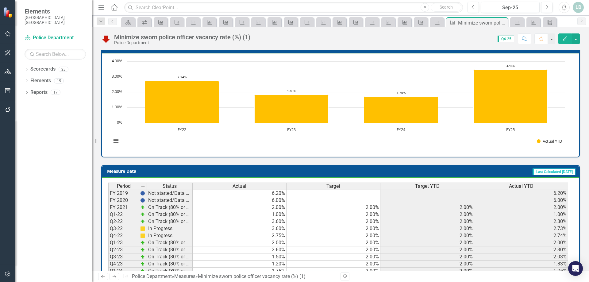
scroll to position [213, 0]
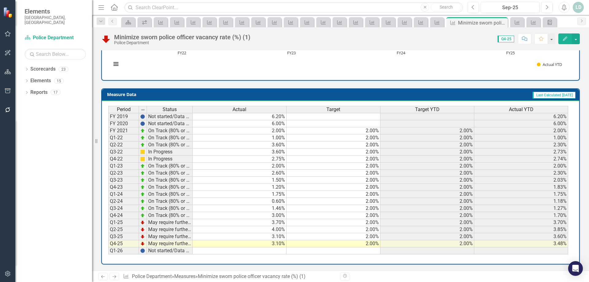
click at [115, 276] on icon at bounding box center [115, 276] width 4 height 3
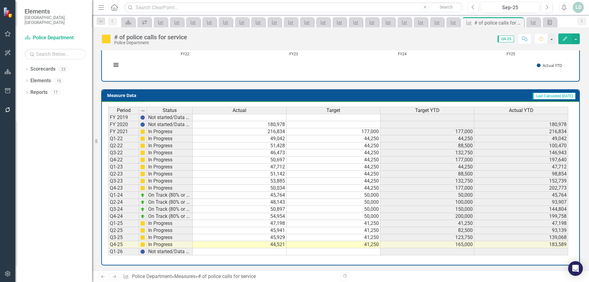
scroll to position [219, 0]
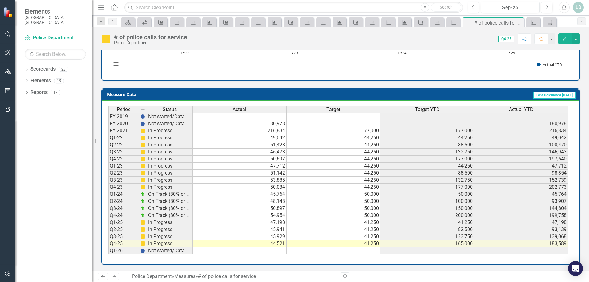
click at [115, 276] on icon "Next" at bounding box center [114, 277] width 5 height 4
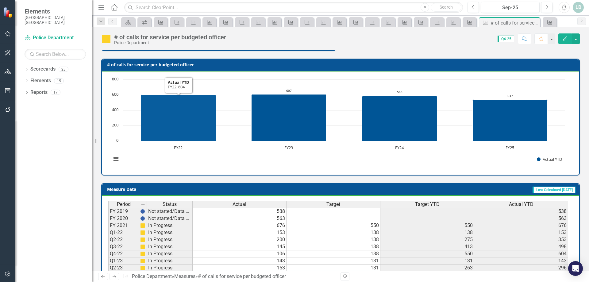
scroll to position [213, 0]
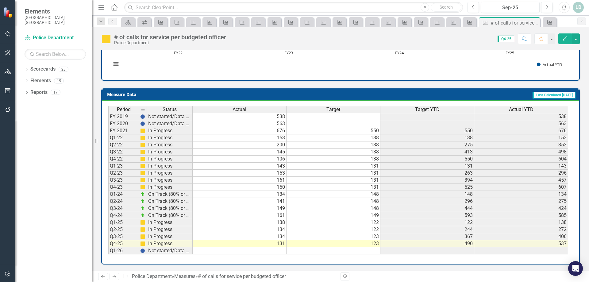
click at [117, 277] on link "Next" at bounding box center [115, 276] width 10 height 7
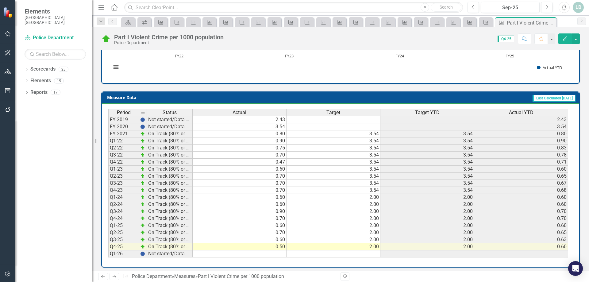
scroll to position [225, 0]
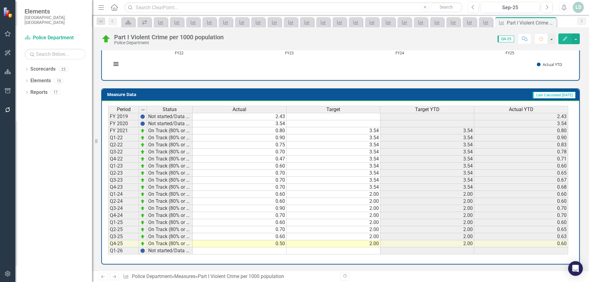
click at [115, 277] on icon "Next" at bounding box center [114, 277] width 5 height 4
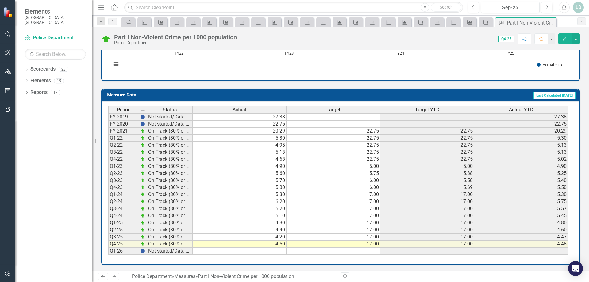
scroll to position [225, 0]
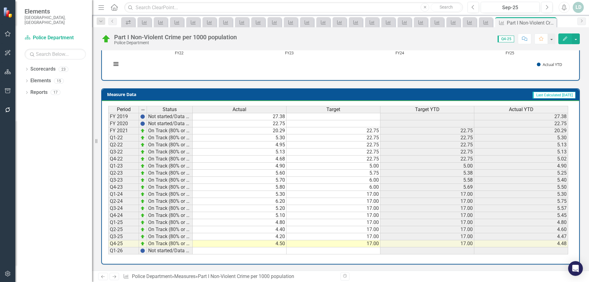
click at [113, 277] on icon at bounding box center [115, 276] width 4 height 3
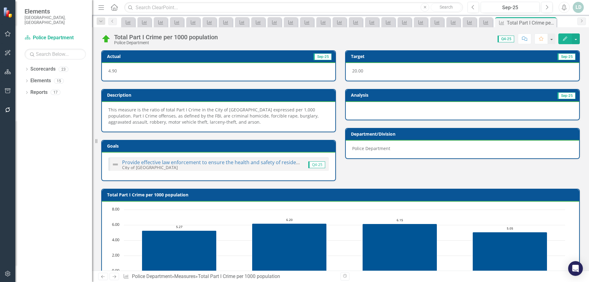
scroll to position [225, 0]
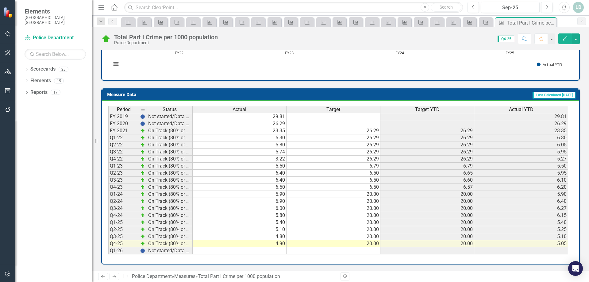
click at [113, 277] on icon "Next" at bounding box center [114, 277] width 5 height 4
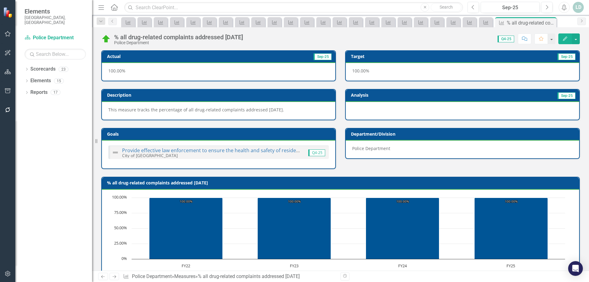
click at [100, 276] on icon "Previous" at bounding box center [102, 277] width 5 height 4
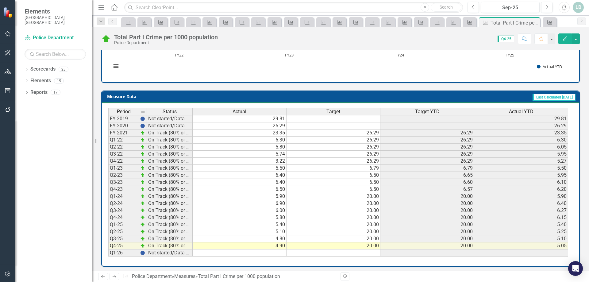
scroll to position [225, 0]
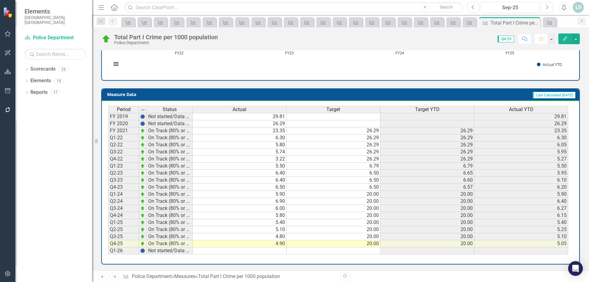
click at [114, 277] on icon "Next" at bounding box center [114, 277] width 5 height 4
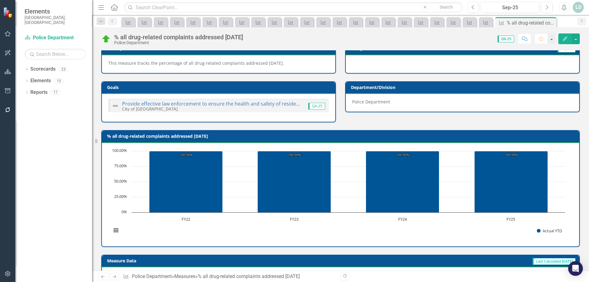
scroll to position [213, 0]
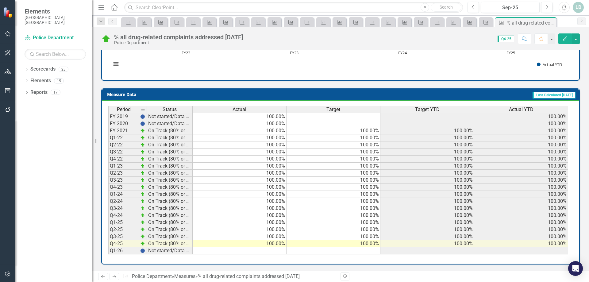
click at [113, 276] on icon "Next" at bounding box center [114, 277] width 5 height 4
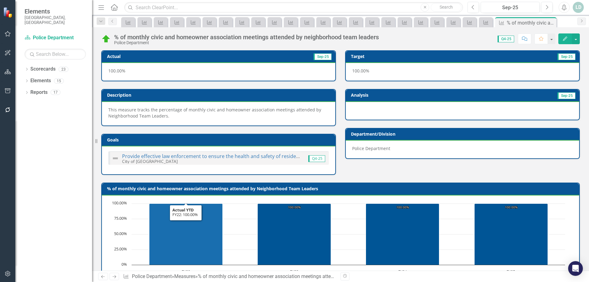
scroll to position [219, 0]
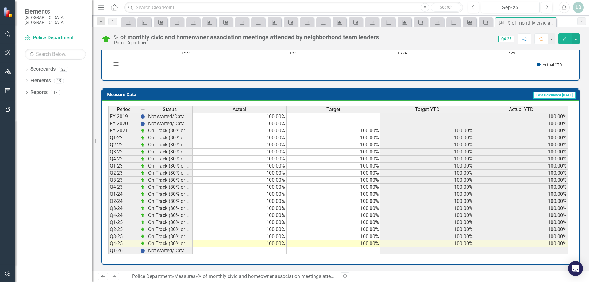
drag, startPoint x: 115, startPoint y: 278, endPoint x: 115, endPoint y: 273, distance: 4.9
click at [115, 278] on icon at bounding box center [115, 276] width 4 height 3
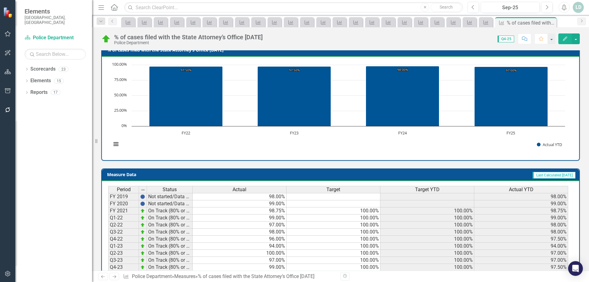
scroll to position [213, 0]
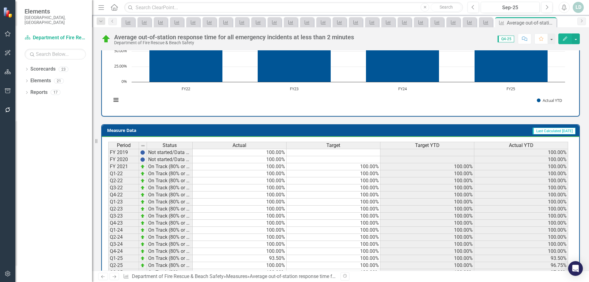
scroll to position [219, 0]
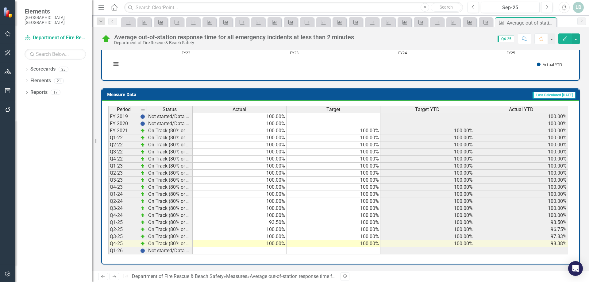
click at [114, 277] on icon "Next" at bounding box center [114, 277] width 5 height 4
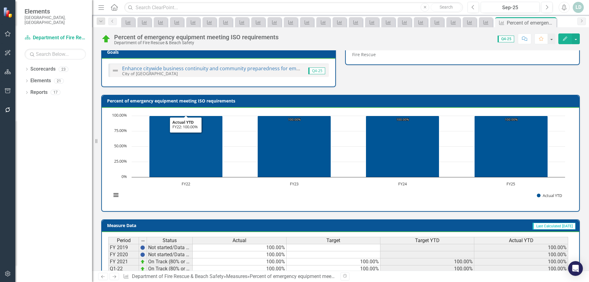
scroll to position [225, 0]
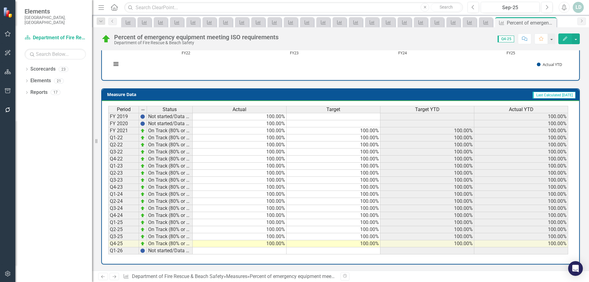
click at [118, 276] on link "Next" at bounding box center [115, 276] width 10 height 7
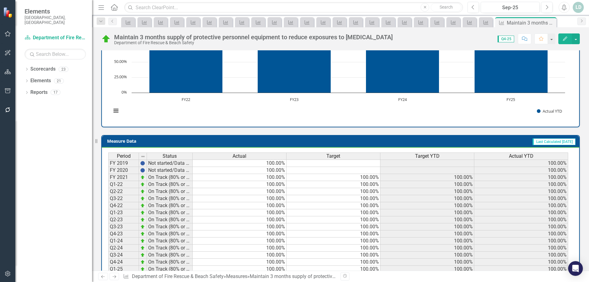
scroll to position [219, 0]
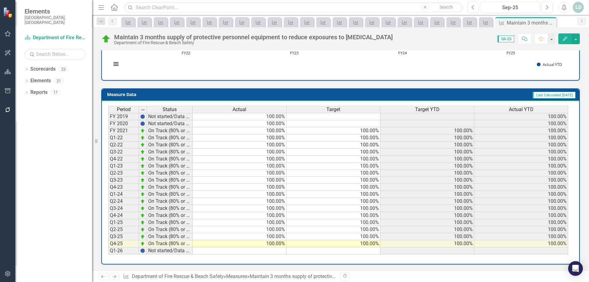
click at [114, 276] on icon "Next" at bounding box center [114, 277] width 5 height 4
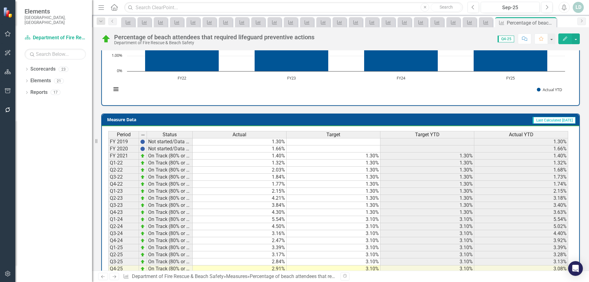
scroll to position [213, 0]
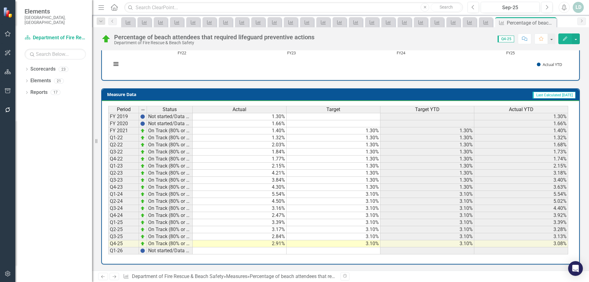
click at [102, 277] on icon at bounding box center [103, 276] width 4 height 3
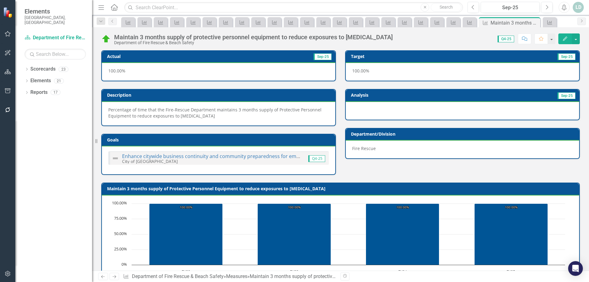
click at [102, 277] on icon at bounding box center [103, 276] width 4 height 3
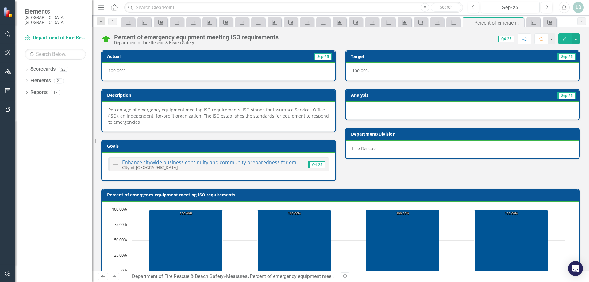
click at [102, 277] on icon at bounding box center [103, 276] width 4 height 3
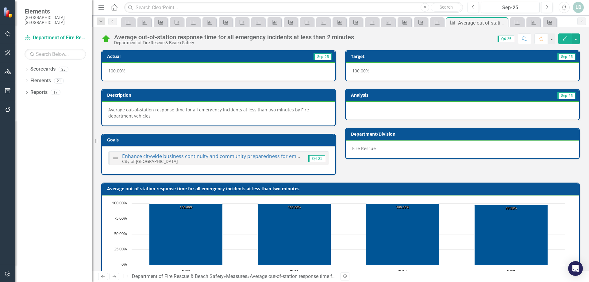
click at [115, 275] on icon at bounding box center [115, 276] width 4 height 3
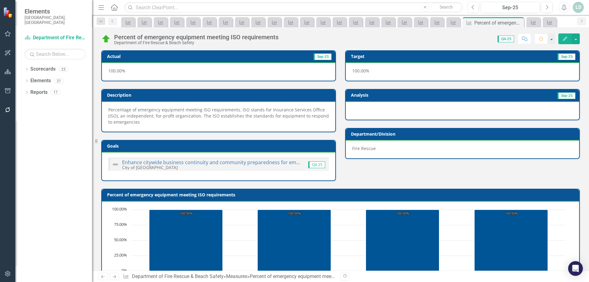
click at [115, 275] on icon at bounding box center [115, 276] width 4 height 3
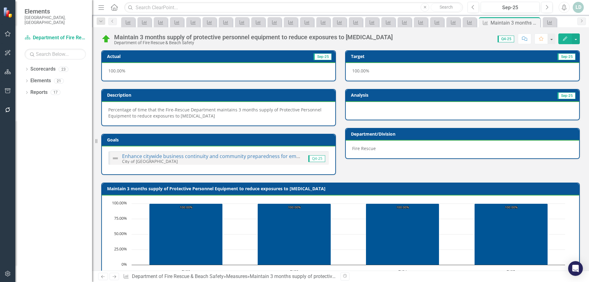
click at [115, 275] on icon at bounding box center [115, 276] width 4 height 3
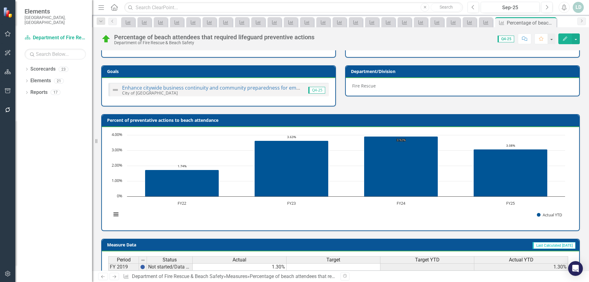
scroll to position [213, 0]
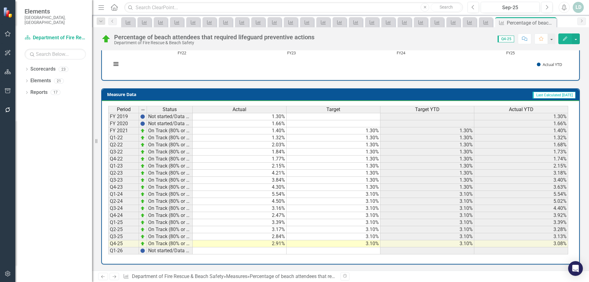
click at [112, 277] on icon "Next" at bounding box center [114, 277] width 5 height 4
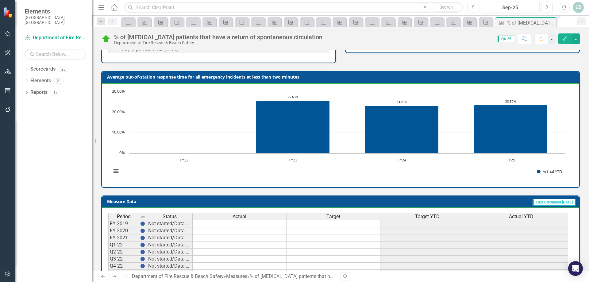
scroll to position [213, 0]
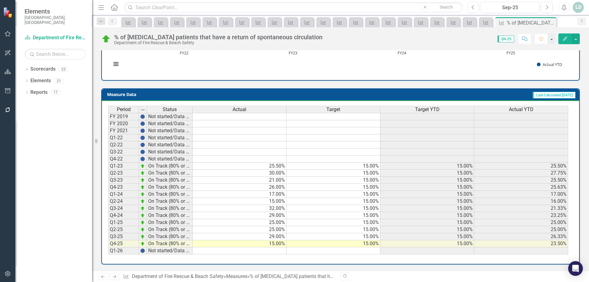
click at [115, 276] on icon at bounding box center [115, 276] width 4 height 3
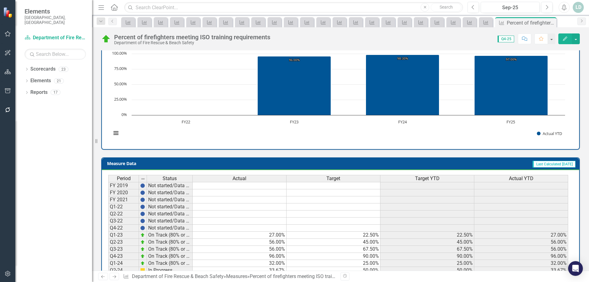
scroll to position [213, 0]
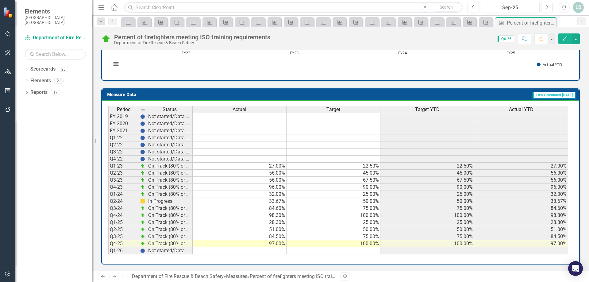
click at [114, 276] on icon "Next" at bounding box center [114, 277] width 5 height 4
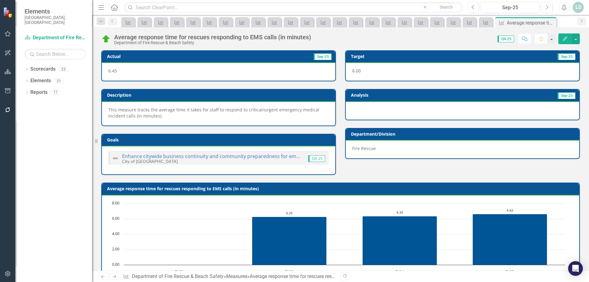
scroll to position [219, 0]
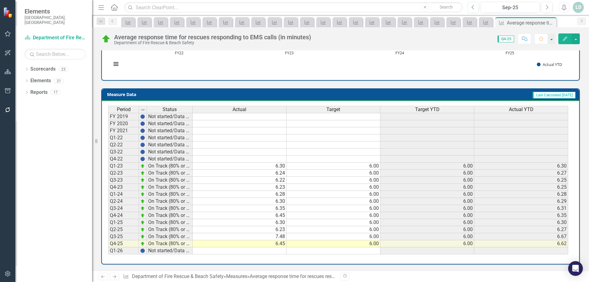
click at [114, 278] on icon "Next" at bounding box center [114, 277] width 5 height 4
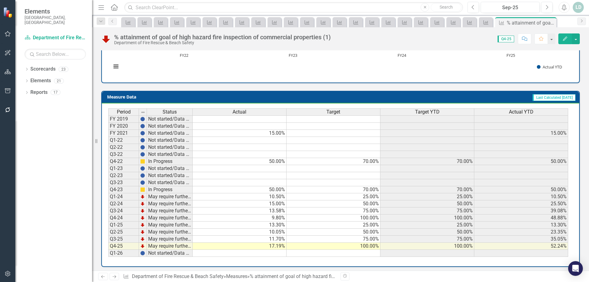
scroll to position [243, 0]
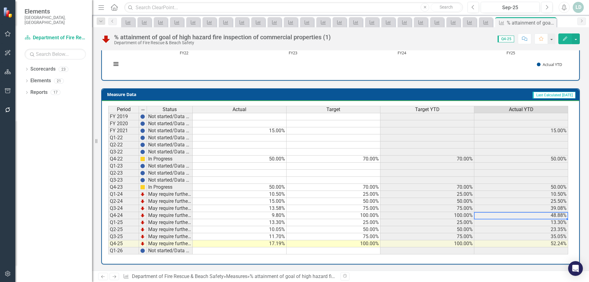
click at [541, 214] on td "48.88%" at bounding box center [521, 215] width 94 height 7
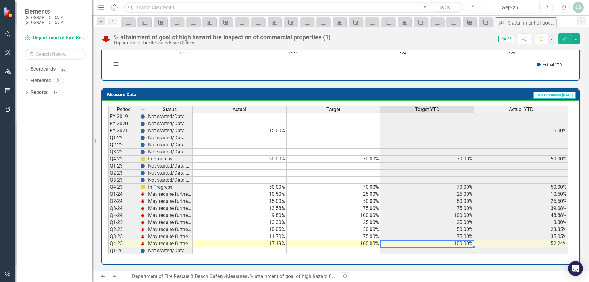
click at [108, 247] on div "Period Status Actual Target Target YTD Actual YTD FY 2019 Not started/Data not …" at bounding box center [108, 180] width 0 height 148
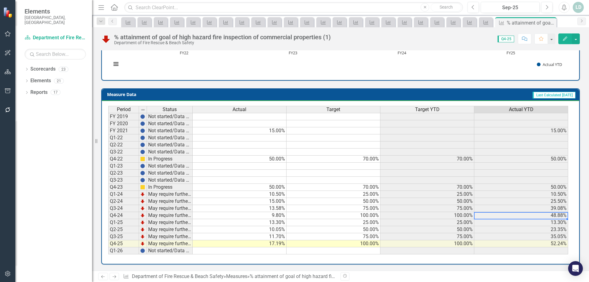
click at [560, 217] on td "48.88%" at bounding box center [521, 215] width 94 height 7
click at [115, 277] on icon "Next" at bounding box center [114, 277] width 5 height 4
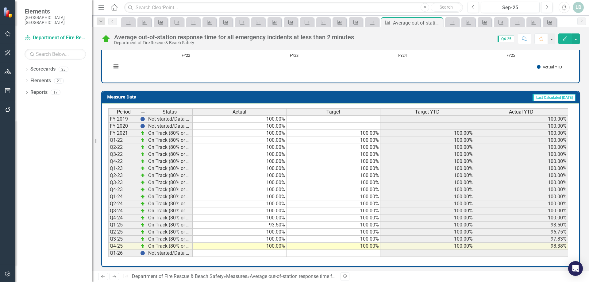
scroll to position [219, 0]
